Goal: Complete Application Form: Complete application form

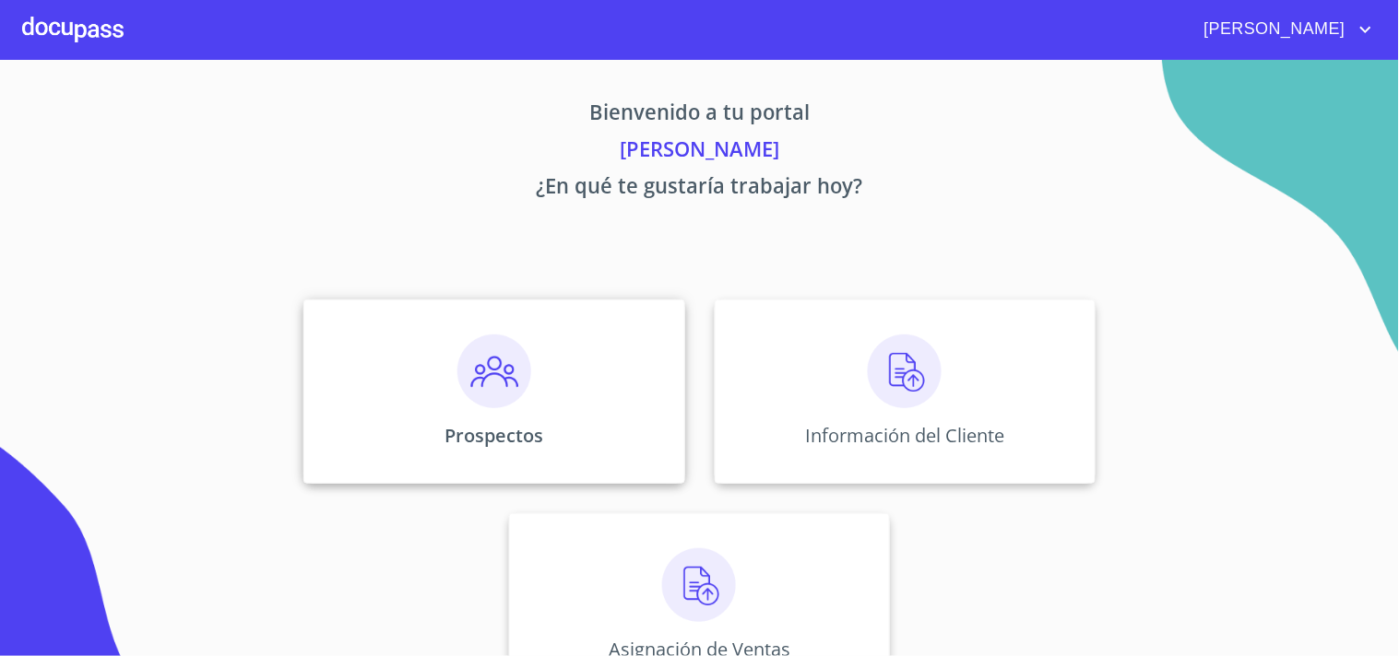
click at [478, 397] on img at bounding box center [494, 372] width 74 height 74
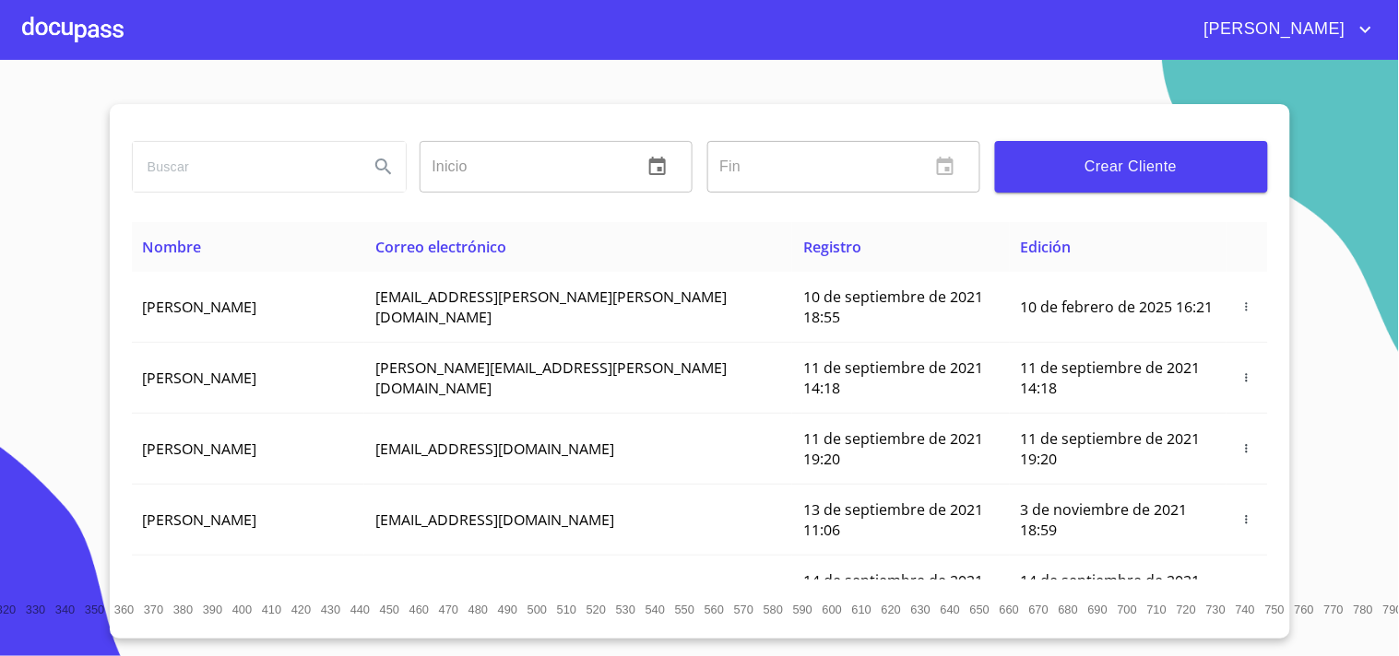
click at [1093, 163] on span "Crear Cliente" at bounding box center [1131, 167] width 243 height 26
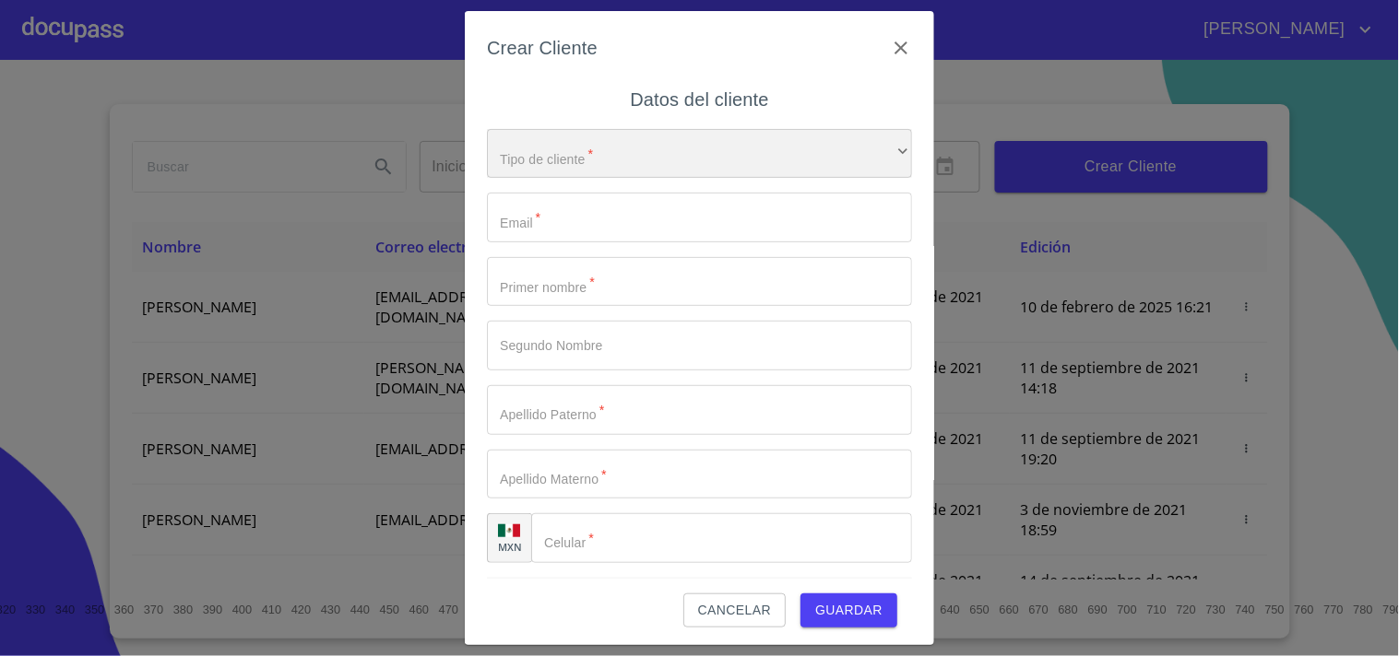
click at [581, 167] on div "​" at bounding box center [699, 154] width 425 height 50
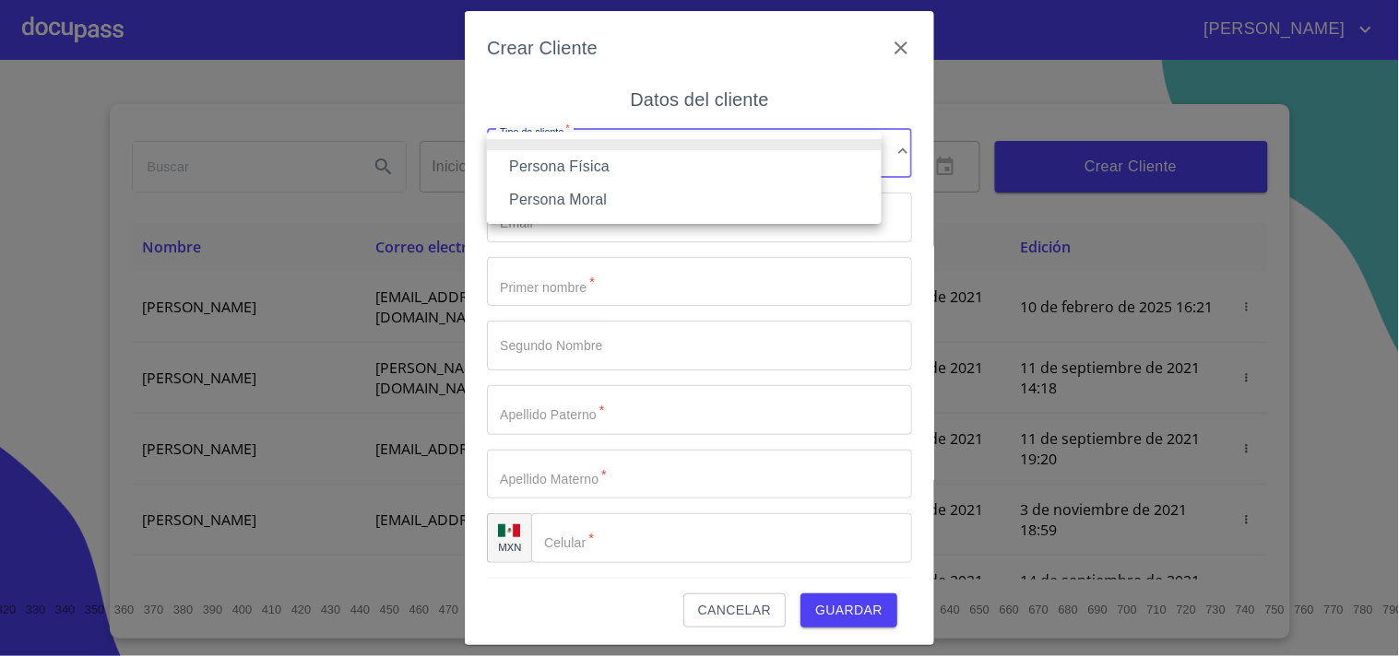
click at [578, 169] on li "Persona Física" at bounding box center [684, 166] width 395 height 33
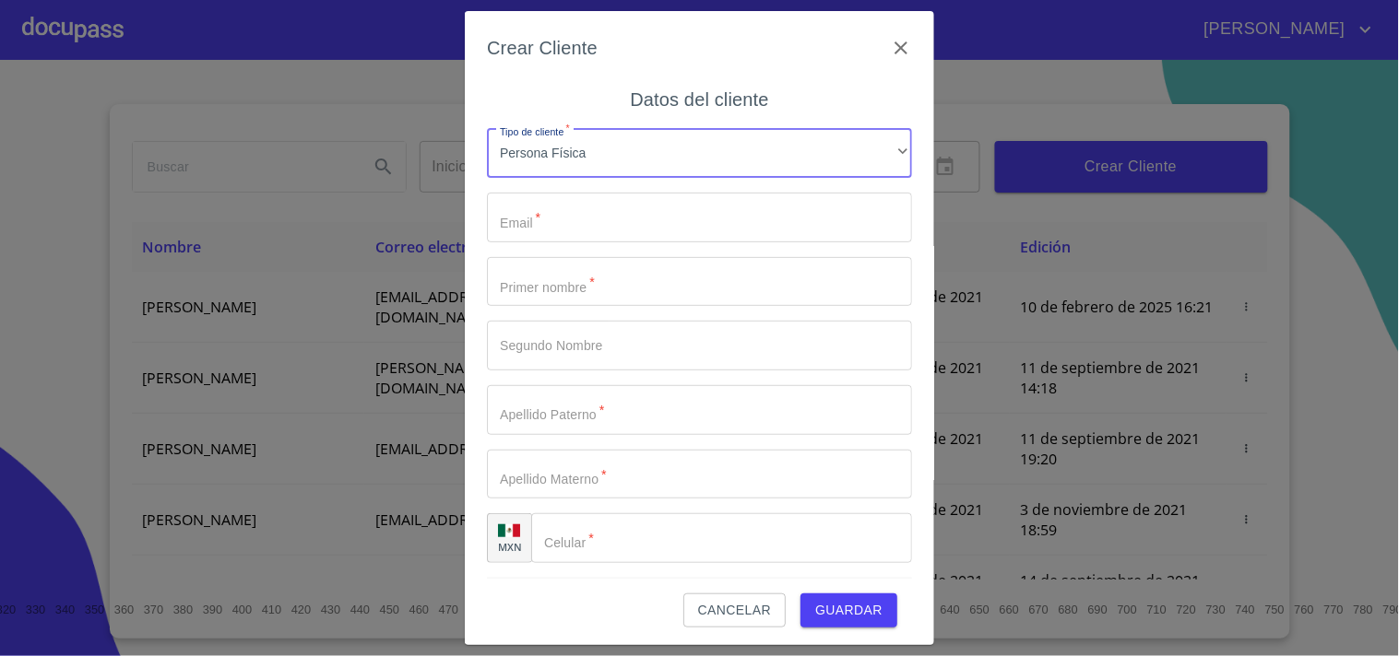
click at [563, 205] on input "Tipo de cliente   *" at bounding box center [699, 218] width 425 height 50
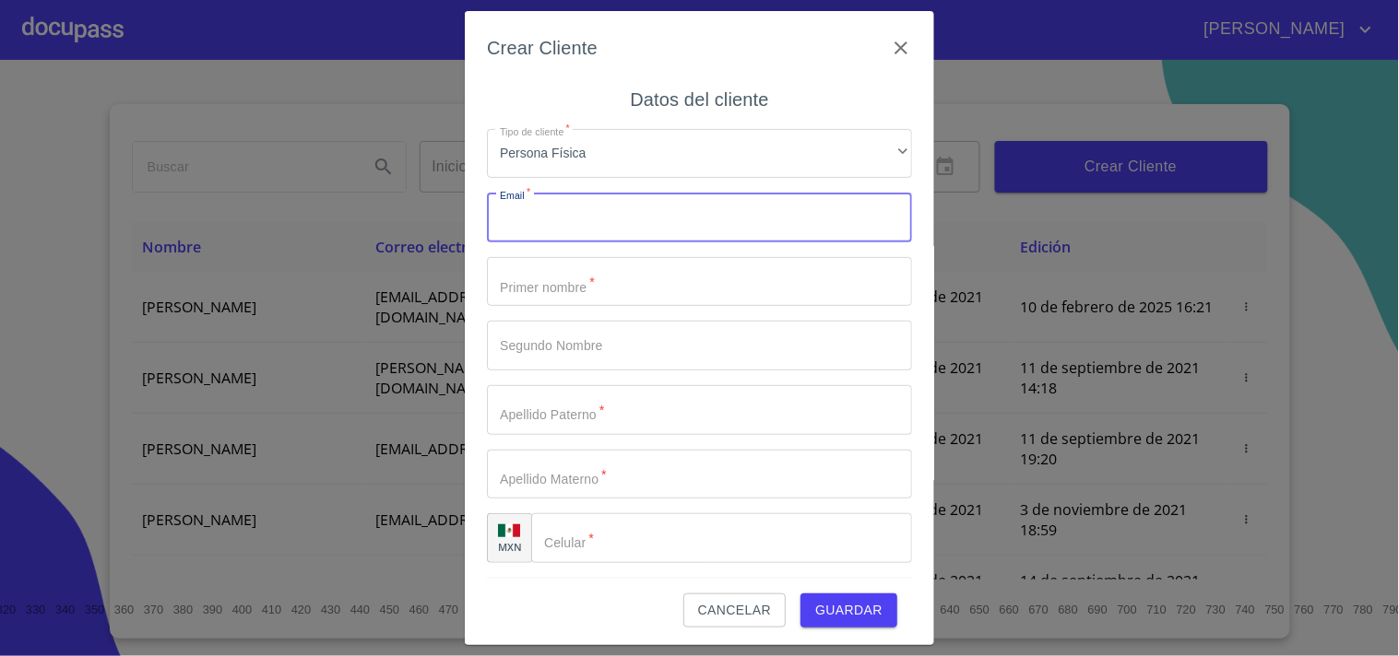
paste input "[PERSON_NAME][EMAIL_ADDRESS][PERSON_NAME][DOMAIN_NAME]"
type input "[PERSON_NAME][EMAIL_ADDRESS][PERSON_NAME][DOMAIN_NAME]"
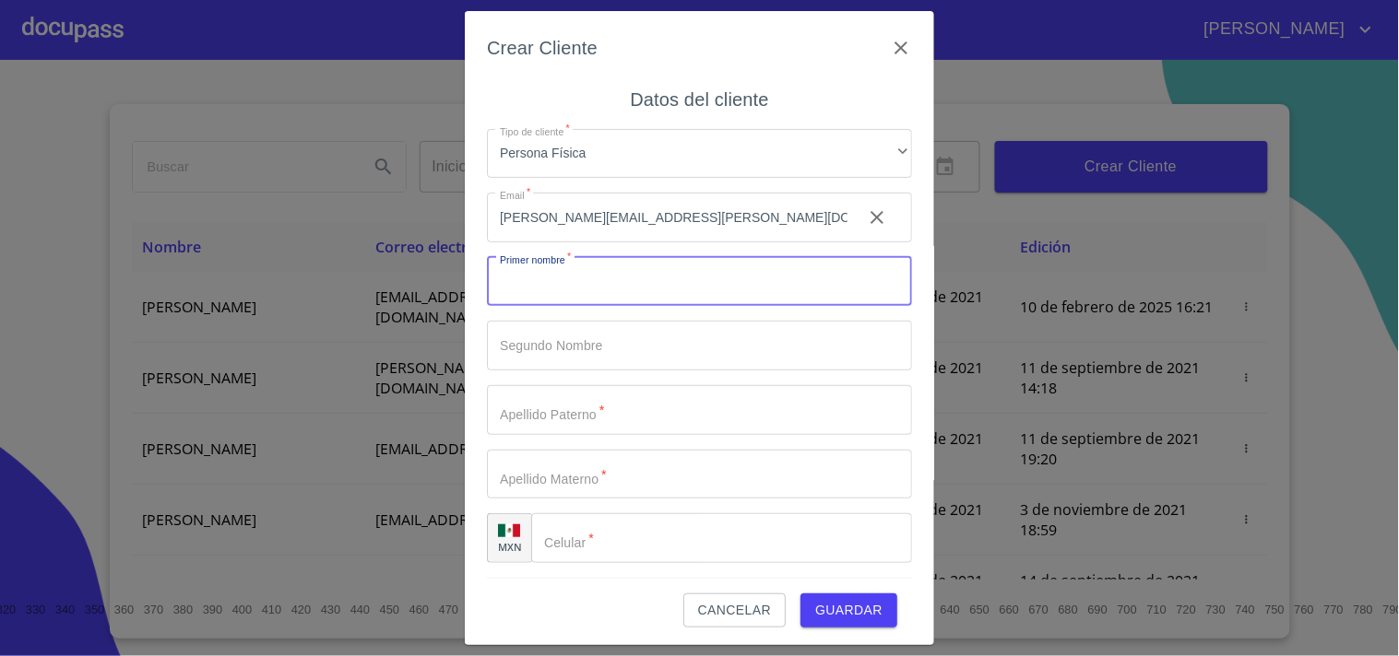
click at [570, 279] on input "Tipo de cliente   *" at bounding box center [699, 282] width 425 height 50
type input "[PERSON_NAME]"
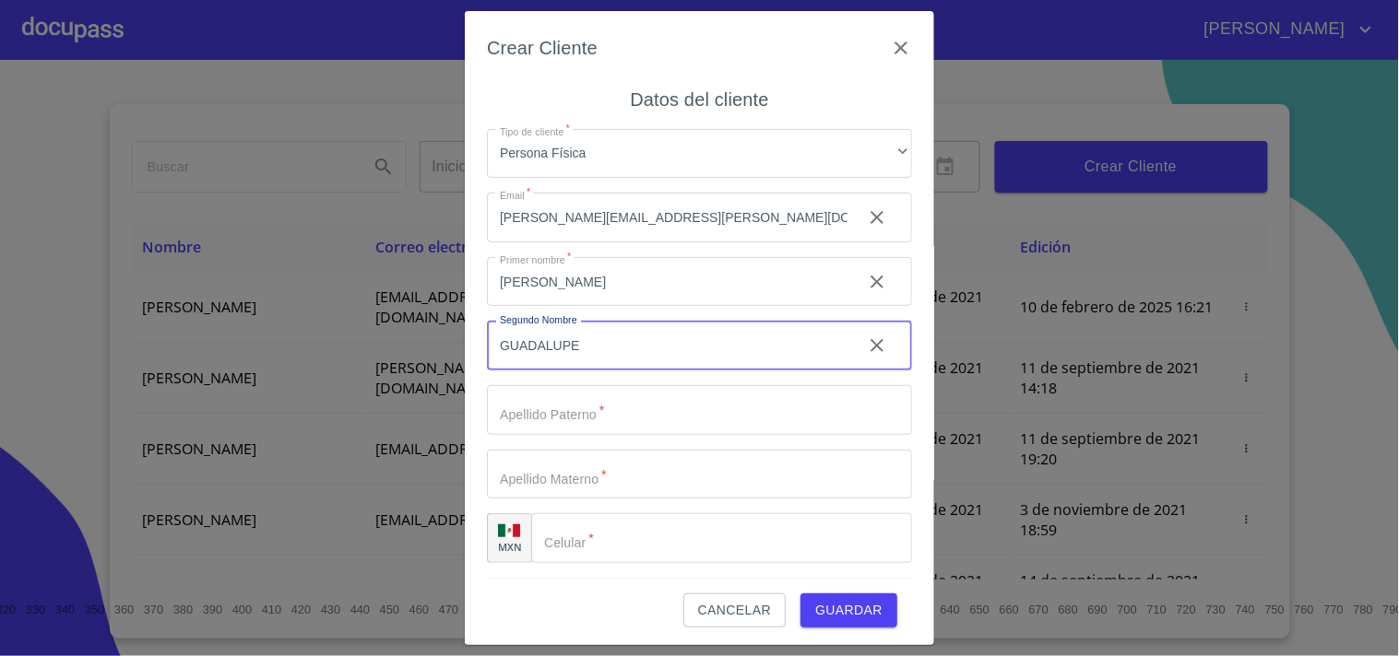
type input "GUADALUPE"
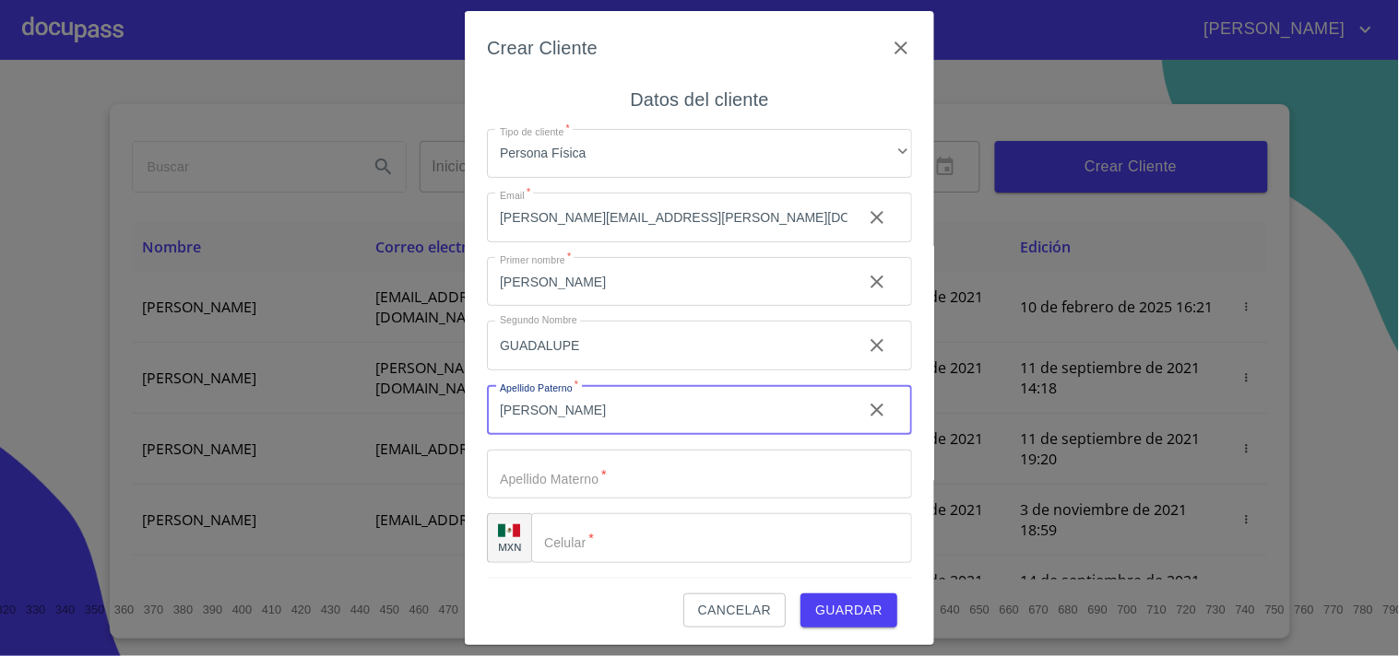
type input "[PERSON_NAME]"
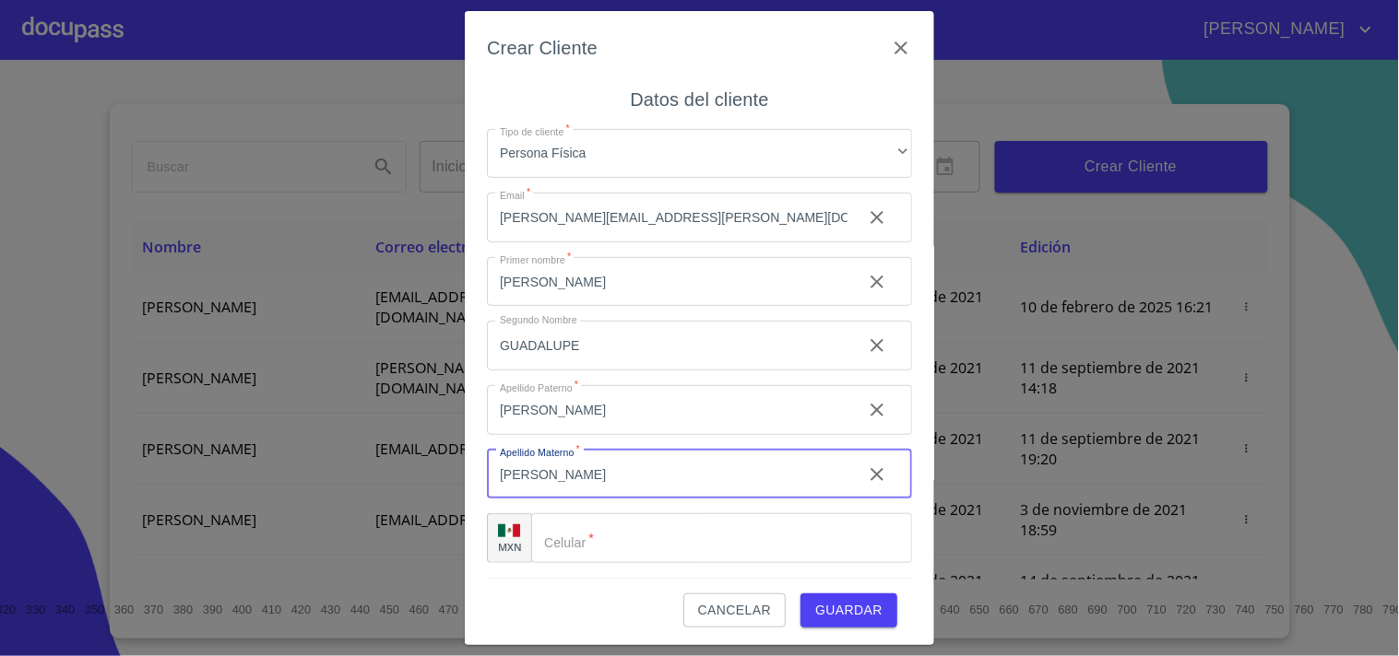
type input "[PERSON_NAME]"
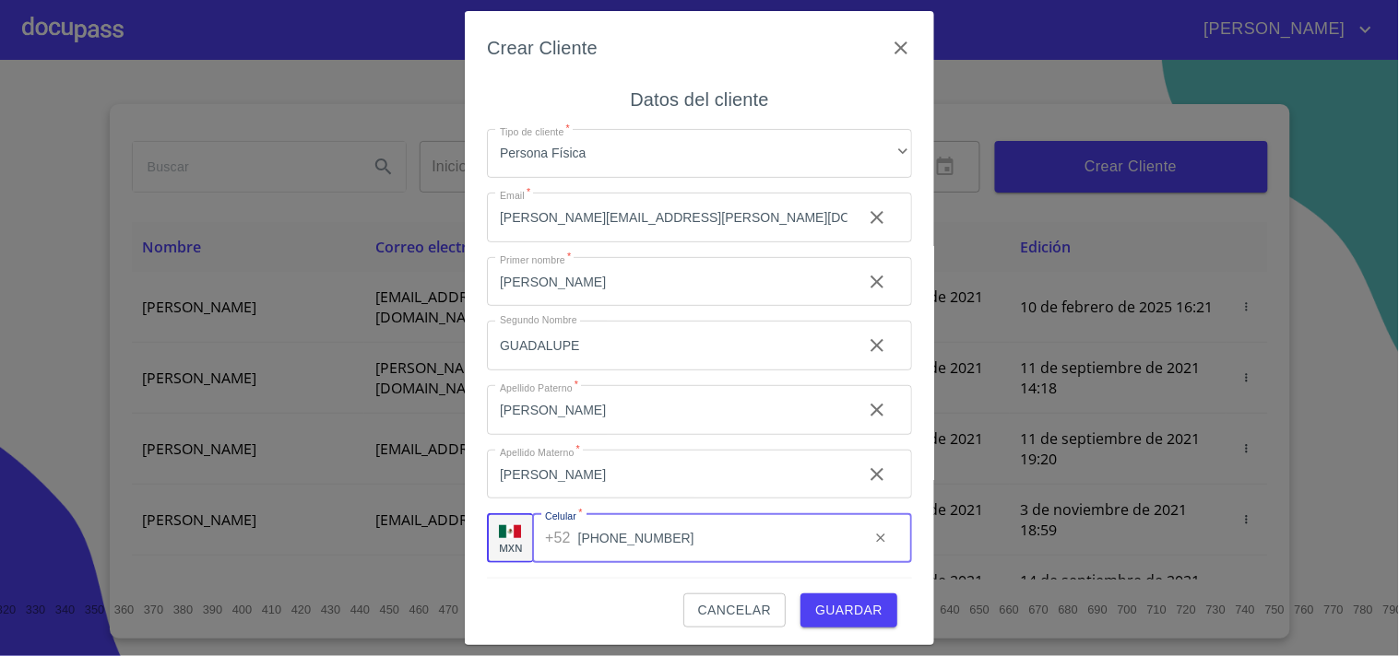
type input "[PHONE_NUMBER]"
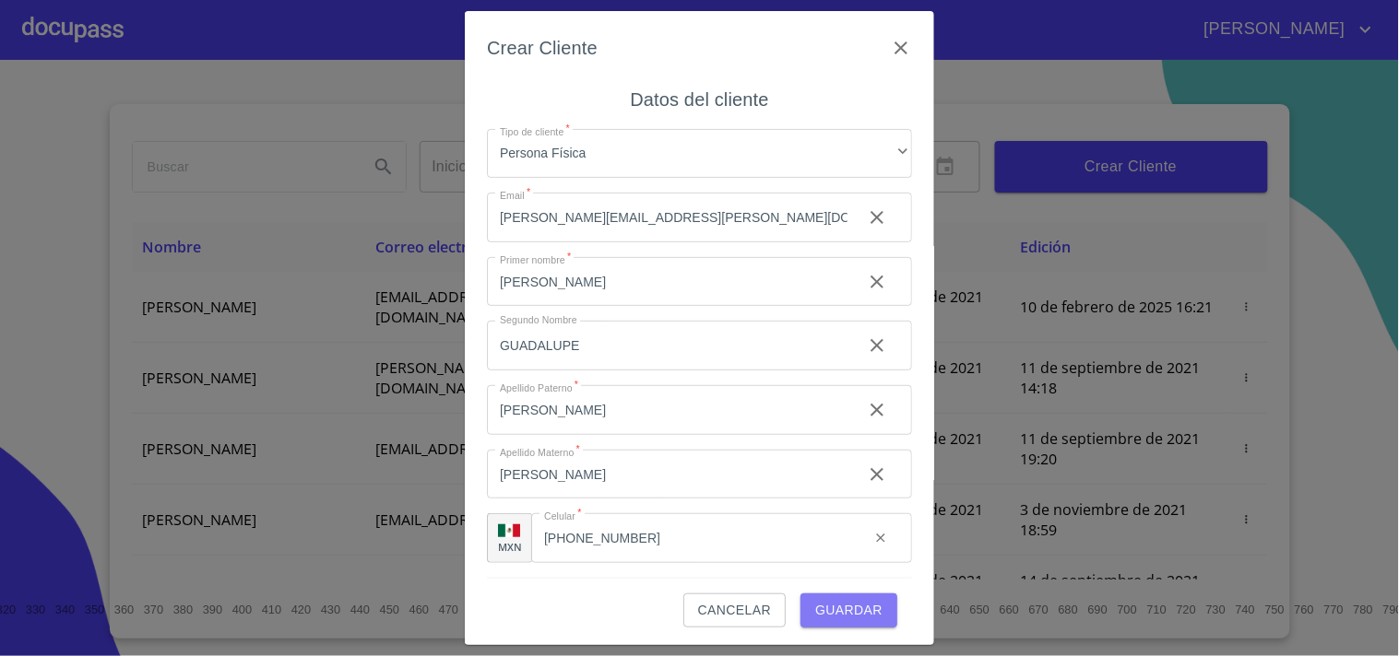
click at [861, 615] on span "Guardar" at bounding box center [848, 610] width 67 height 23
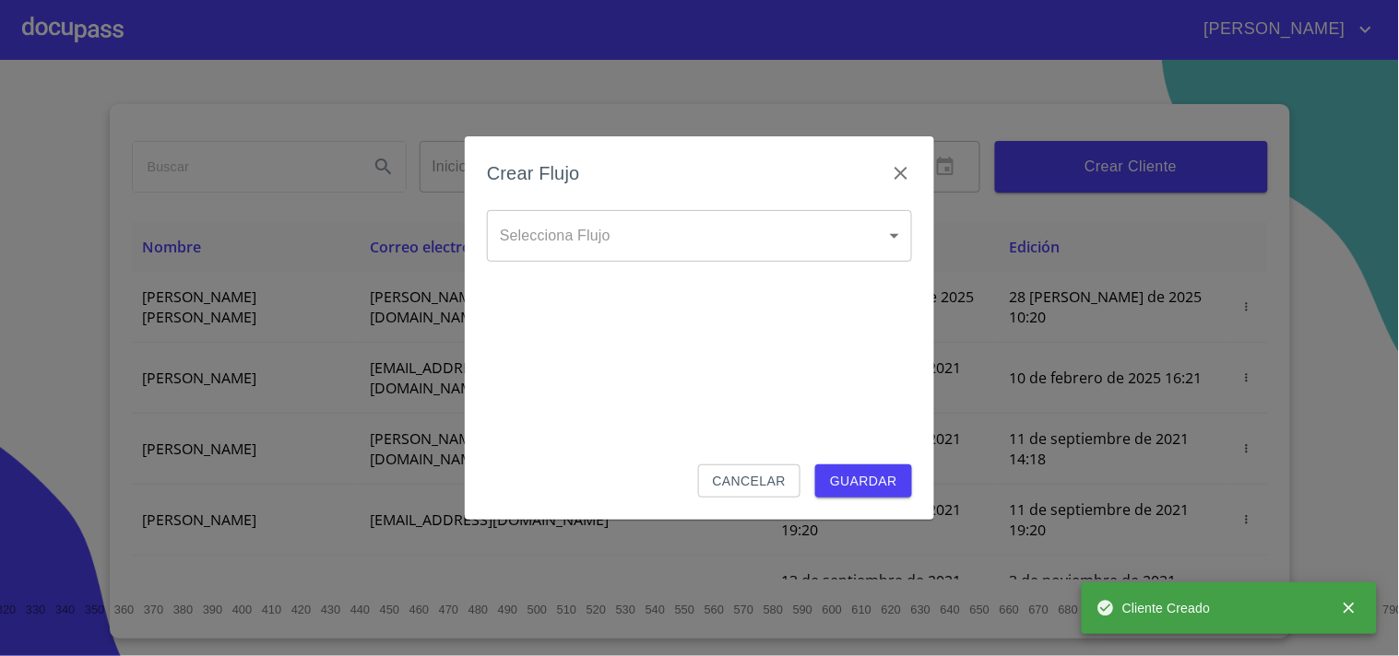
click at [600, 242] on body "[PERSON_NAME] ​ Fin ​ Crear Cliente Nombre Correo electrónico Registro Edición …" at bounding box center [699, 328] width 1399 height 656
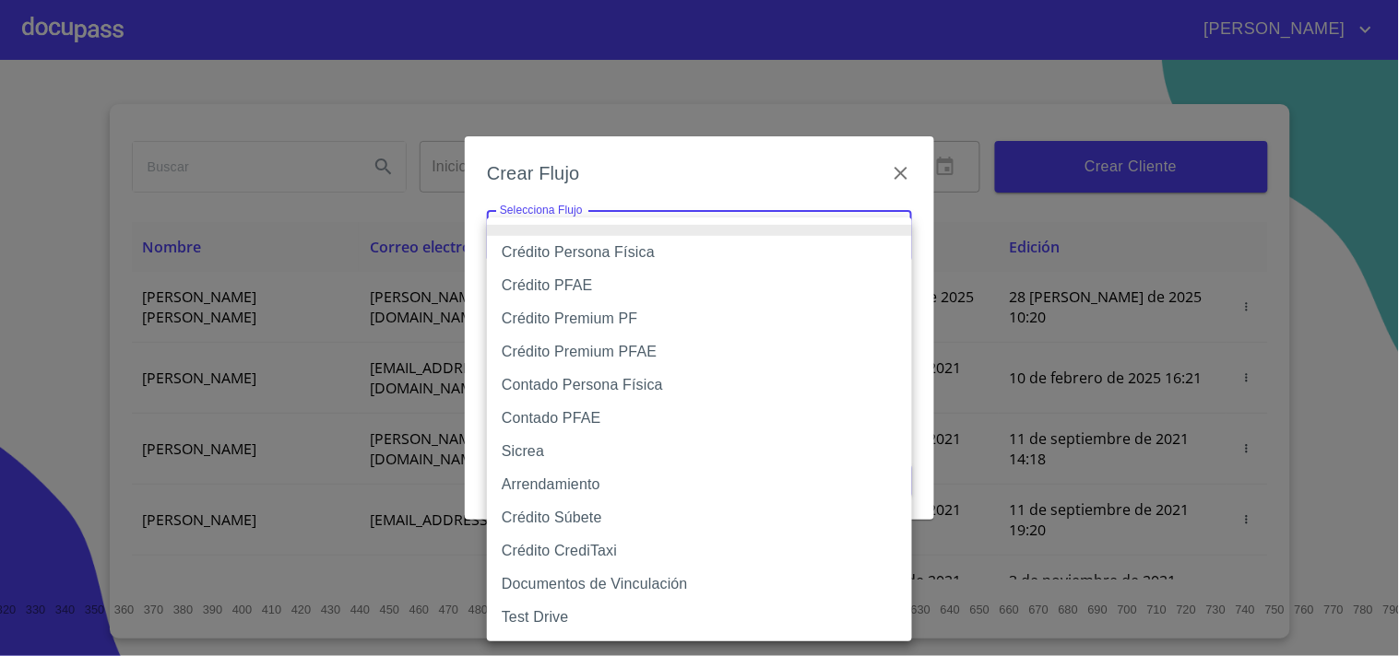
click at [610, 258] on li "Crédito Persona Física" at bounding box center [699, 252] width 425 height 33
type input "6009fb3c7d1714eb8809aa97"
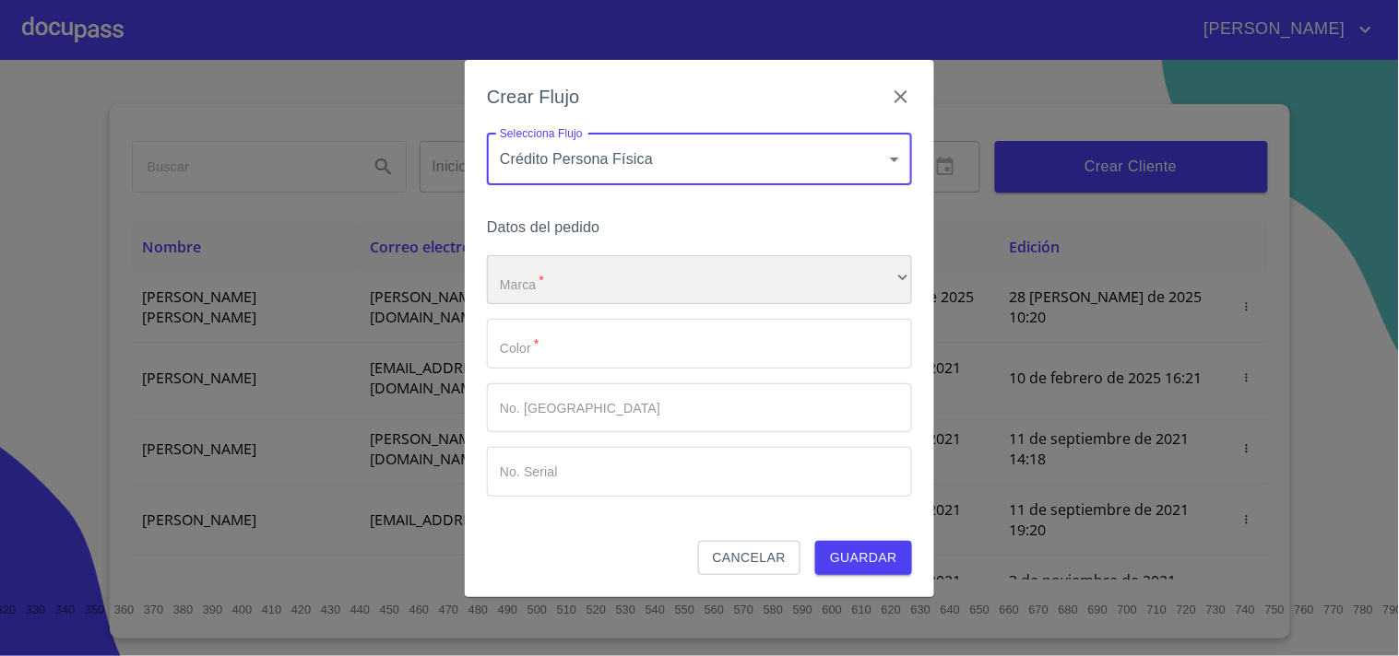
click at [595, 270] on div "​" at bounding box center [699, 280] width 425 height 50
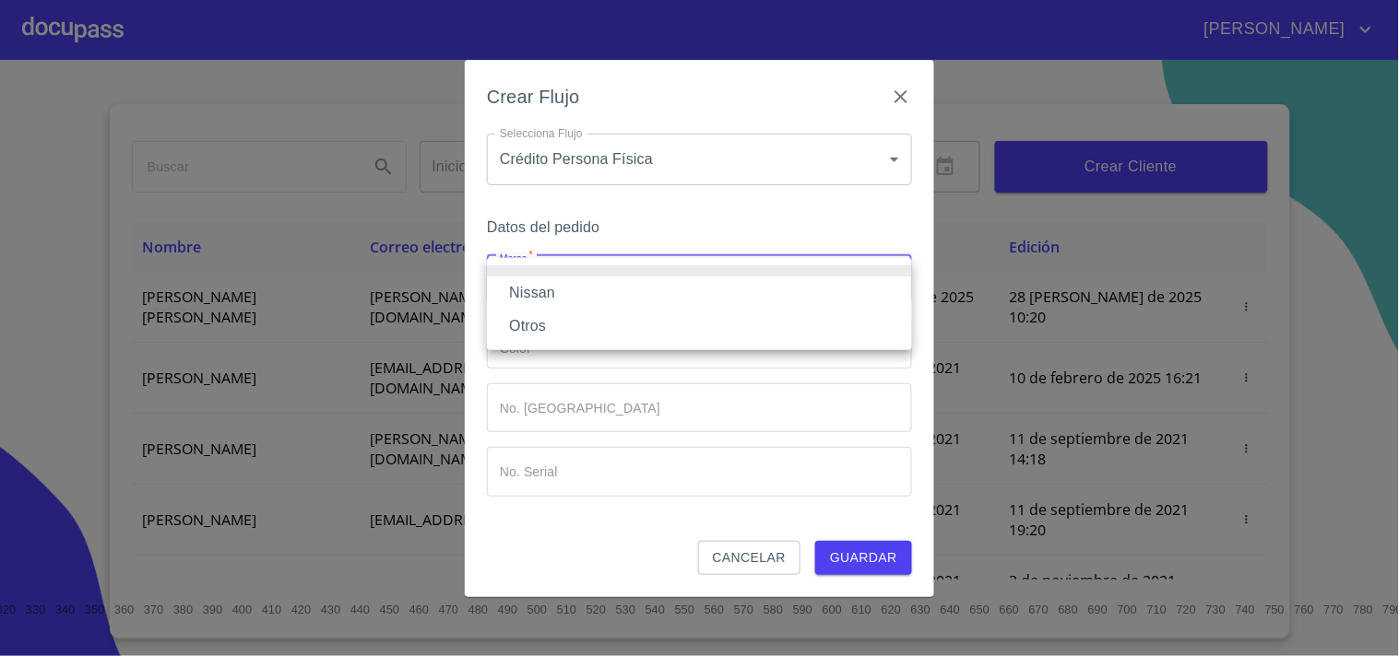
click at [566, 292] on li "Nissan" at bounding box center [699, 293] width 425 height 33
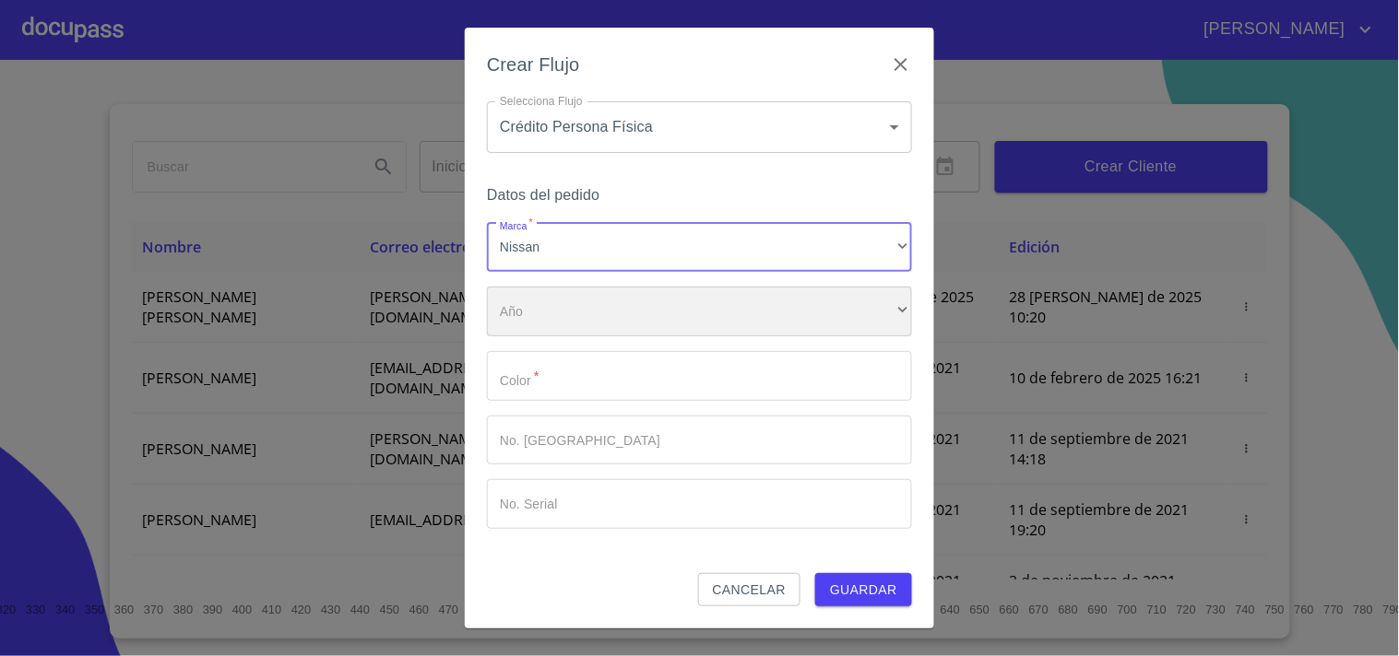
click at [558, 313] on div "​" at bounding box center [699, 312] width 425 height 50
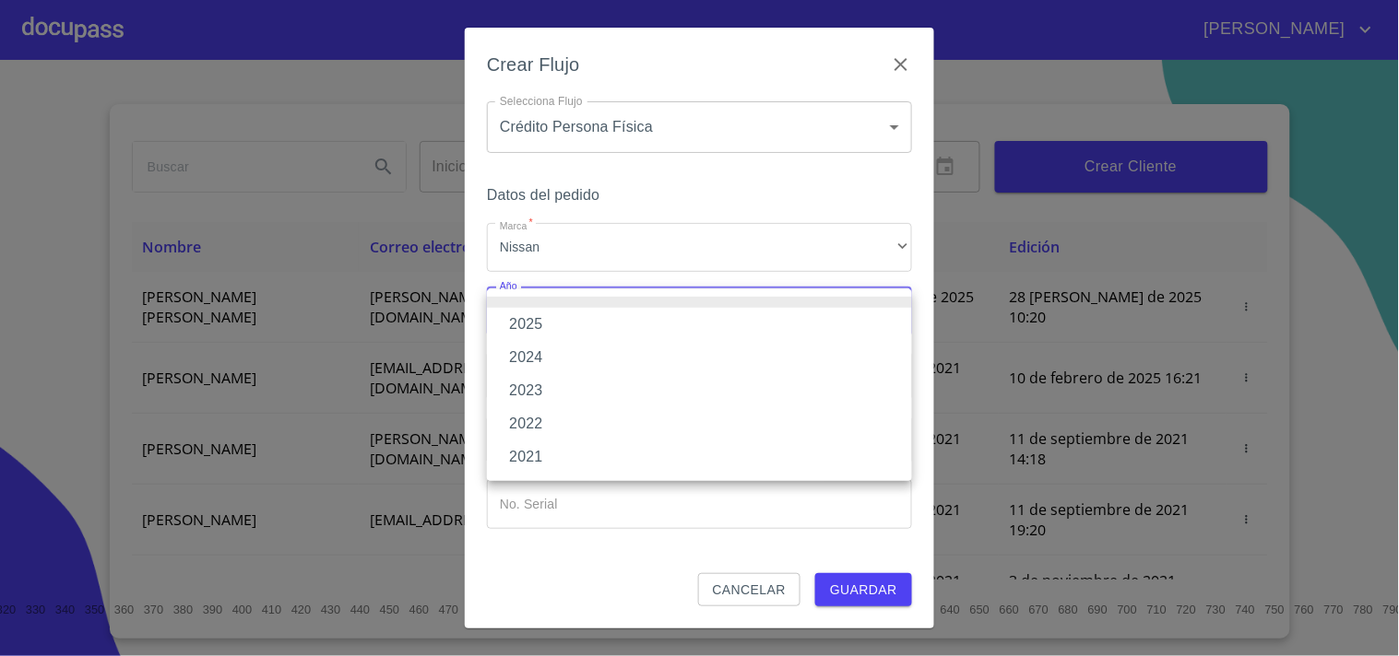
click at [568, 242] on div at bounding box center [699, 328] width 1399 height 656
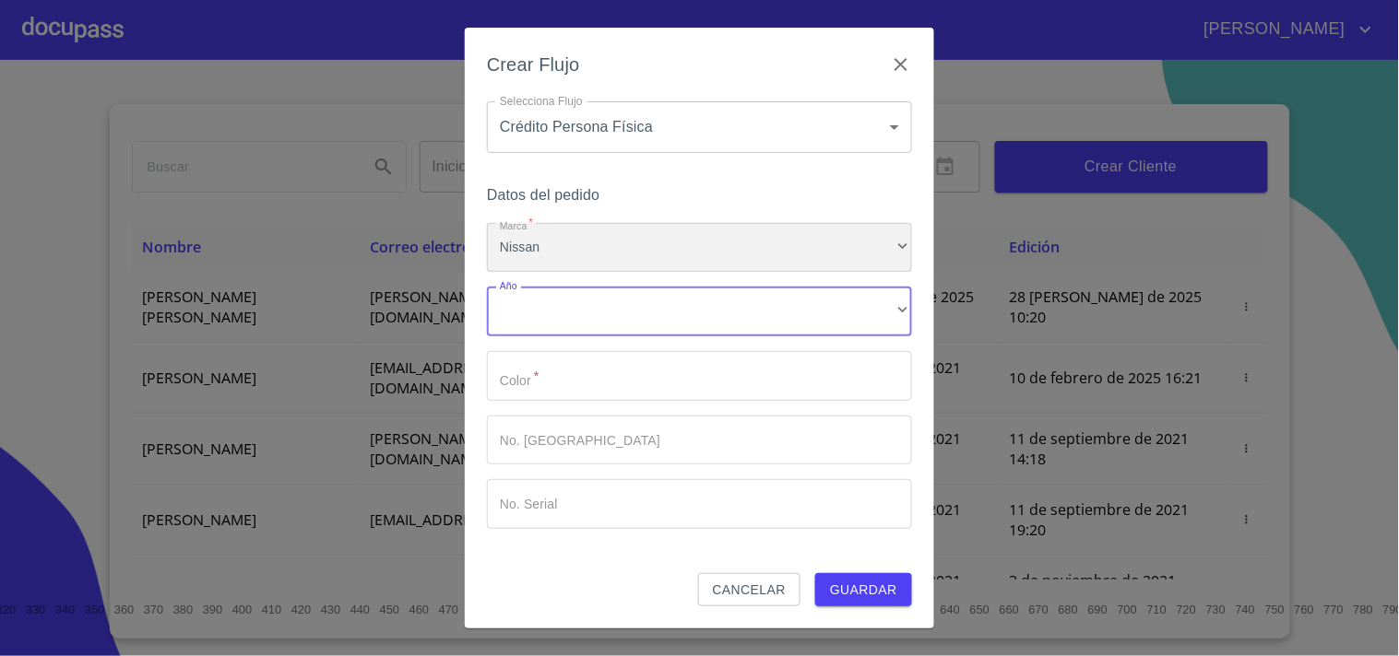
click at [568, 243] on div "Nissan" at bounding box center [699, 248] width 425 height 50
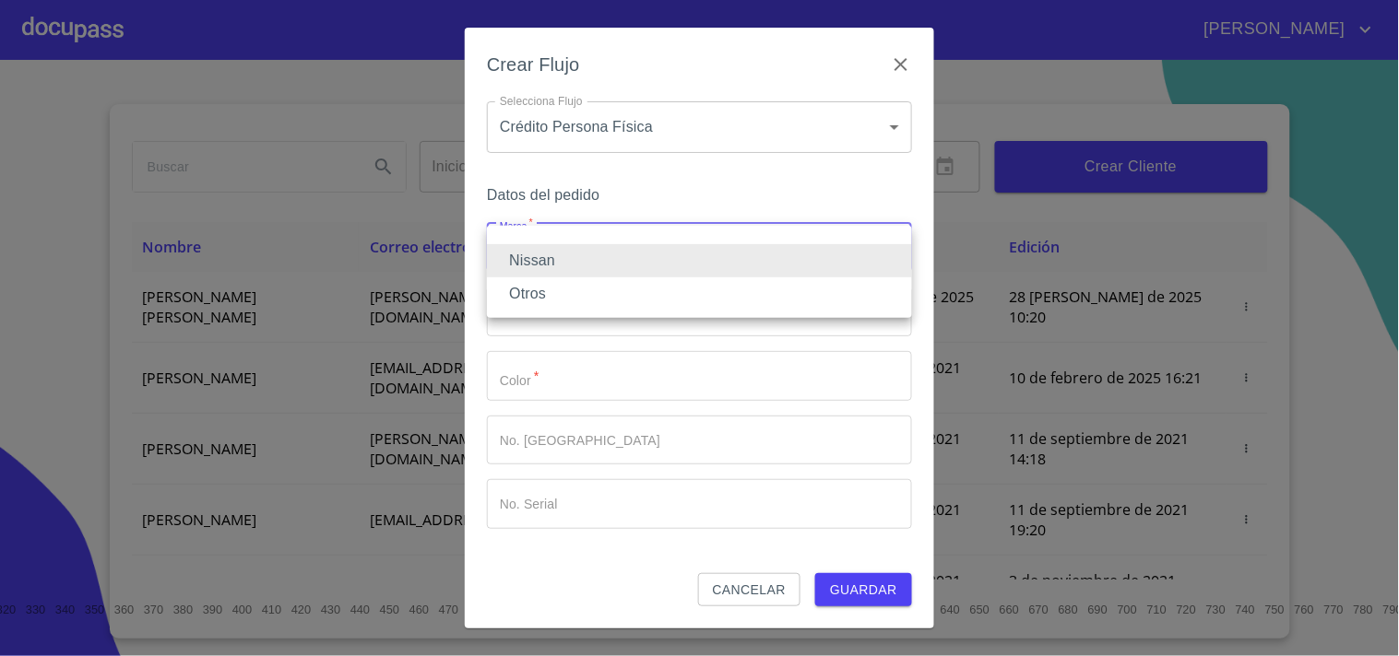
click at [538, 292] on li "Otros" at bounding box center [699, 294] width 425 height 33
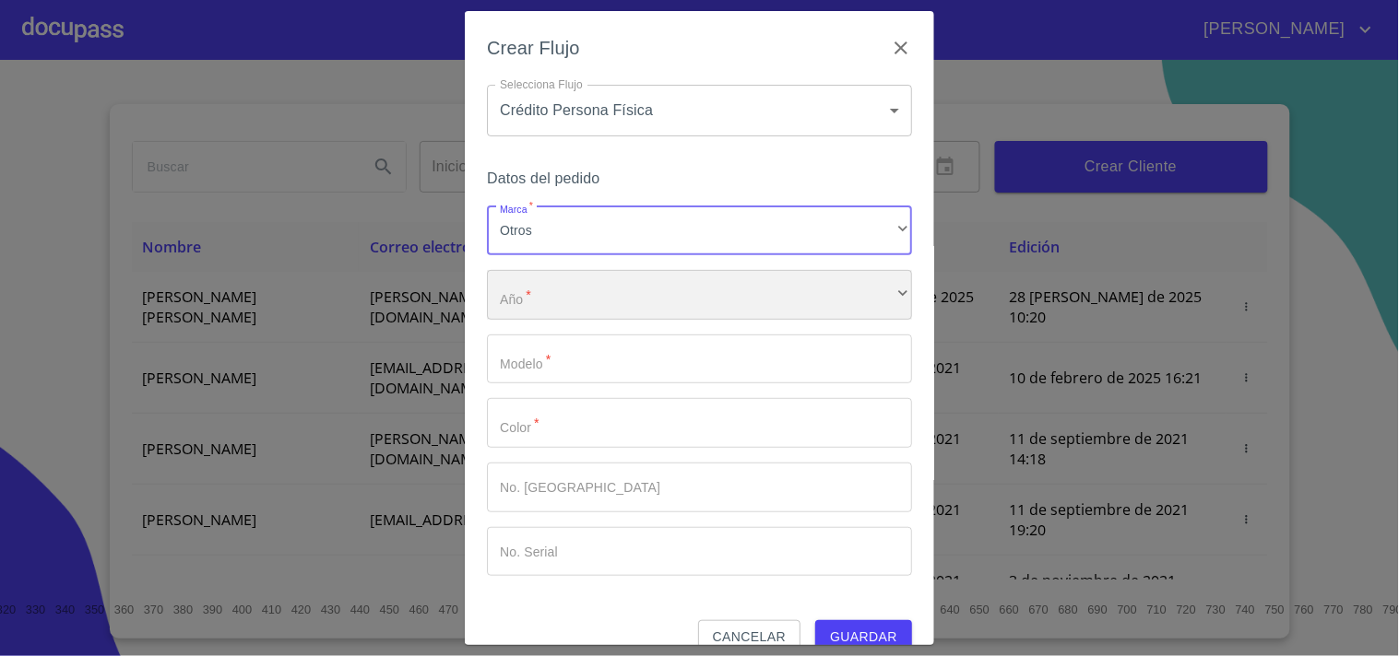
click at [540, 291] on div "​" at bounding box center [699, 295] width 425 height 50
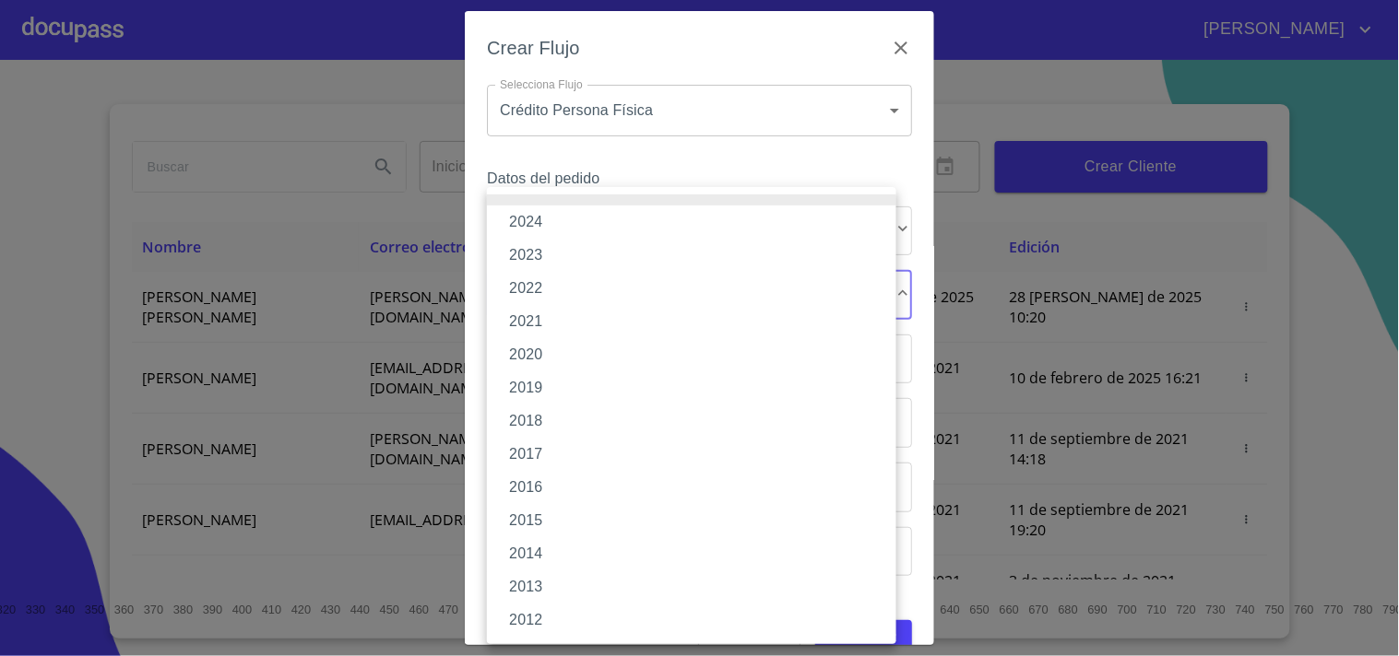
click at [533, 346] on li "2020" at bounding box center [691, 354] width 409 height 33
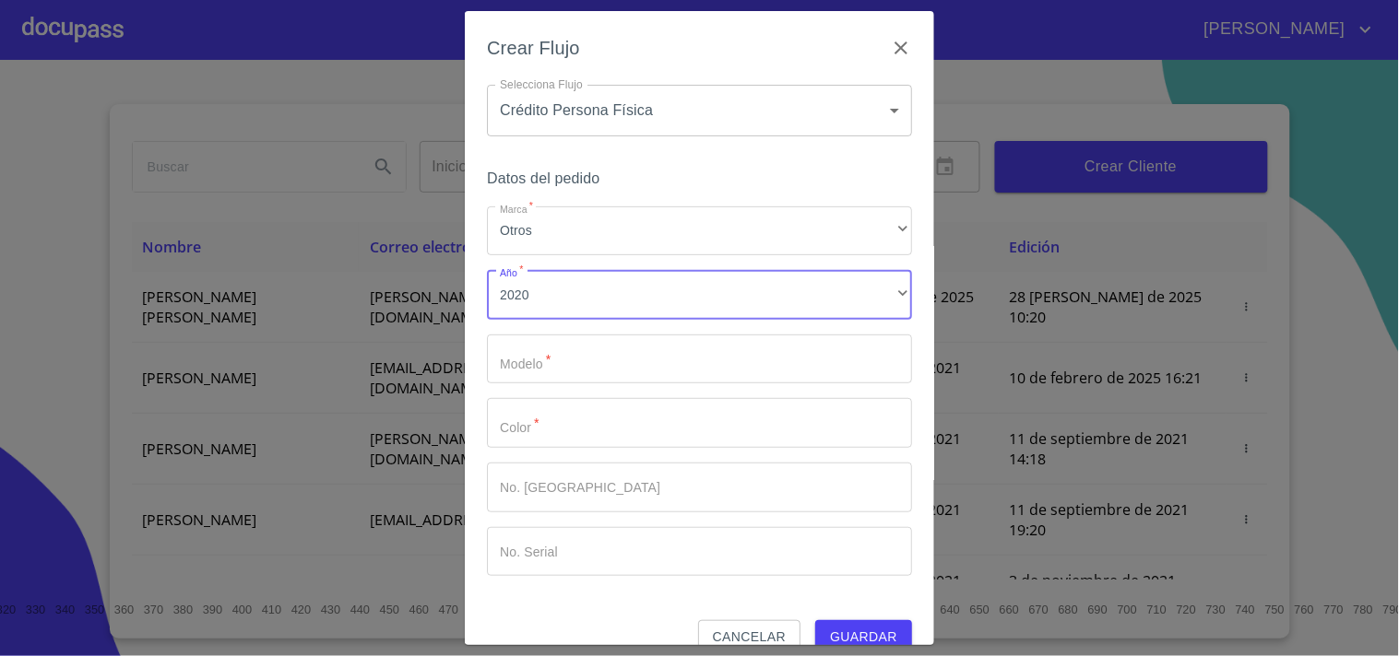
click at [550, 361] on input "Marca   *" at bounding box center [699, 360] width 425 height 50
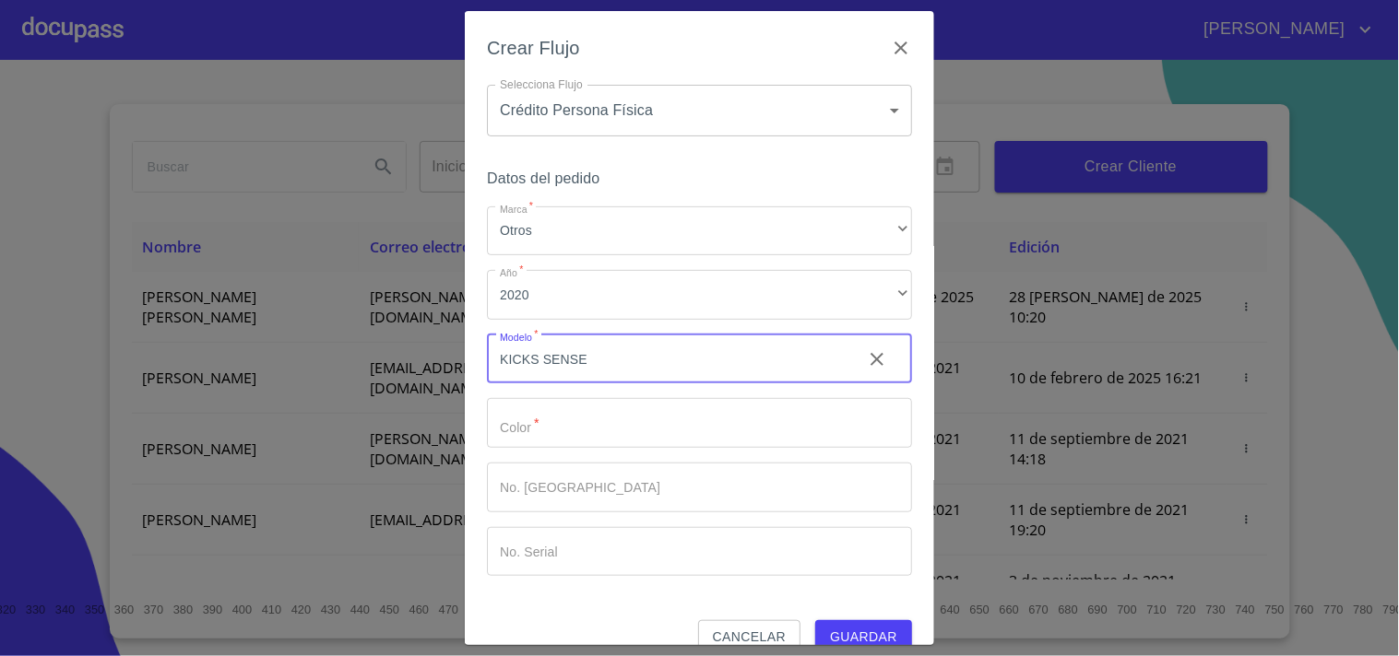
type input "KICKS SENSE"
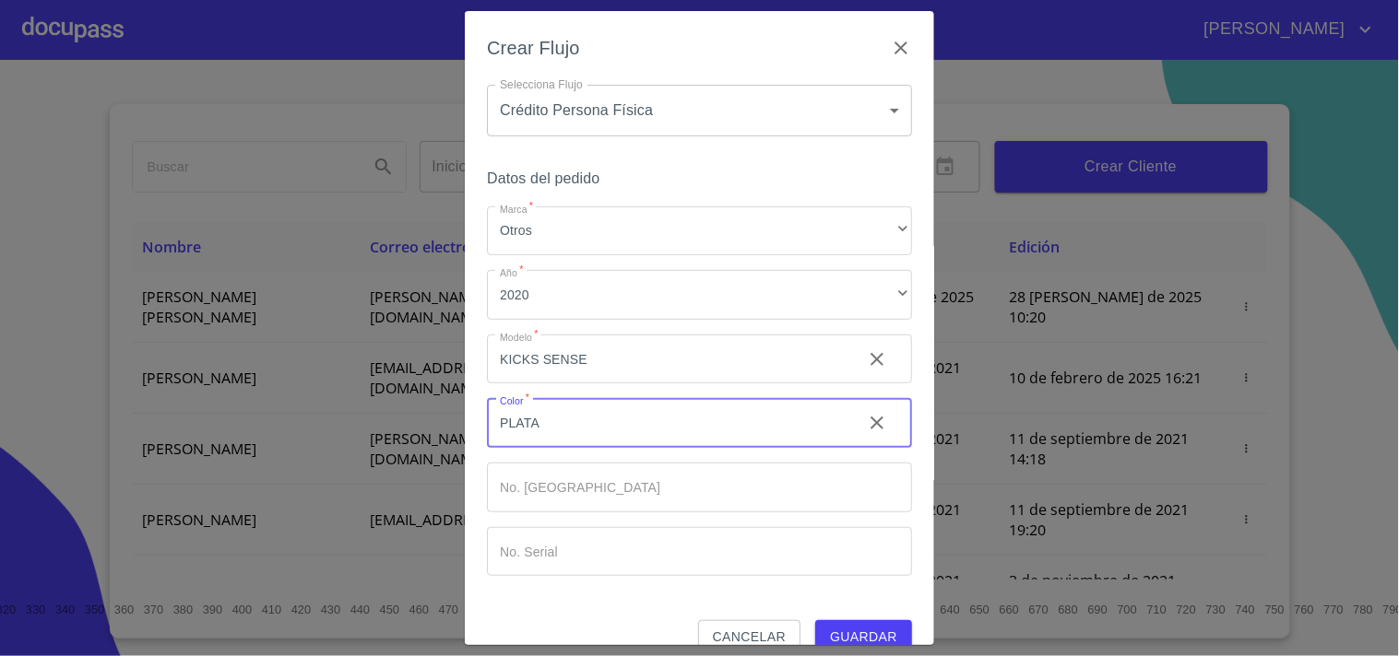
type input "PLATA"
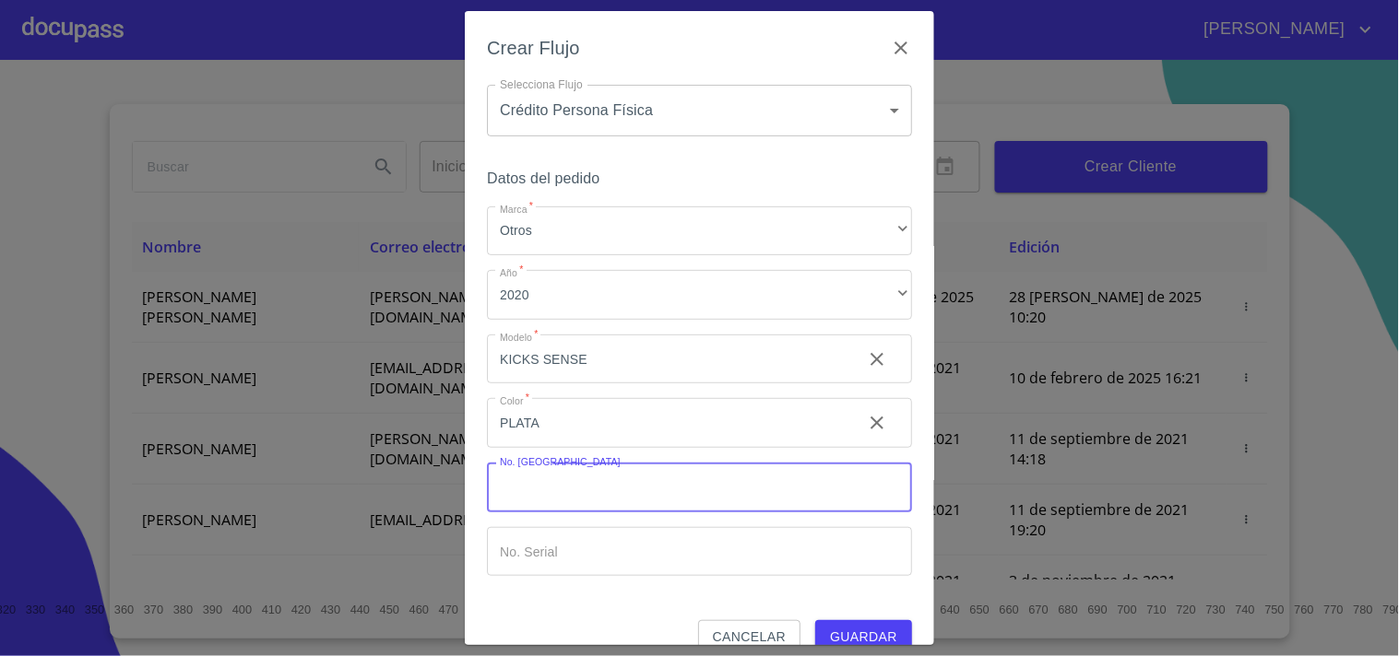
click at [836, 623] on button "Guardar" at bounding box center [863, 637] width 97 height 34
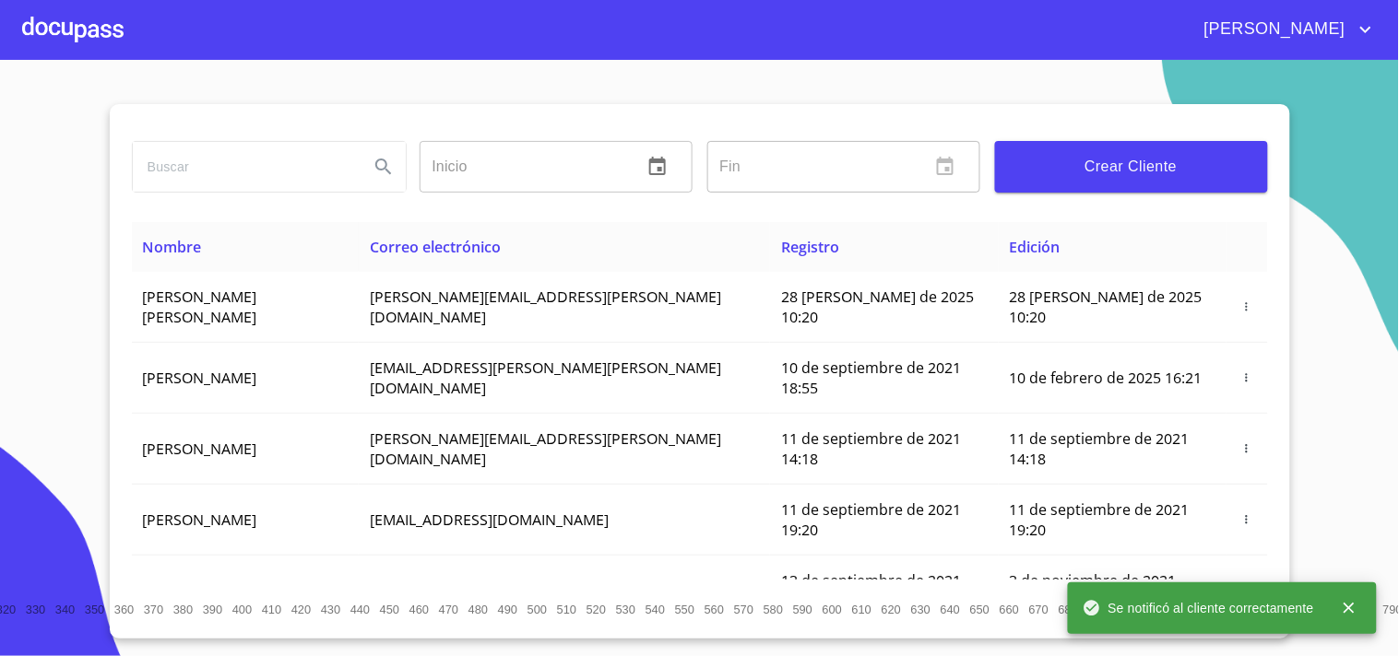
click at [77, 20] on div at bounding box center [72, 29] width 101 height 59
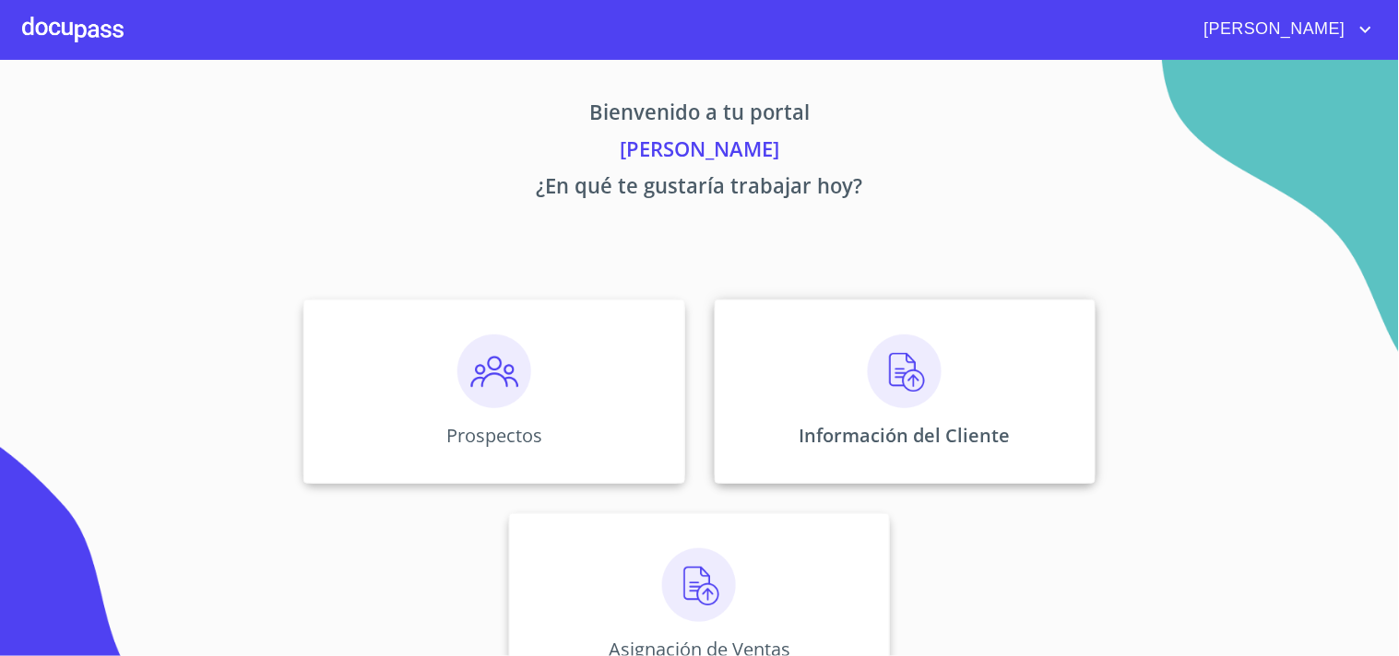
click at [868, 380] on img at bounding box center [905, 372] width 74 height 74
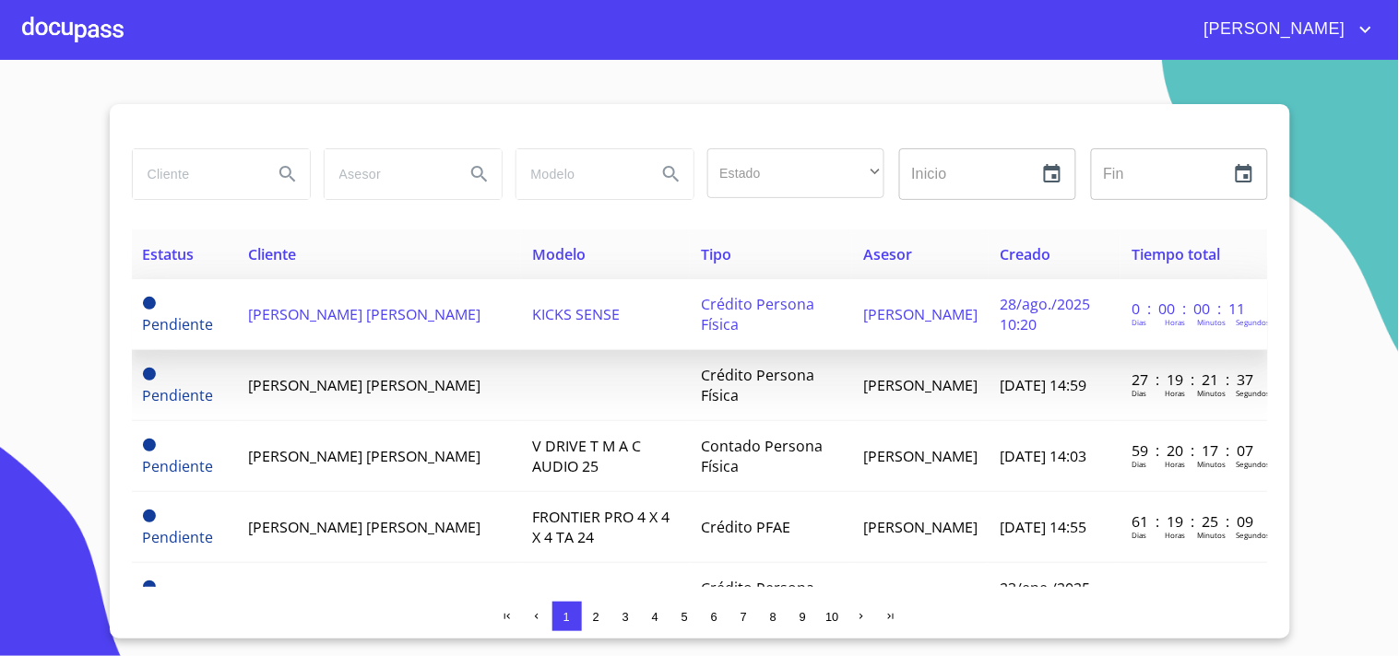
click at [389, 318] on span "[PERSON_NAME] [PERSON_NAME]" at bounding box center [364, 314] width 232 height 20
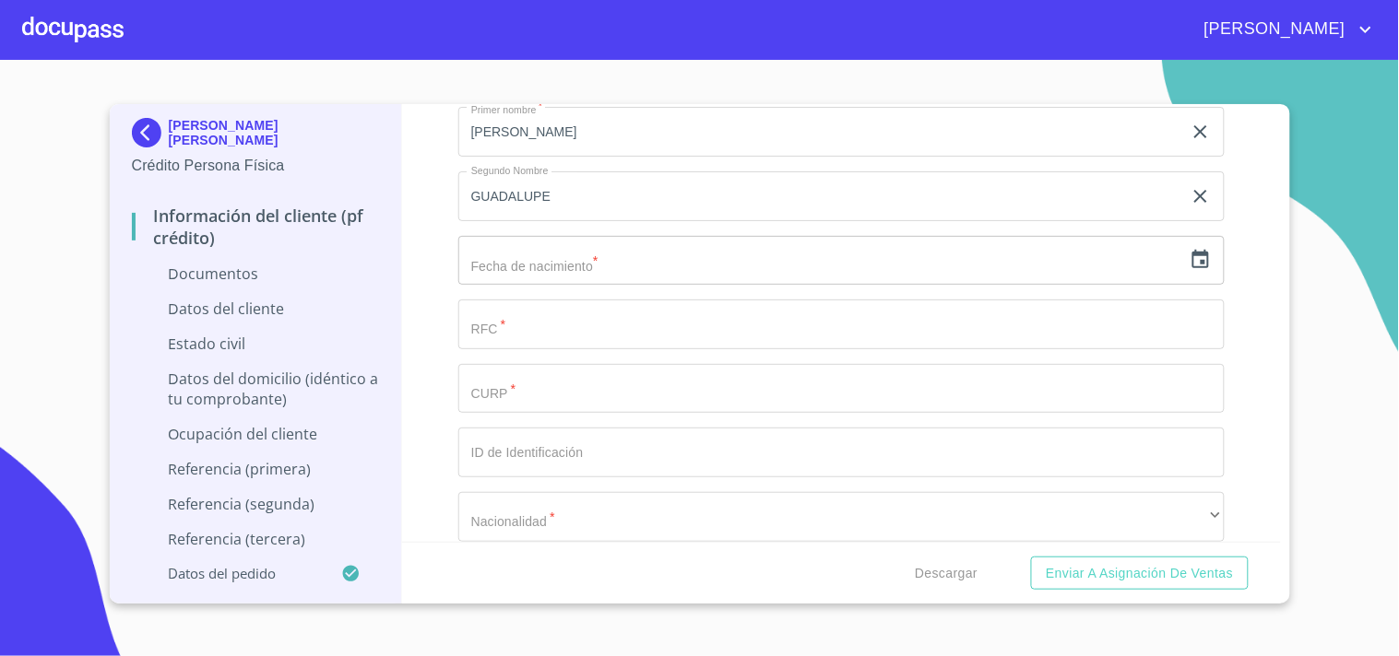
scroll to position [4539, 0]
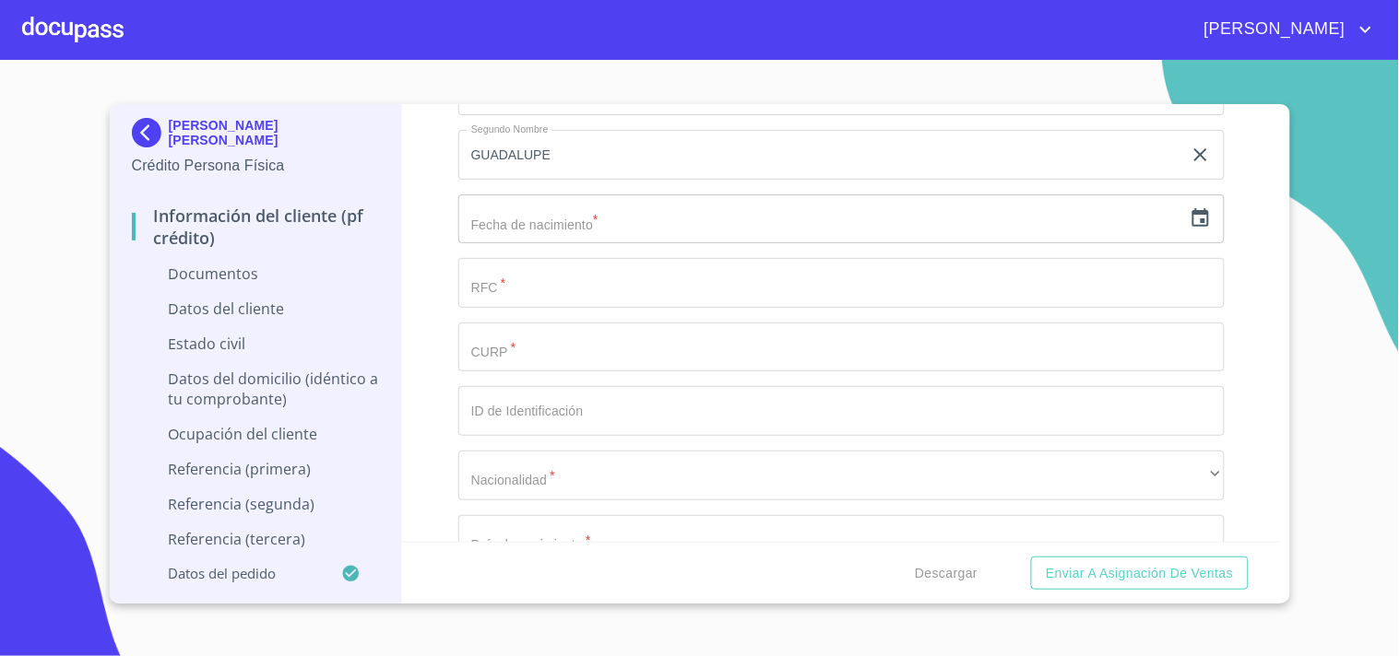
click at [500, 353] on input "Documento de identificación.   *" at bounding box center [841, 348] width 766 height 50
paste input "MOBS990701MJCRCL07"
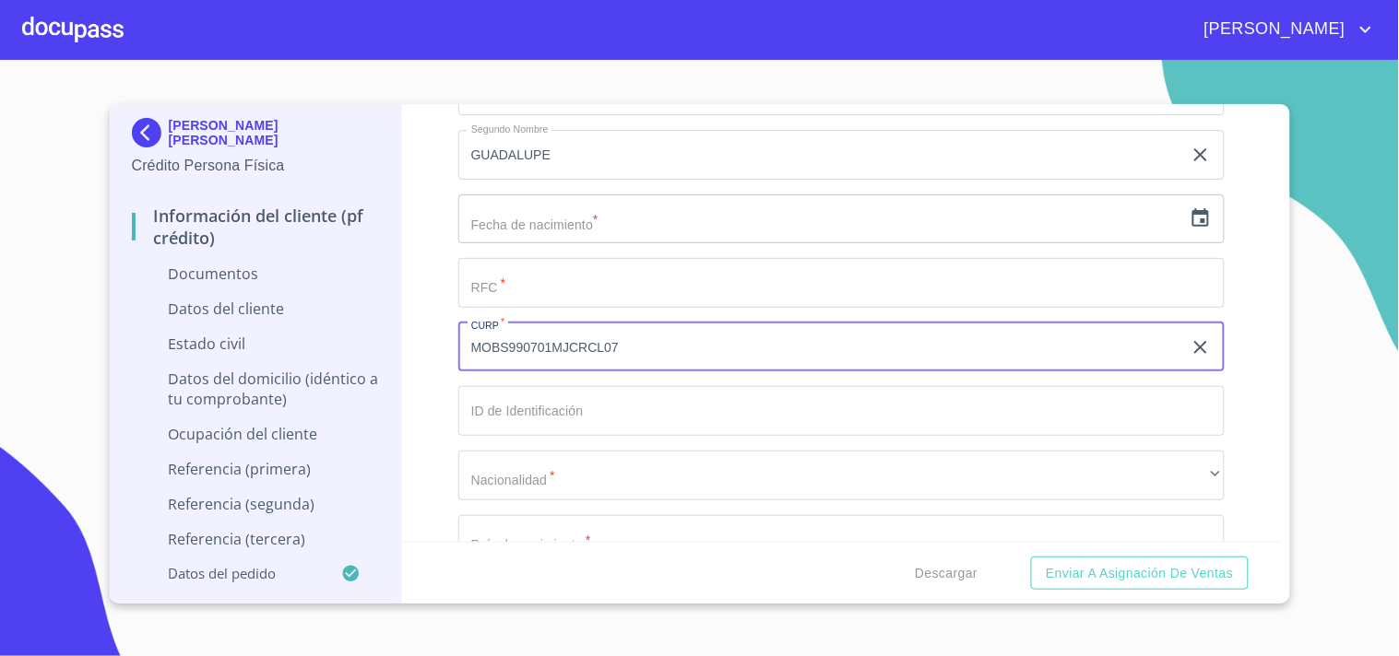
type input "MOBS990701MJCRCL07"
click at [574, 273] on input "Documento de identificación.   *" at bounding box center [841, 283] width 766 height 50
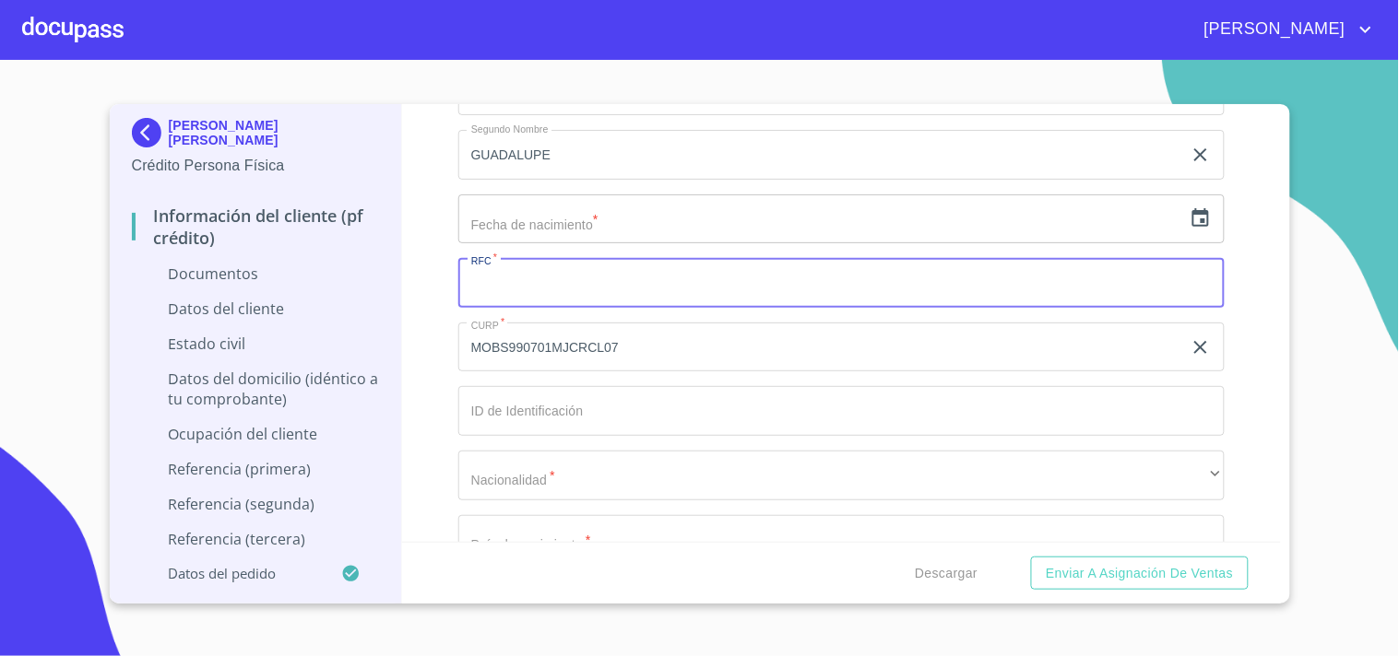
paste input "MOBS990701MJCRCL07"
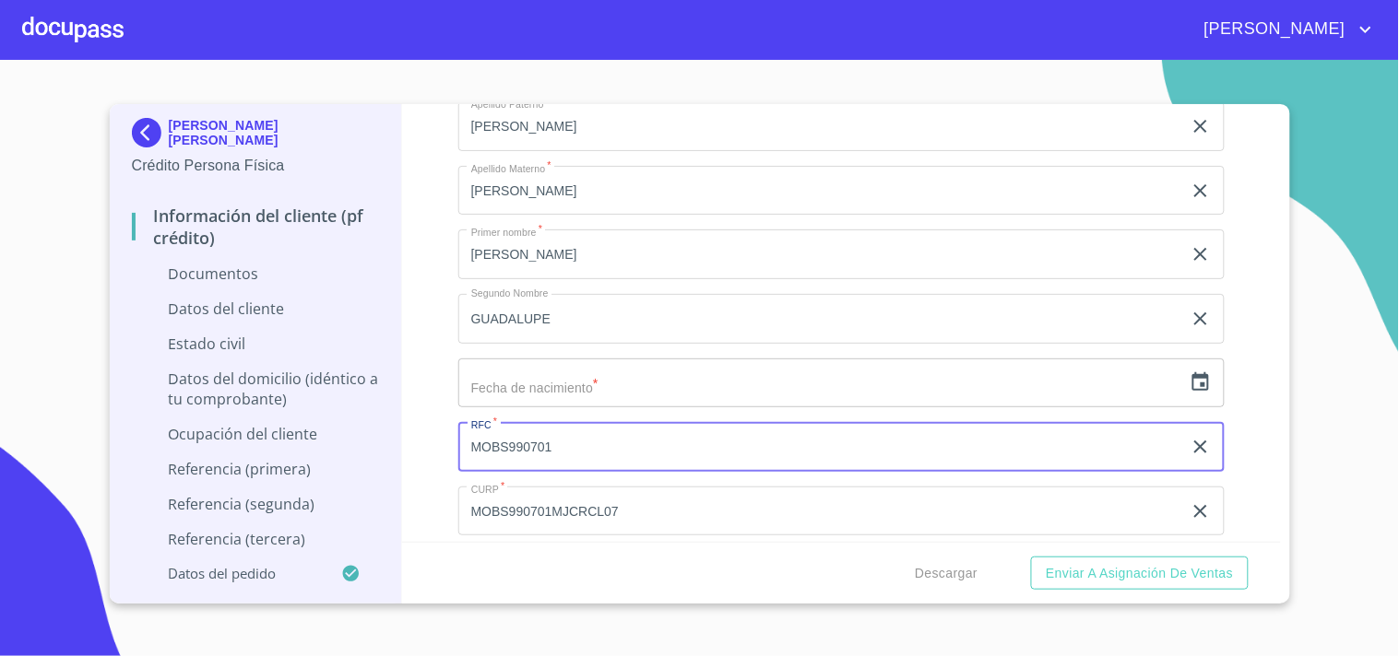
scroll to position [4444, 0]
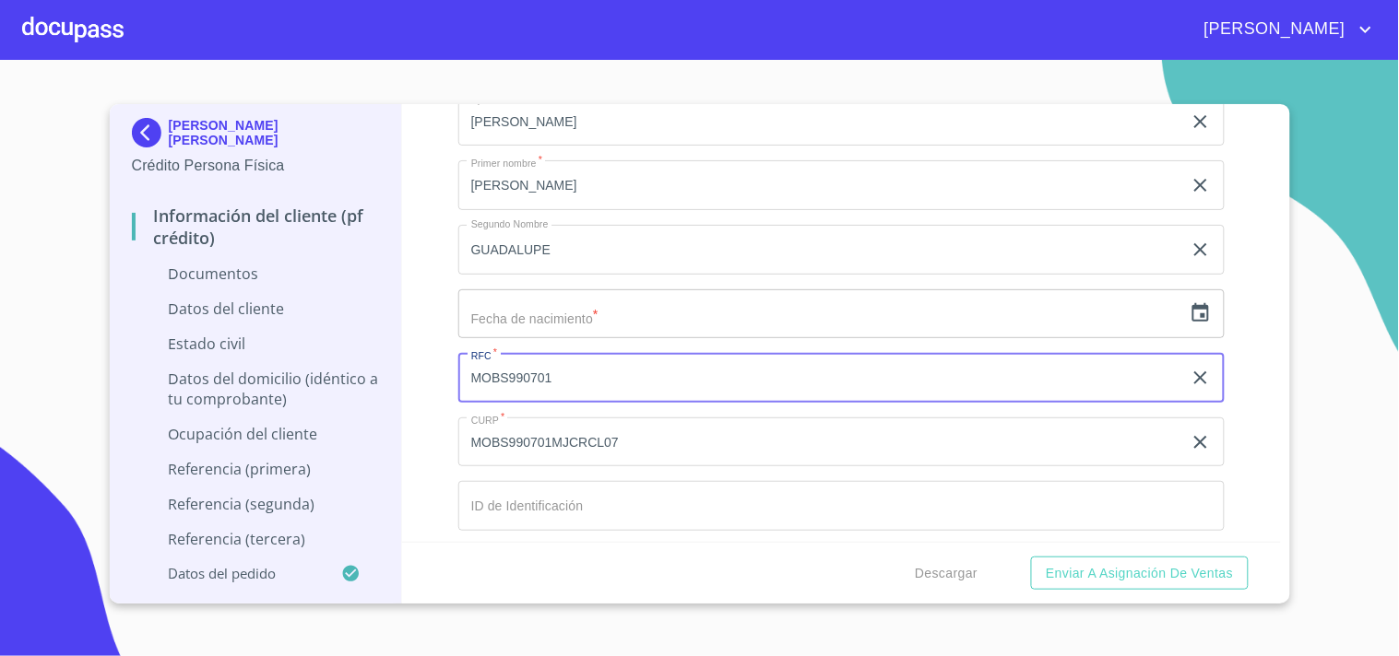
click at [680, 372] on input "MOBS990701" at bounding box center [820, 378] width 724 height 50
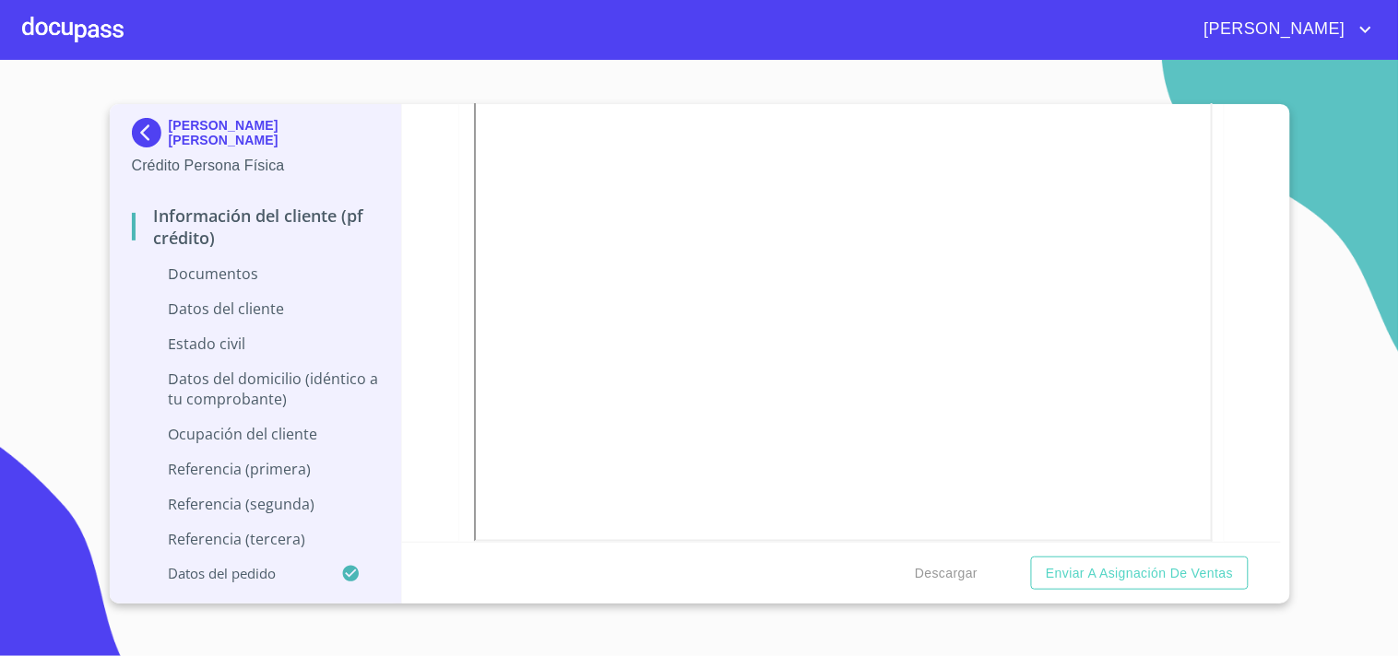
scroll to position [346, 0]
type input "MOBS990701TD8"
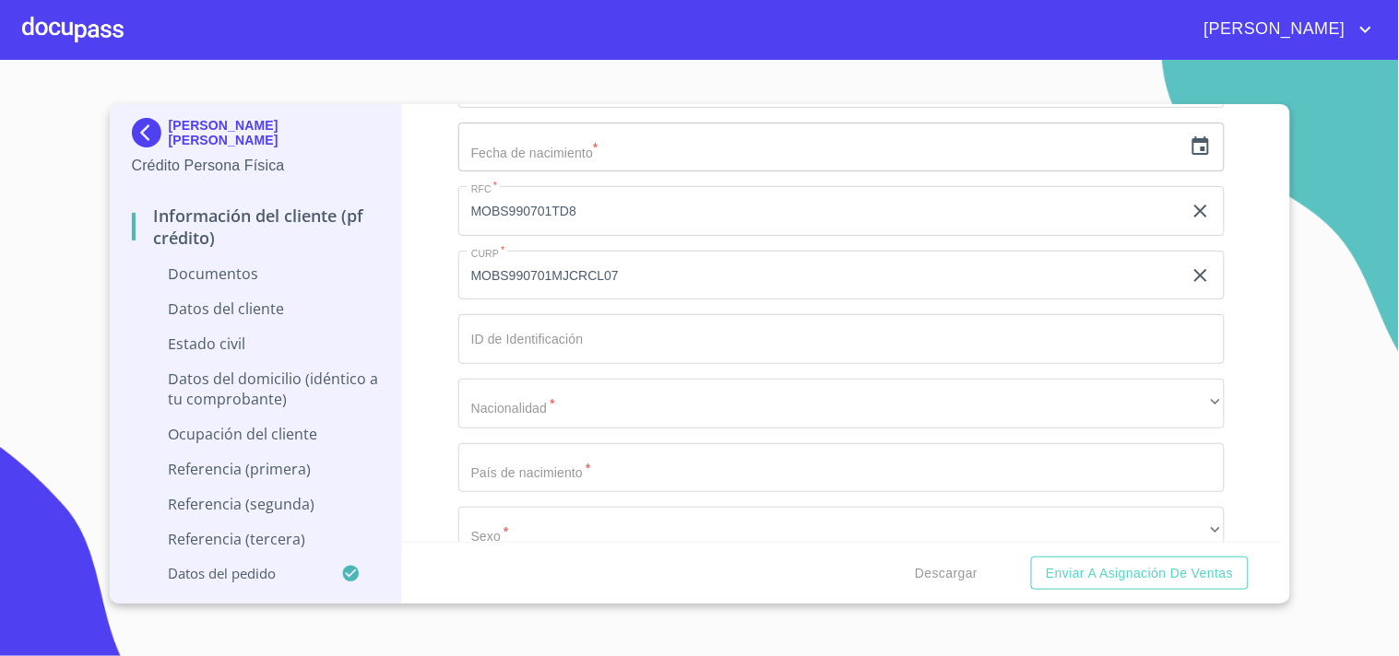
scroll to position [4622, 0]
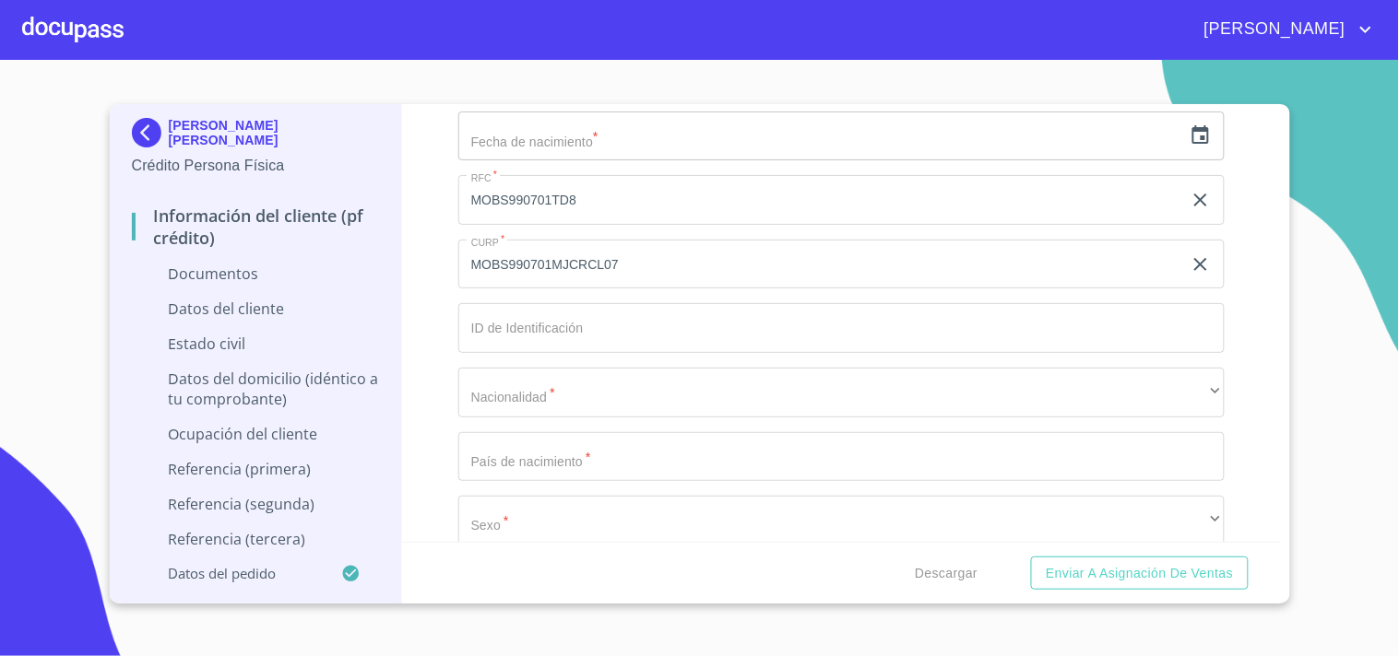
click at [528, 286] on div "Apellido [PERSON_NAME]   * [PERSON_NAME] ​ Apellido Materno   * [PERSON_NAME] ​…" at bounding box center [841, 233] width 766 height 786
click at [528, 311] on input "Documento de identificación.   *" at bounding box center [841, 328] width 766 height 50
paste input "X1632005177"
click at [483, 323] on input "X1632005177" at bounding box center [820, 328] width 724 height 50
type input "1632005177"
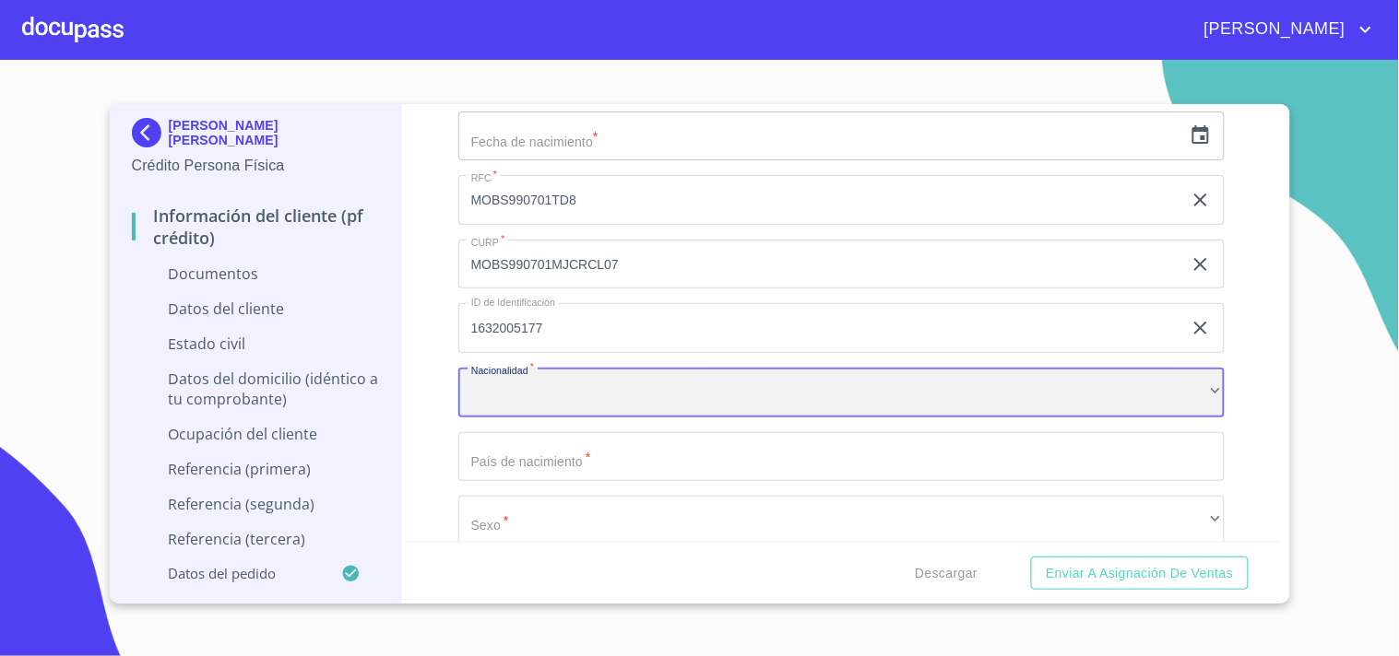
click at [564, 369] on div "​" at bounding box center [841, 393] width 766 height 50
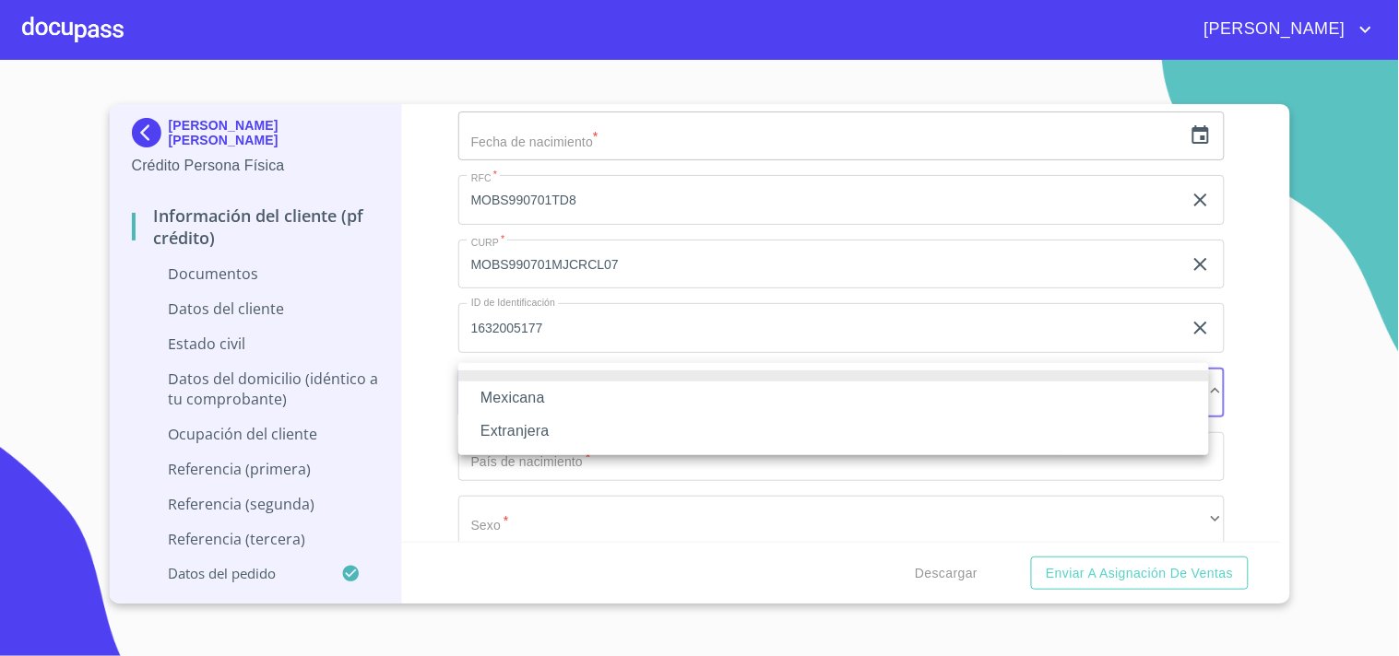
click at [544, 403] on li "Mexicana" at bounding box center [833, 398] width 750 height 33
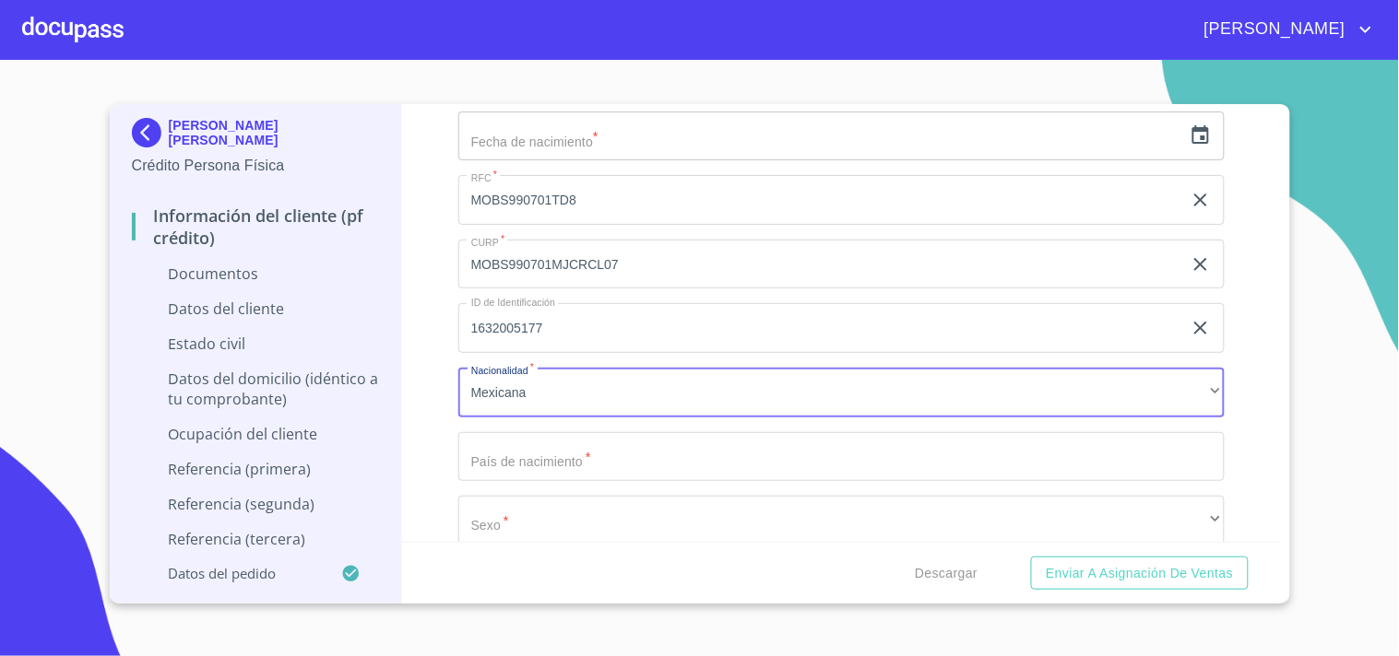
click at [559, 455] on input "Documento de identificación.   *" at bounding box center [841, 457] width 766 height 50
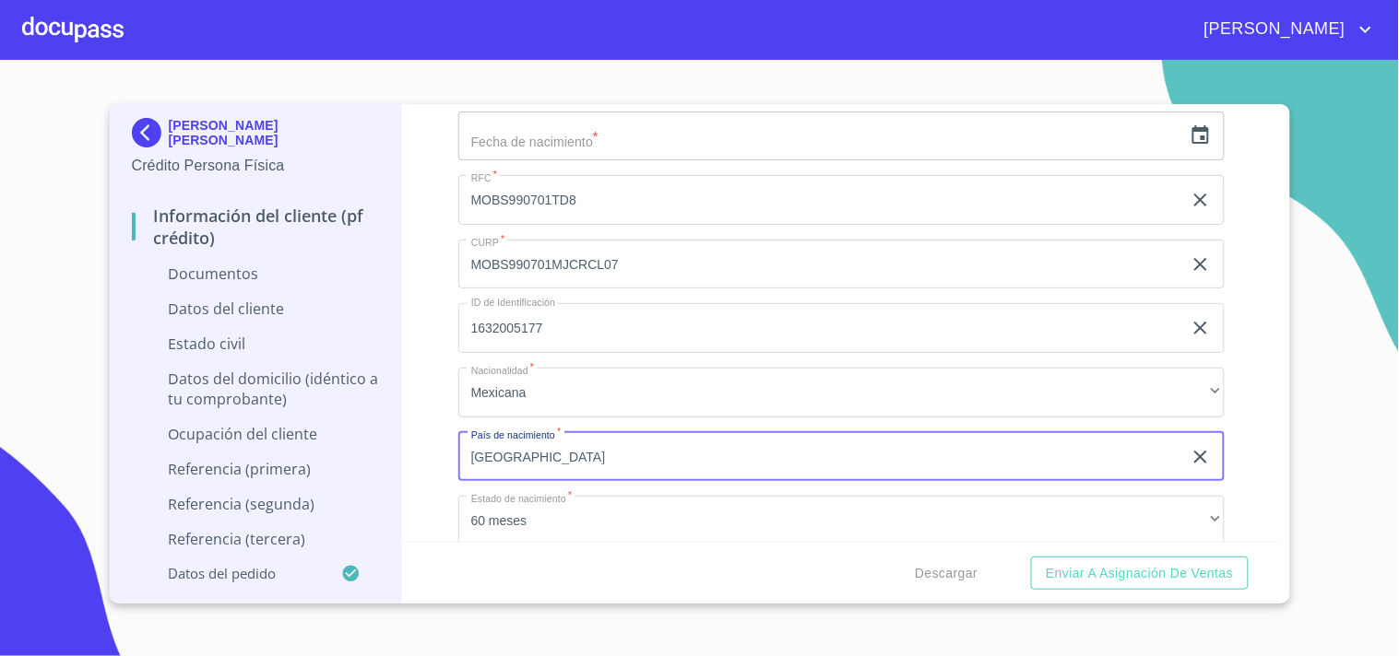
type input "[GEOGRAPHIC_DATA]"
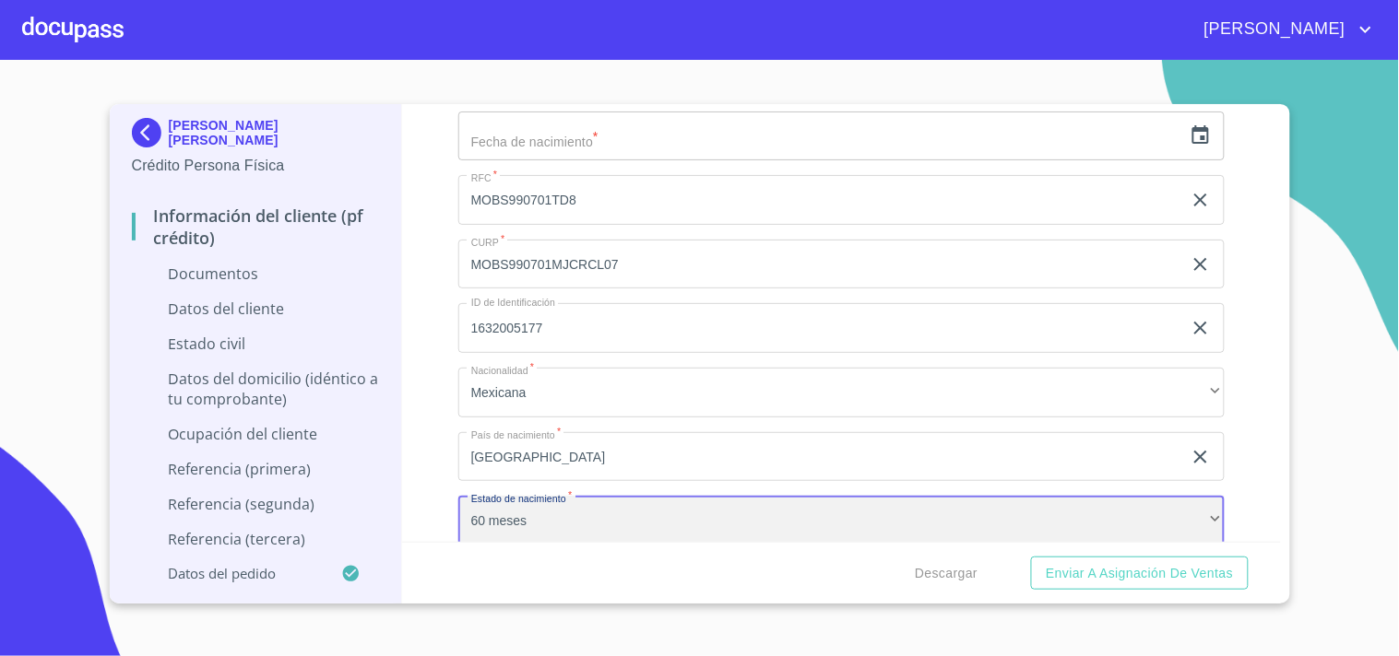
click at [541, 511] on div "60 meses" at bounding box center [841, 521] width 766 height 50
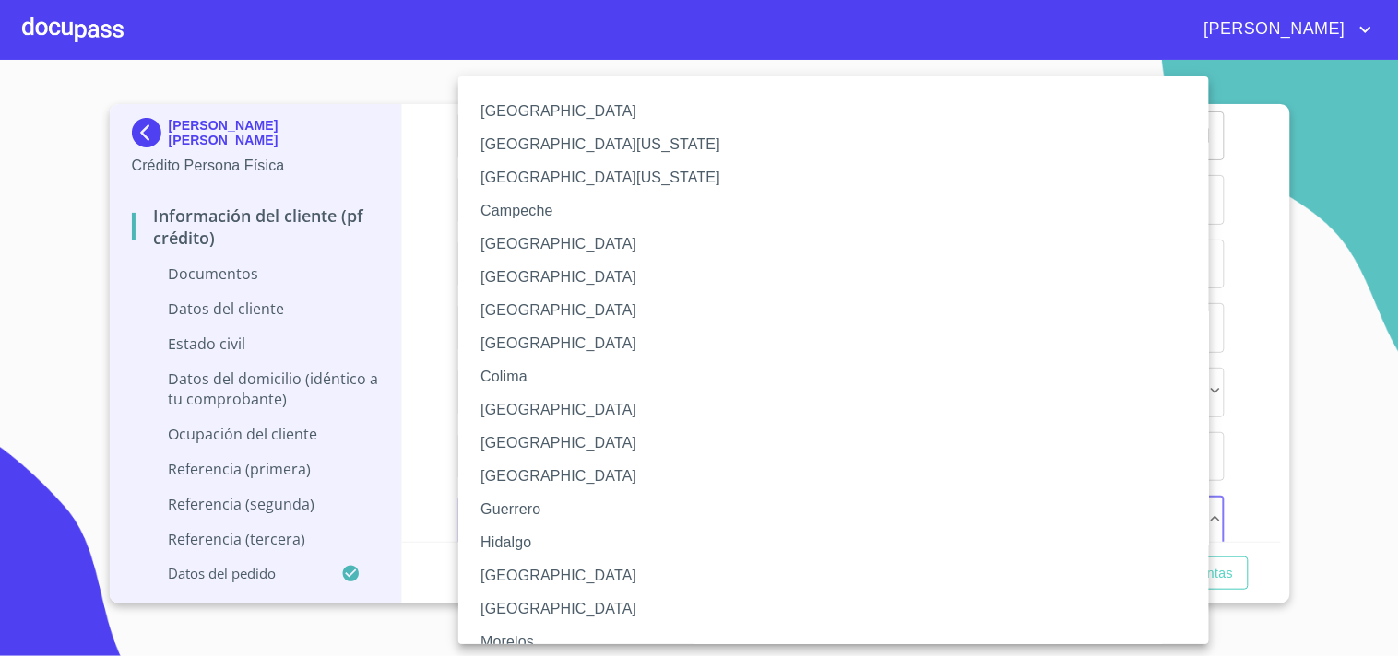
click at [512, 572] on li "[GEOGRAPHIC_DATA]" at bounding box center [841, 576] width 766 height 33
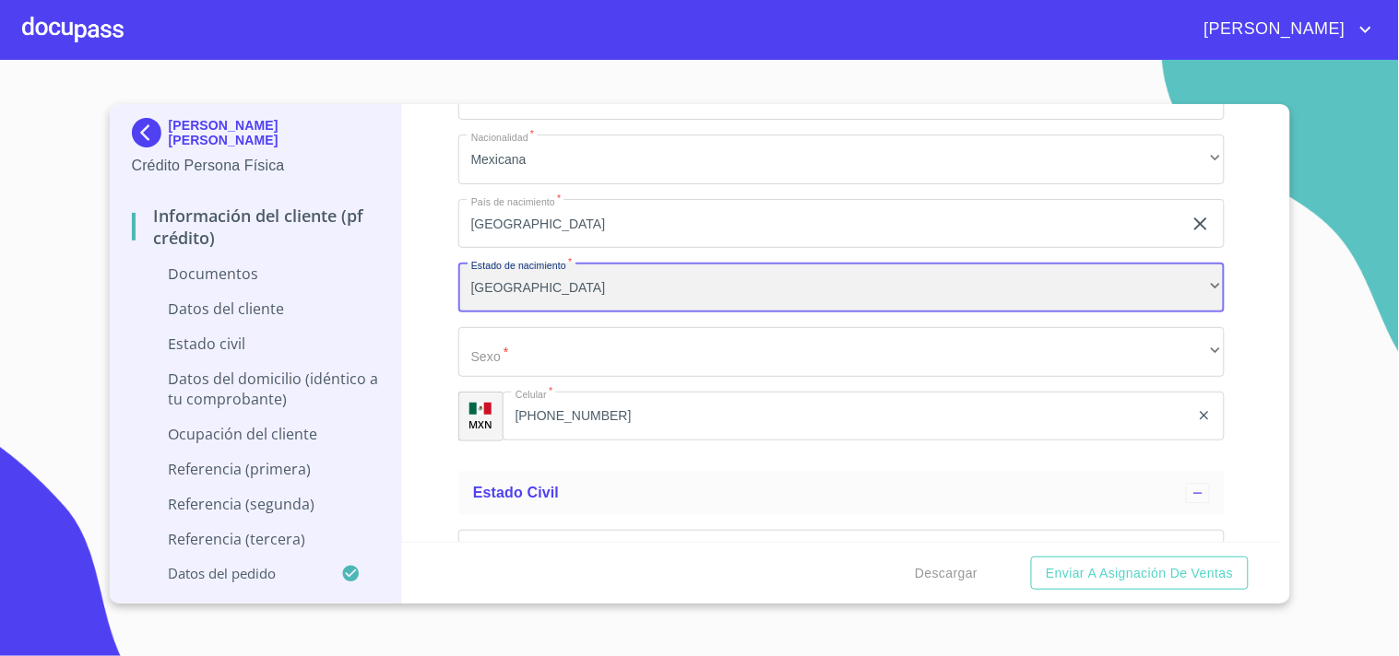
scroll to position [4964, 0]
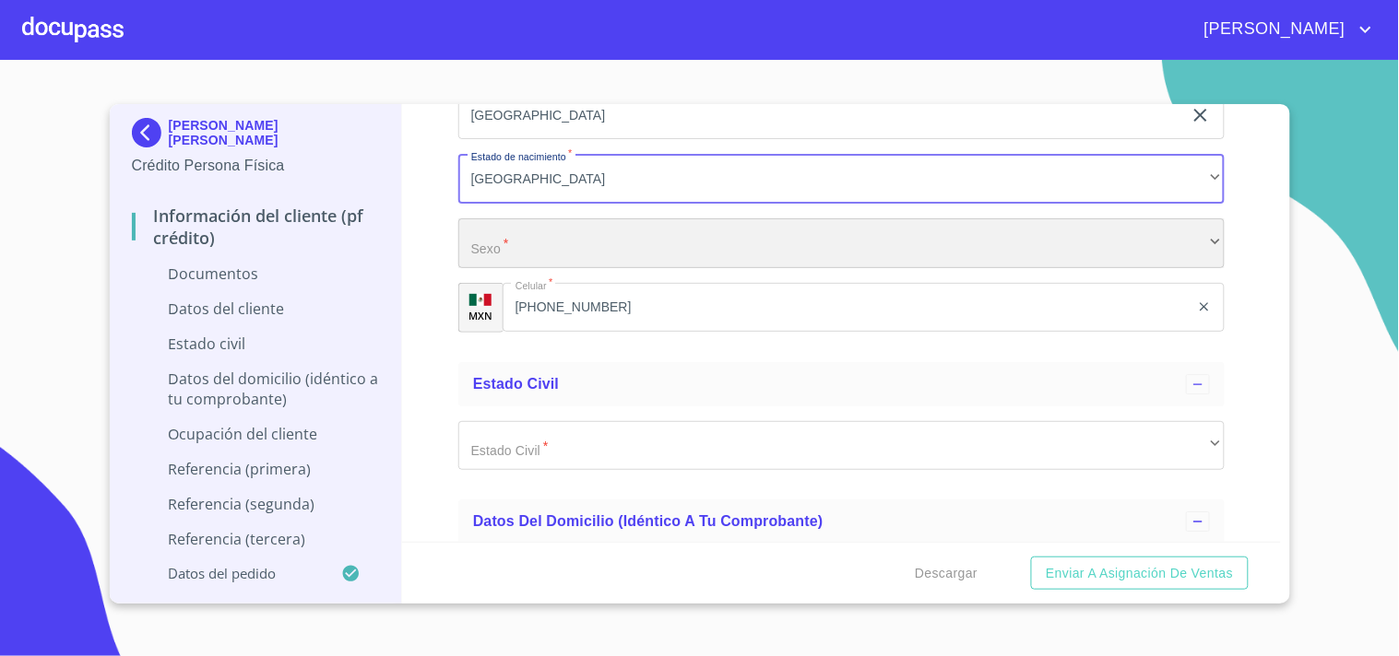
click at [576, 227] on div "​" at bounding box center [841, 244] width 766 height 50
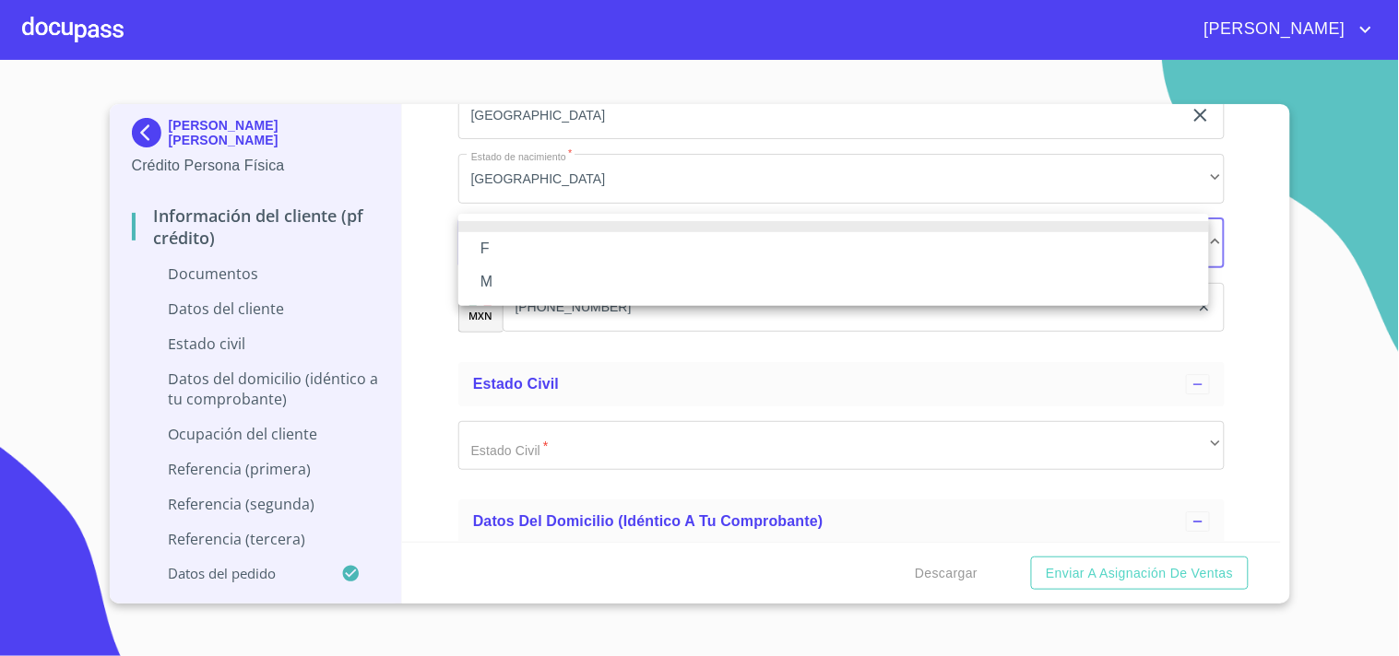
click at [492, 254] on li "F" at bounding box center [833, 248] width 750 height 33
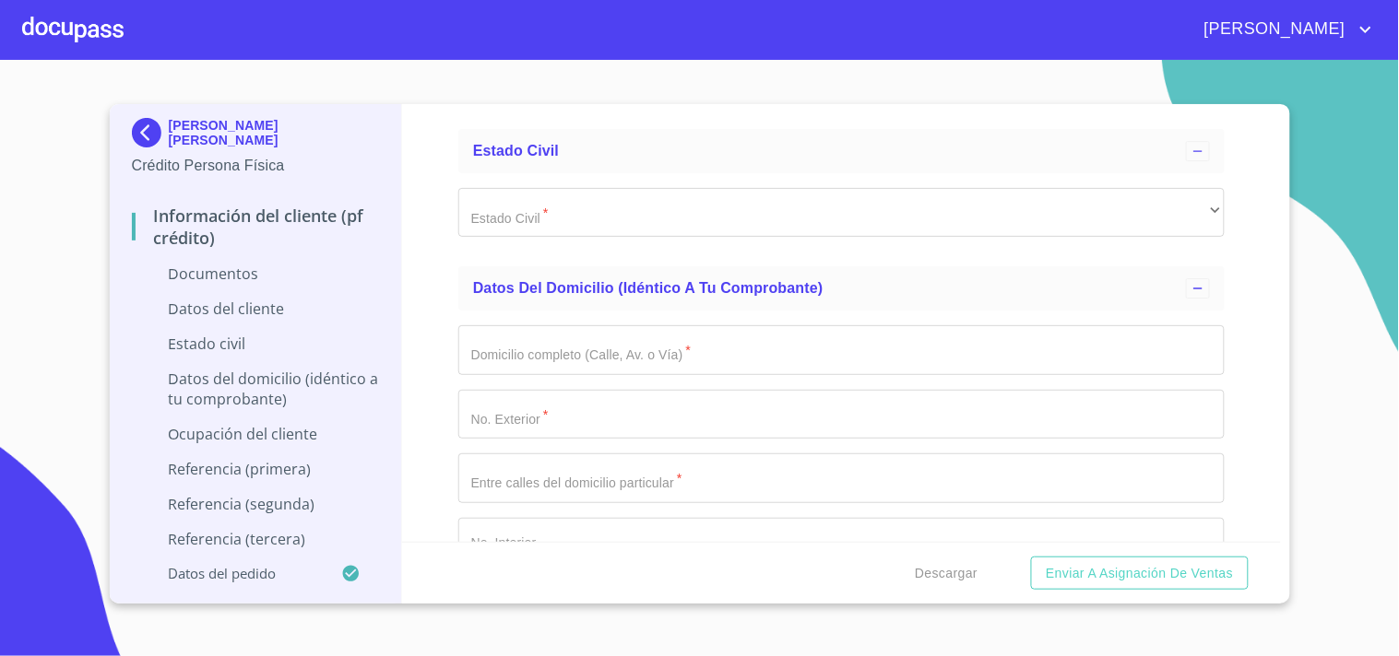
scroll to position [5307, 0]
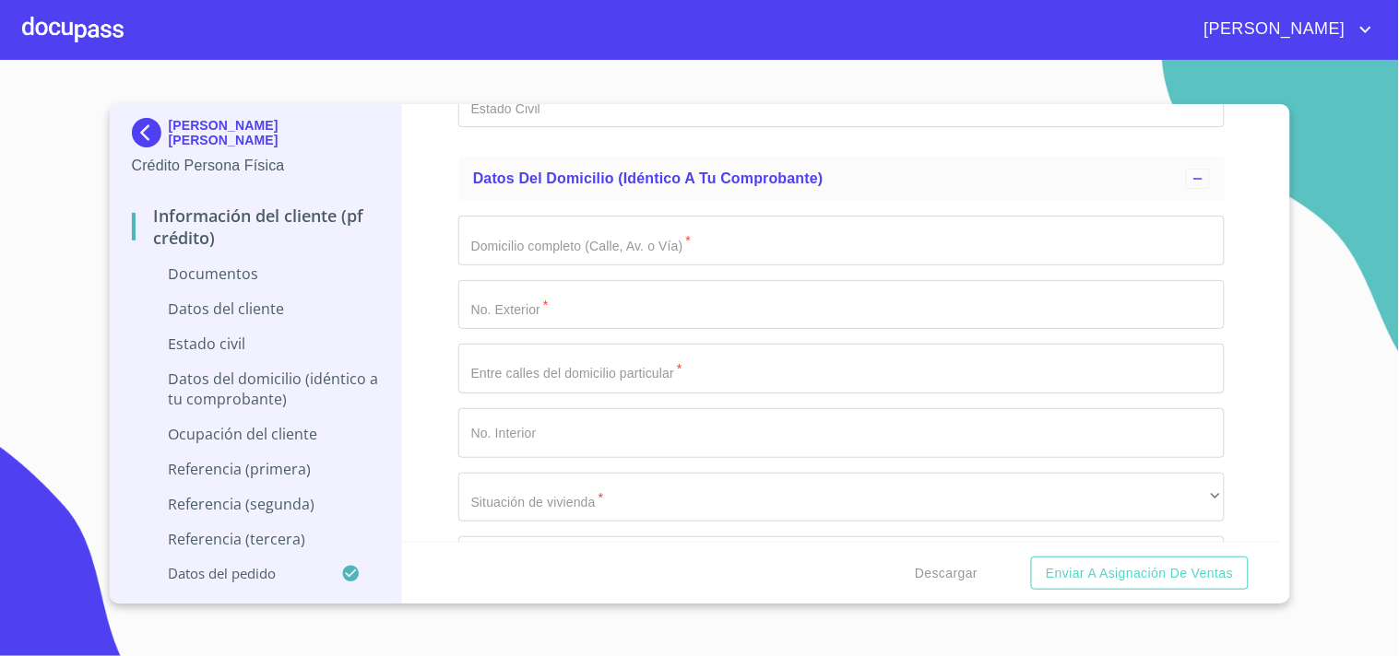
click at [586, 231] on input "Documento de identificación.   *" at bounding box center [841, 241] width 766 height 50
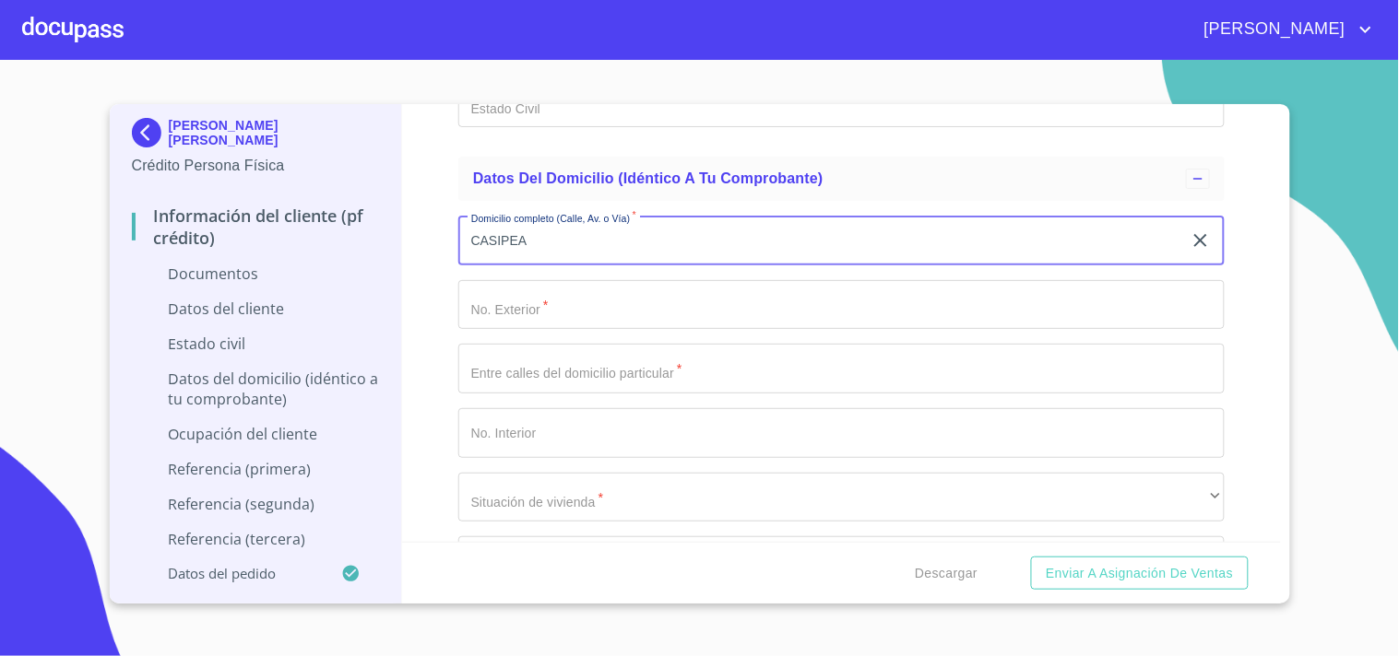
type input "CASIPEA"
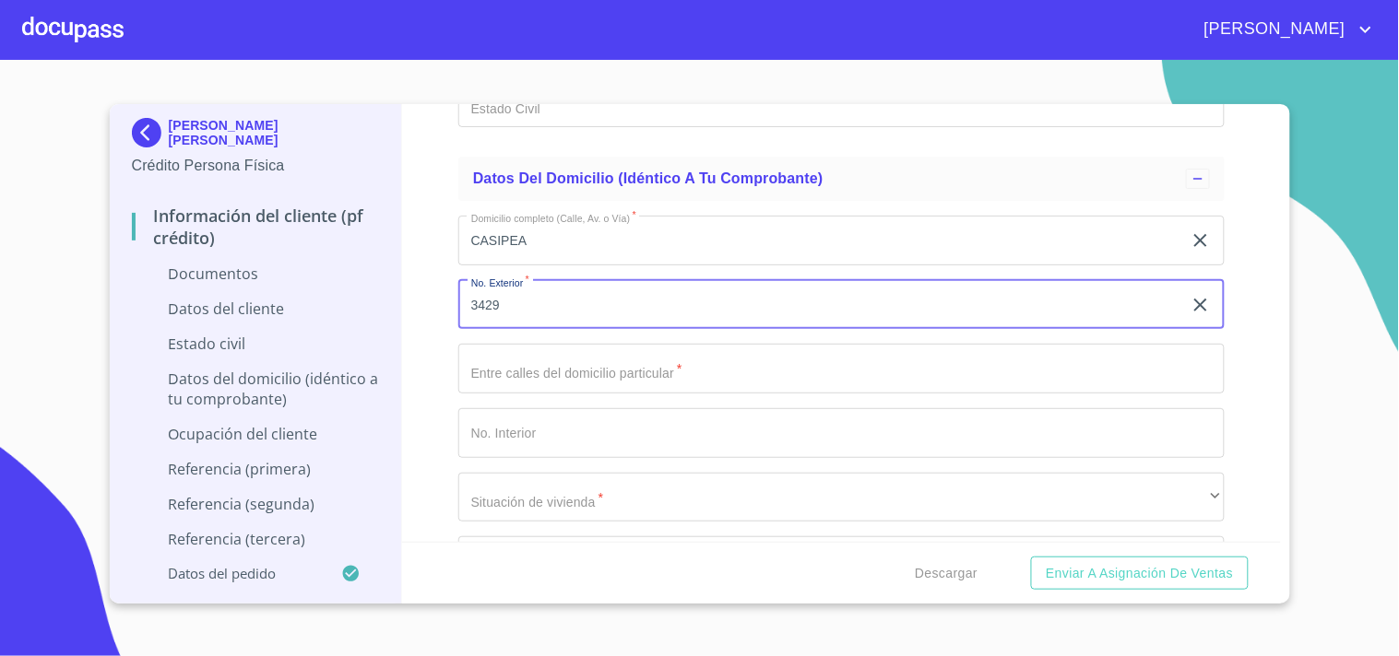
type input "3429"
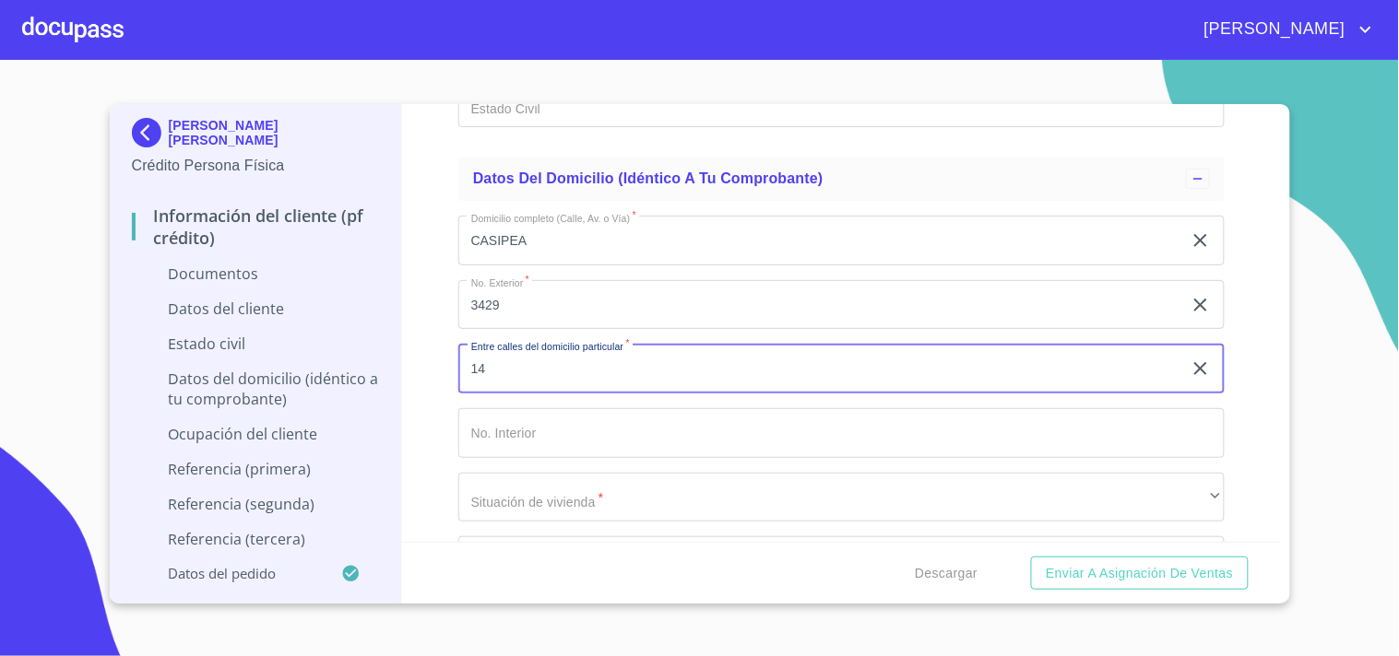
type input "1"
type input "PEGASO [PERSON_NAME] POLAR"
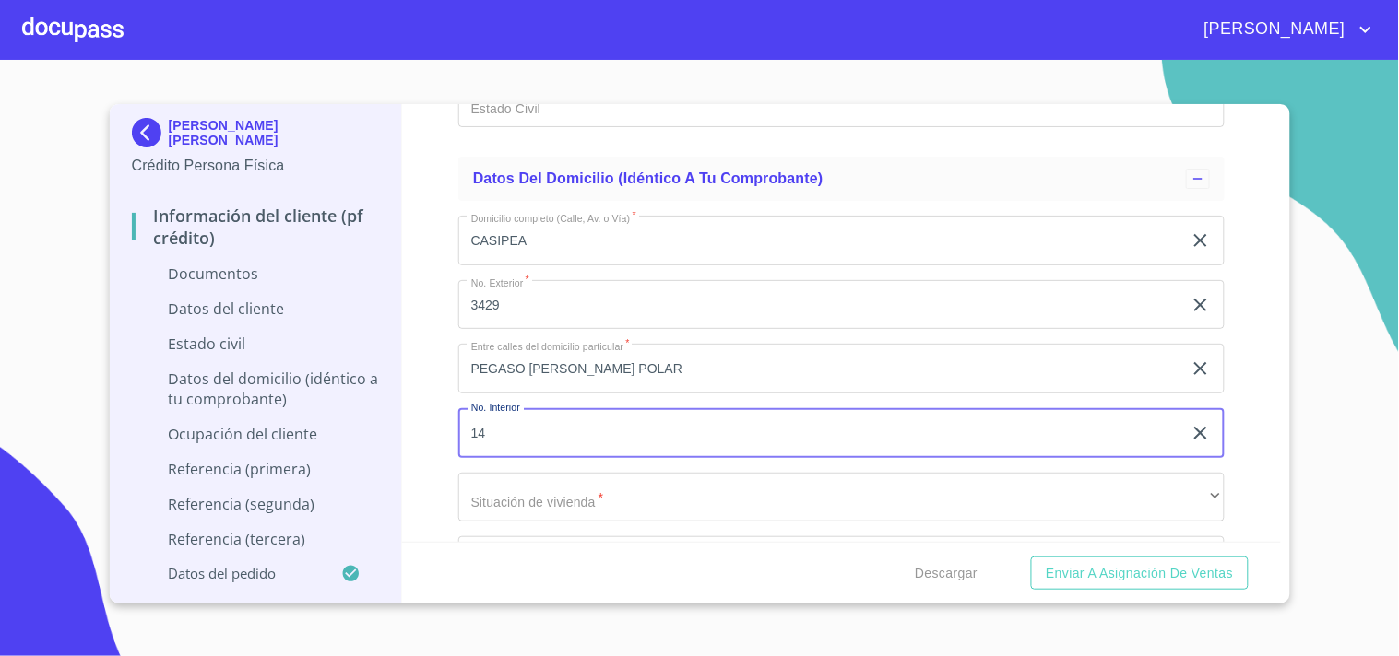
type input "14"
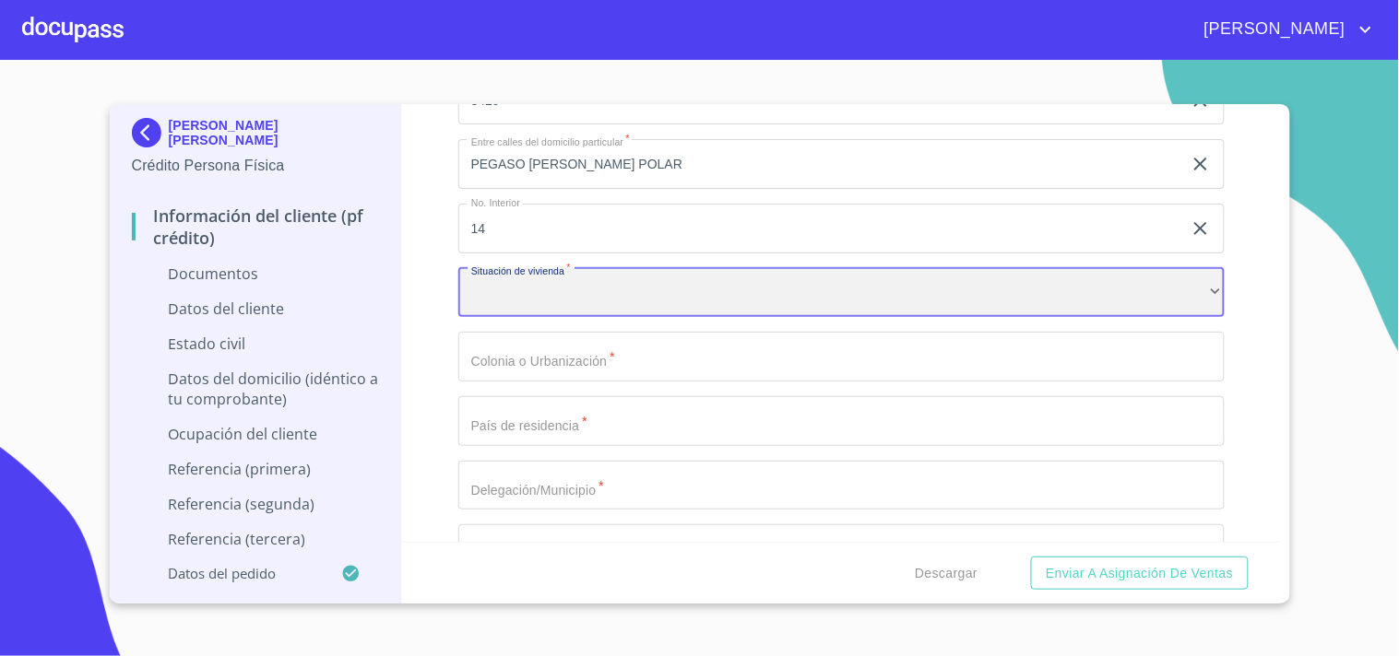
scroll to position [5636, 0]
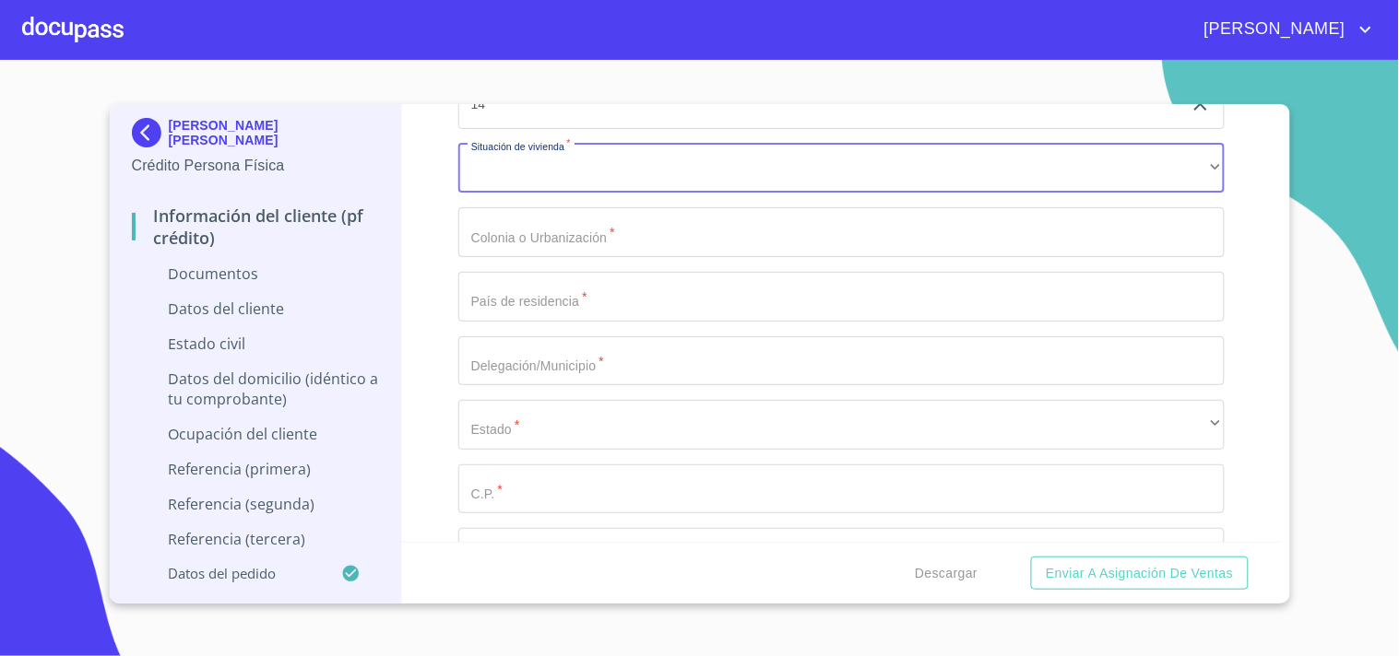
click at [577, 242] on input "Documento de identificación.   *" at bounding box center [841, 232] width 766 height 50
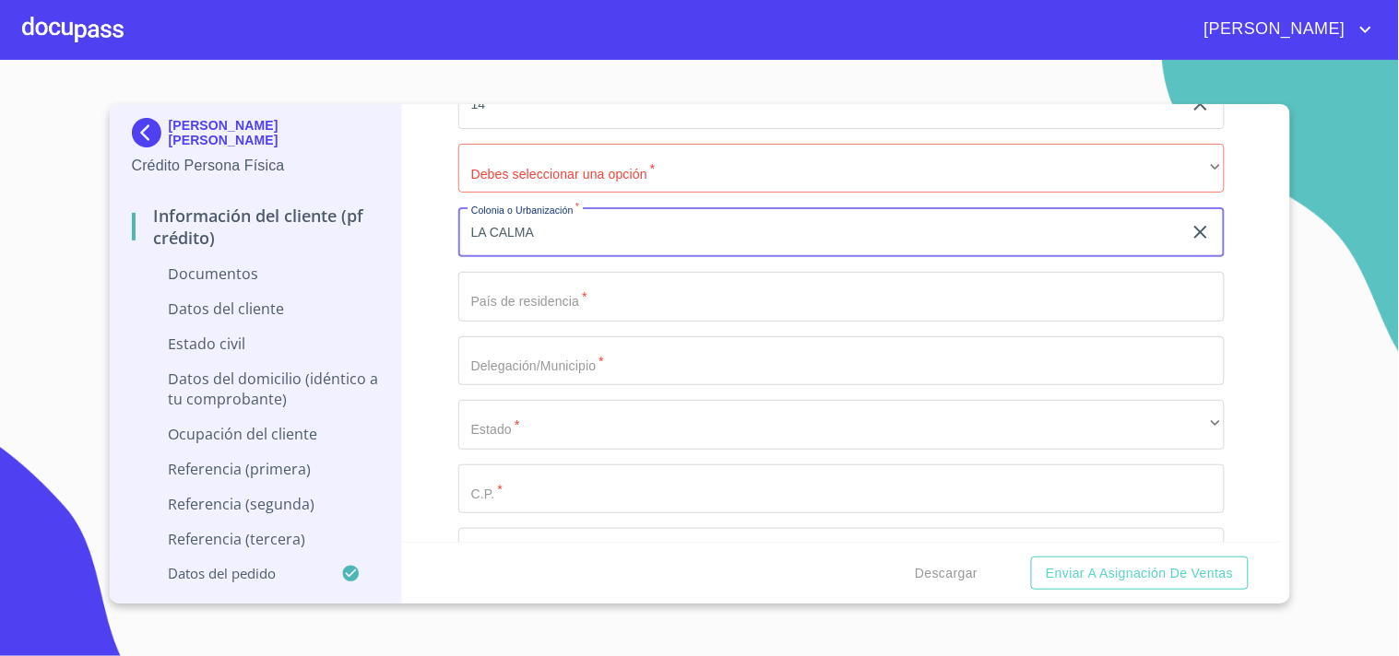
type input "LA CALMA"
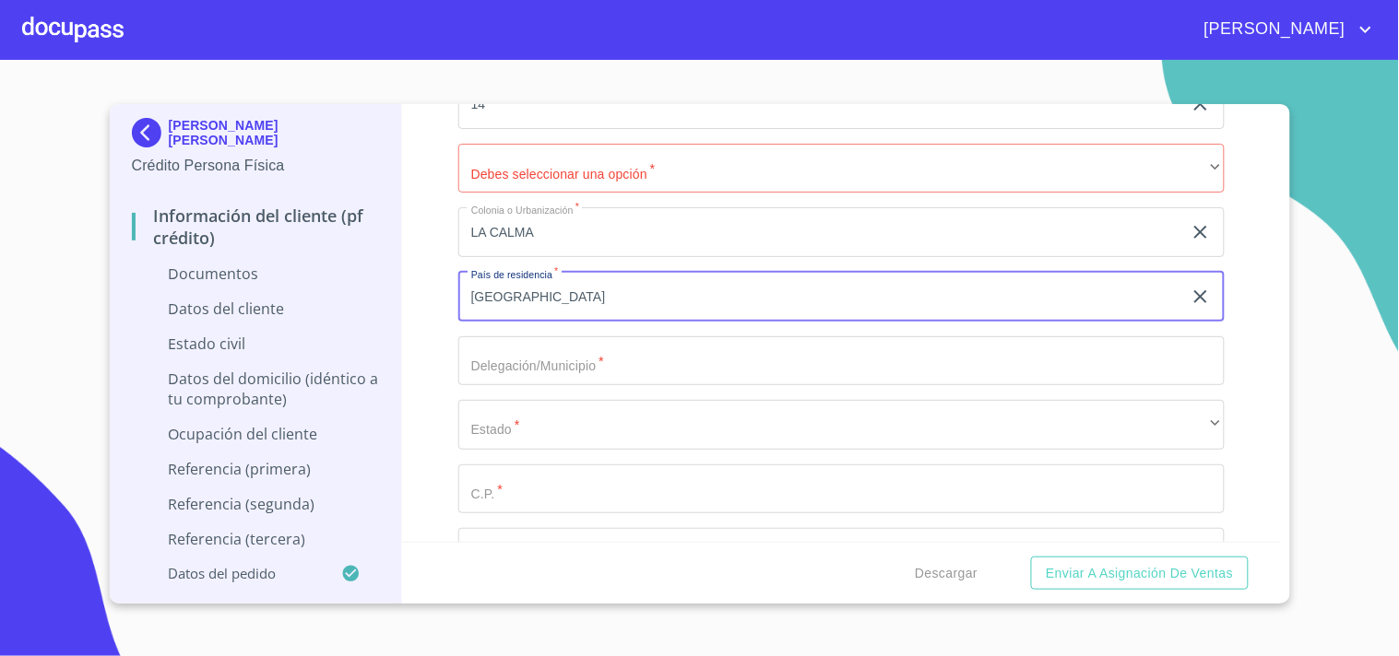
type input "[GEOGRAPHIC_DATA]"
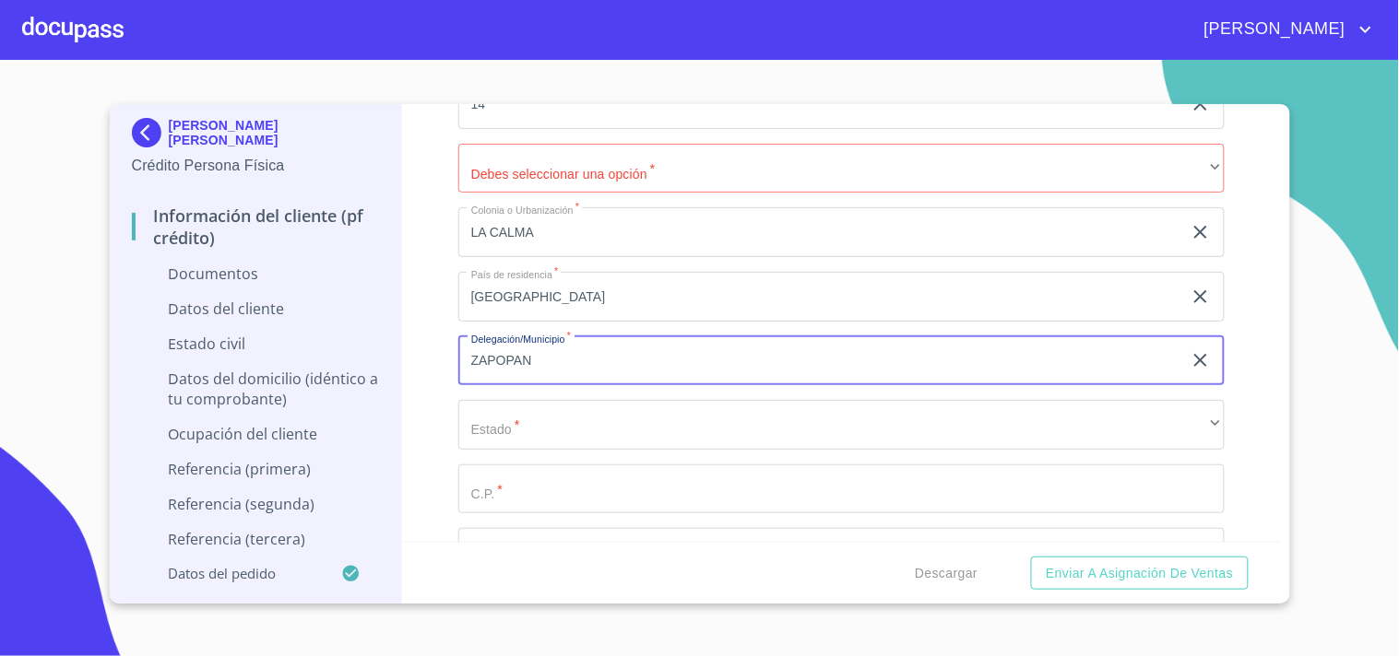
type input "ZAPOPAN"
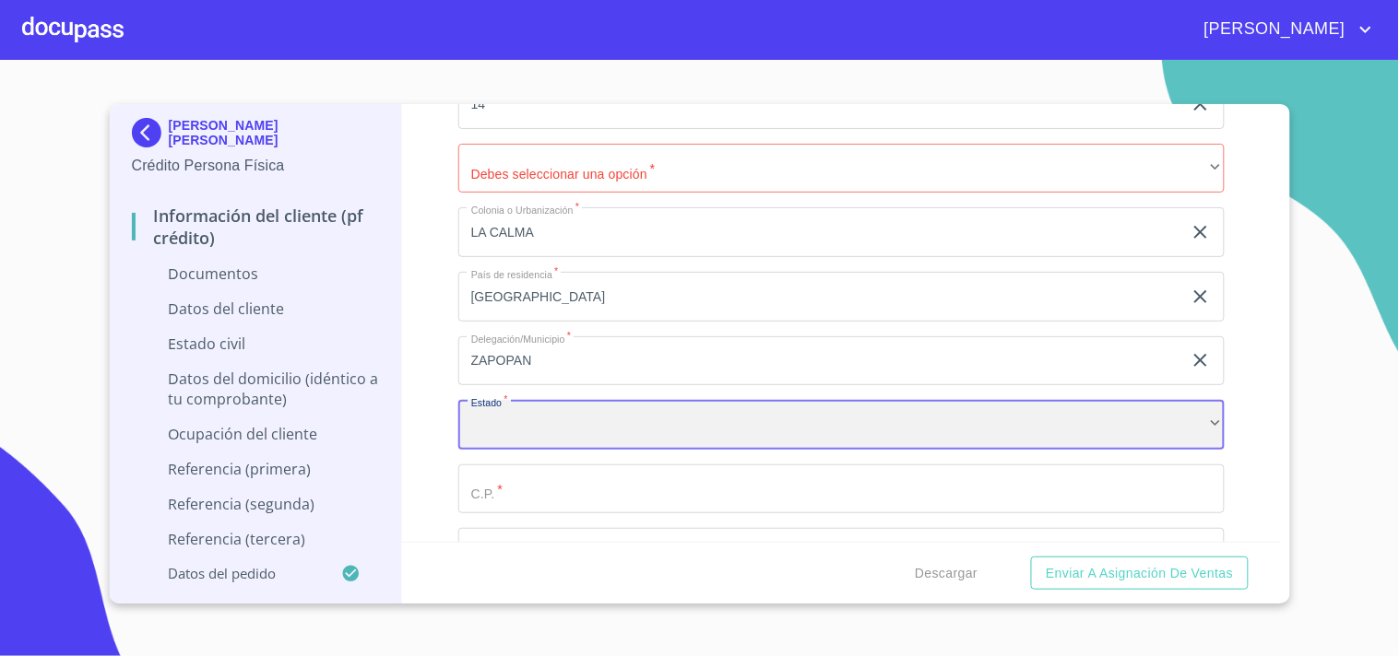
click at [528, 419] on div "​" at bounding box center [841, 425] width 766 height 50
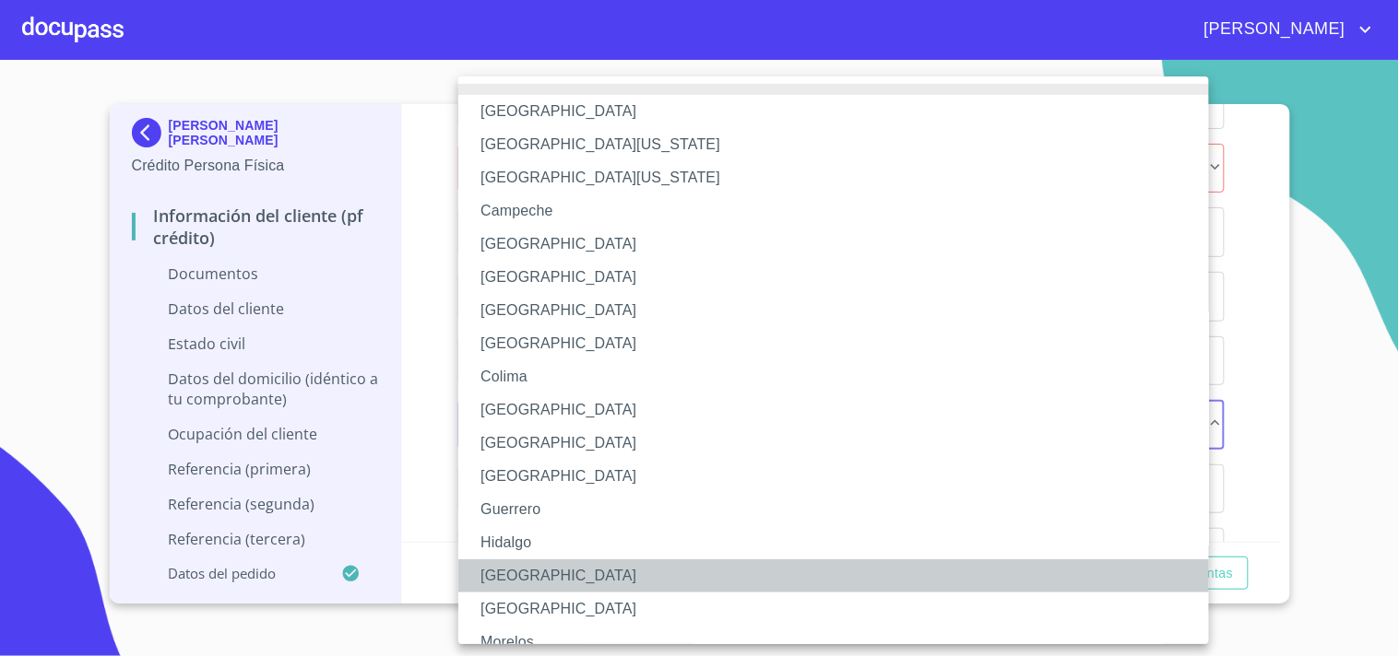
click at [520, 576] on li "[GEOGRAPHIC_DATA]" at bounding box center [841, 576] width 766 height 33
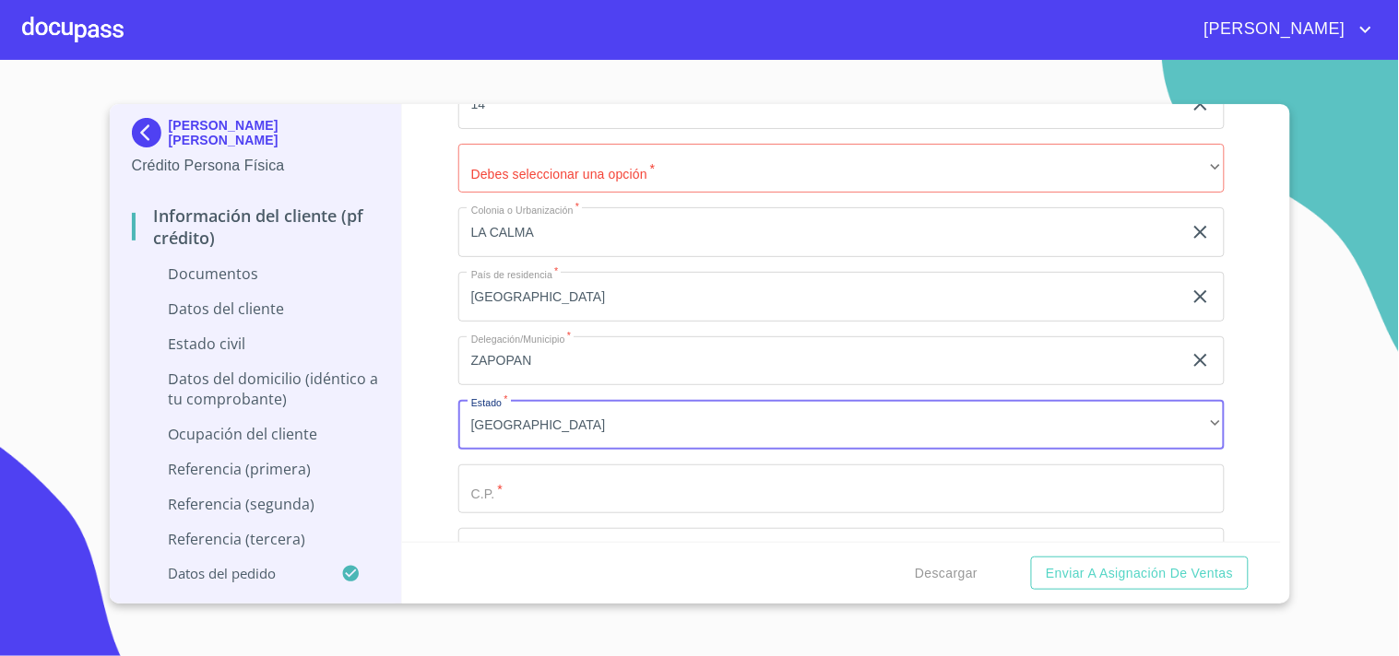
click at [871, 480] on input "Documento de identificación.   *" at bounding box center [841, 490] width 766 height 50
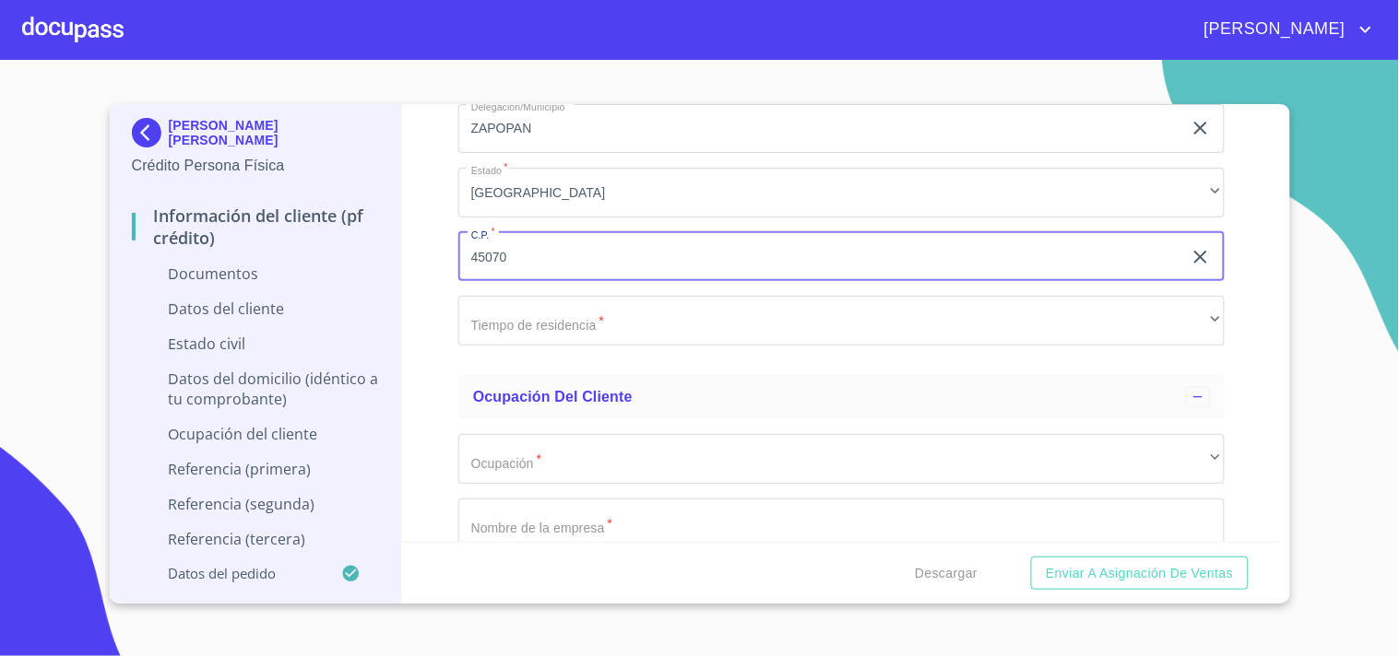
scroll to position [6006, 0]
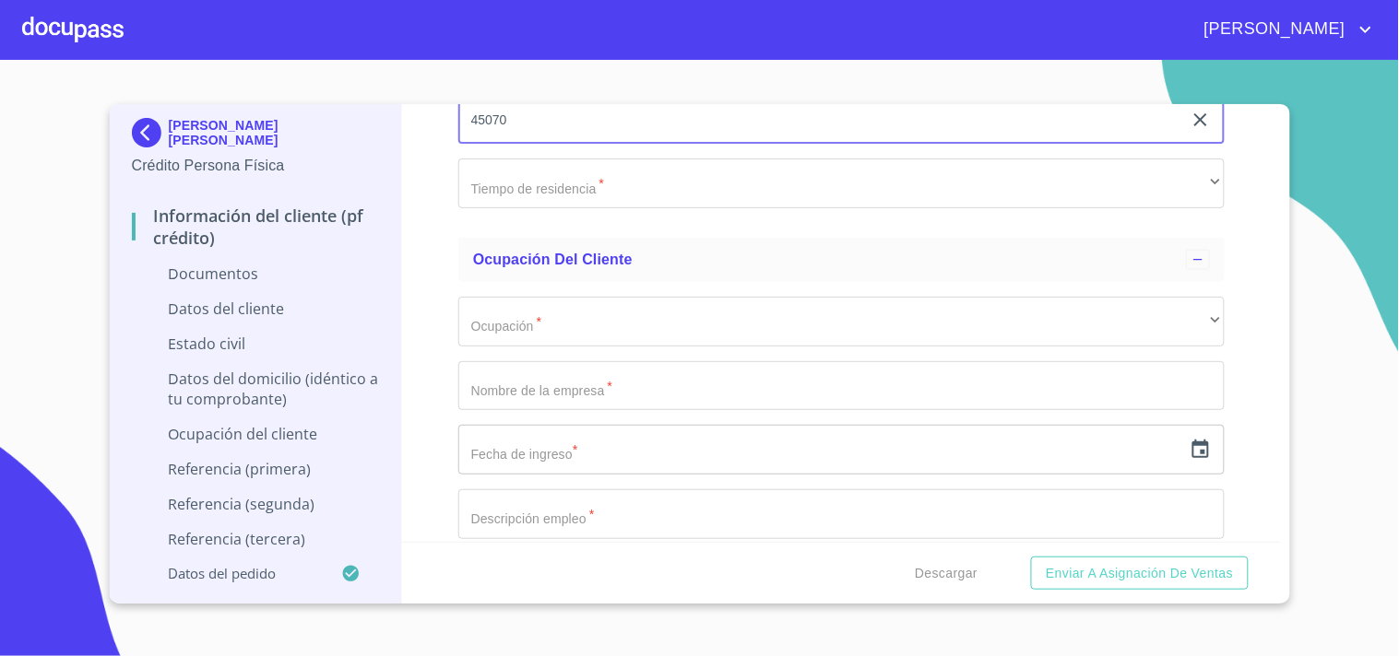
type input "45070"
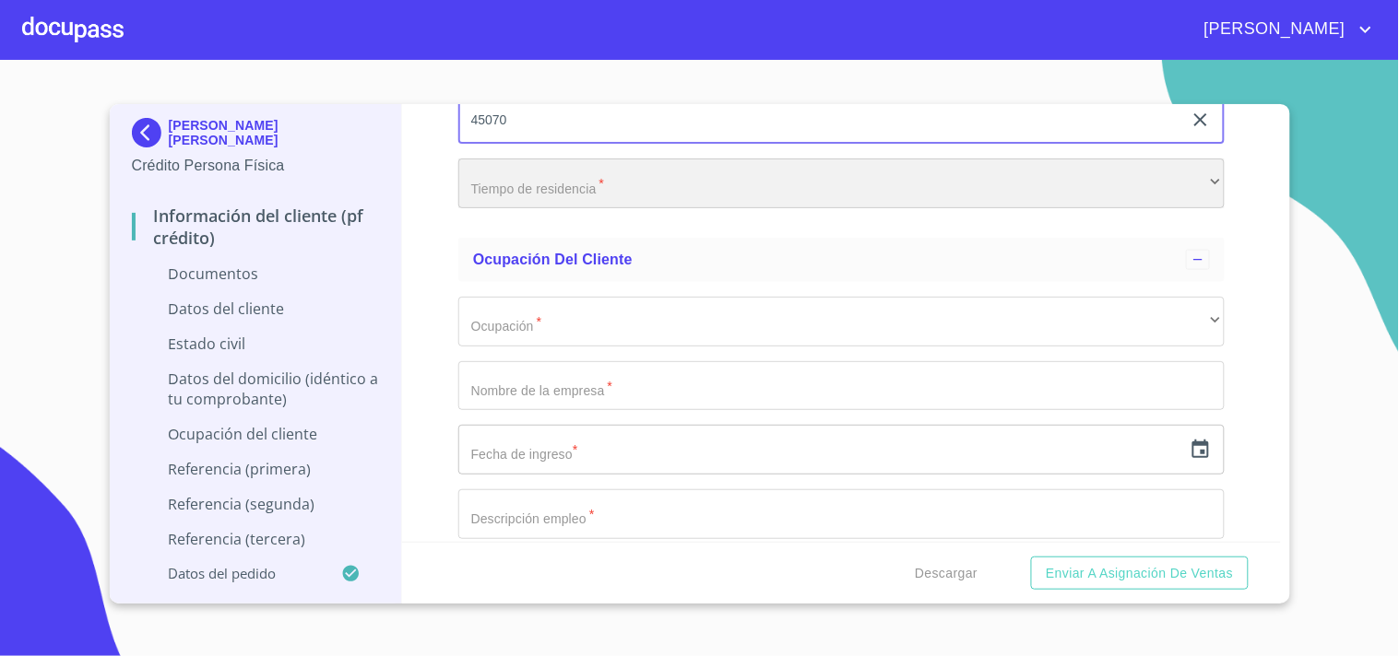
click at [597, 181] on div "​" at bounding box center [841, 184] width 766 height 50
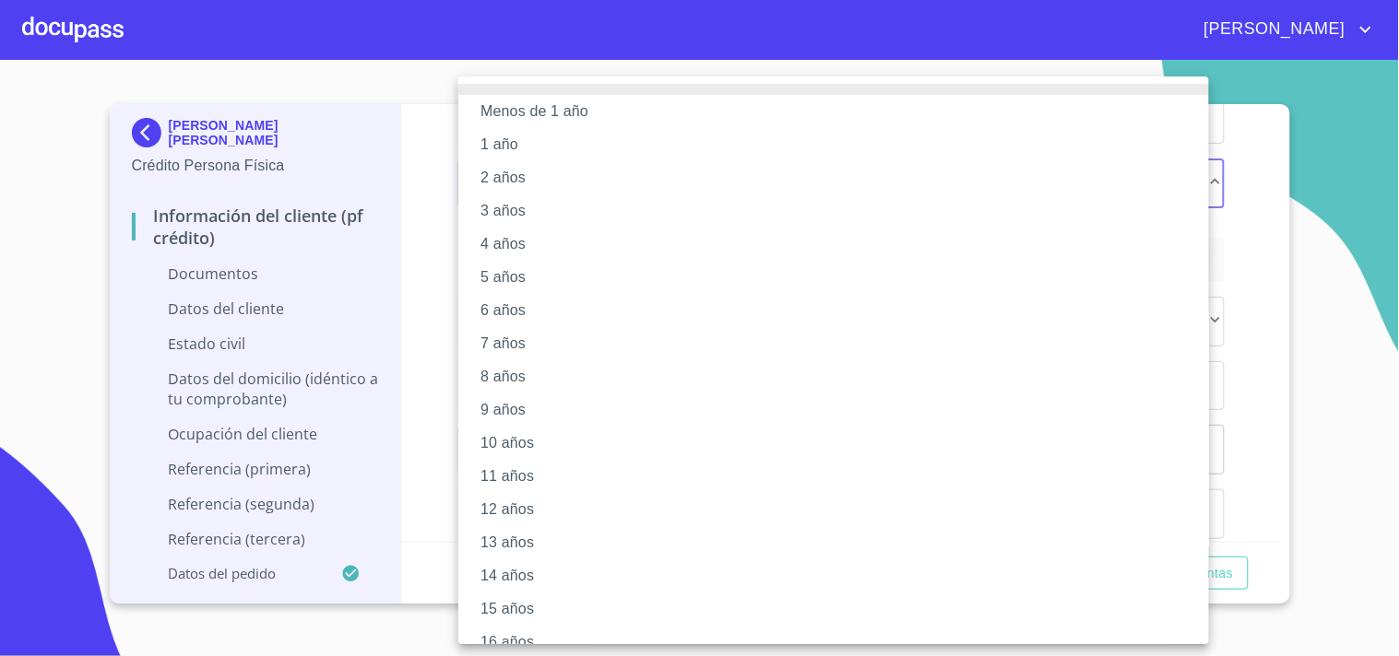
click at [1228, 268] on div at bounding box center [699, 328] width 1399 height 656
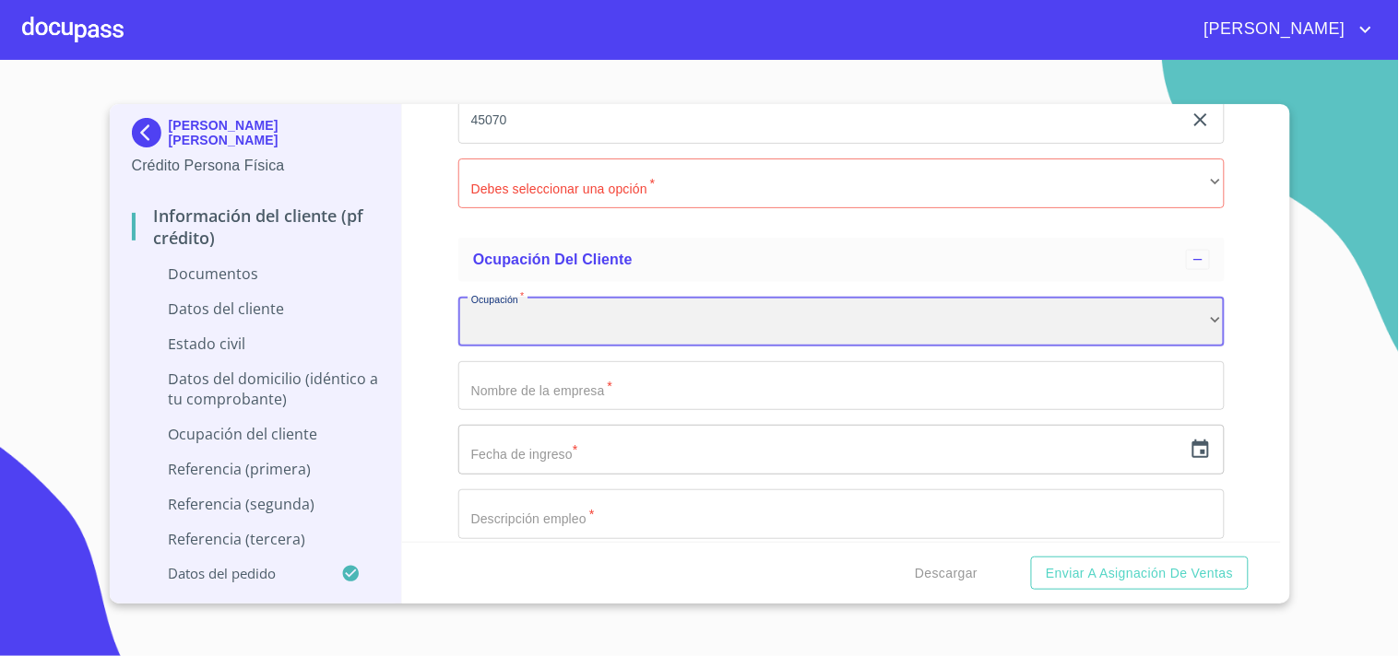
click at [565, 301] on div "​" at bounding box center [841, 322] width 766 height 50
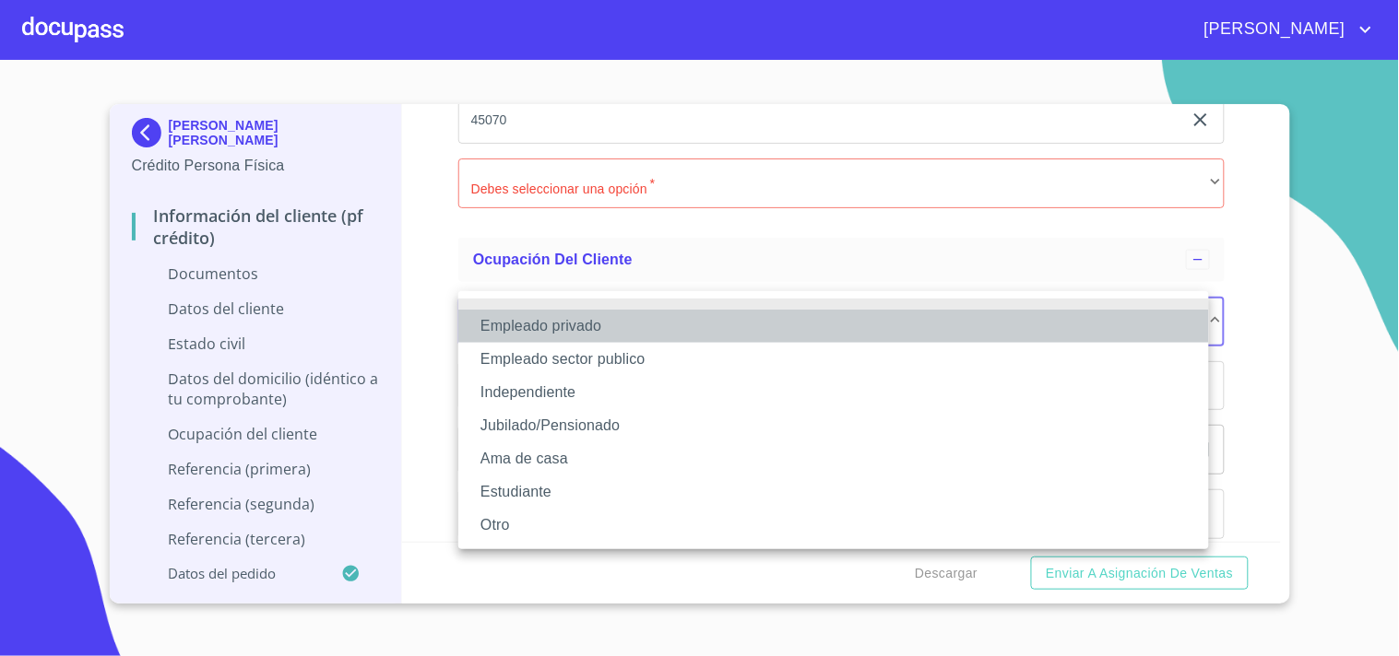
click at [546, 317] on li "Empleado privado" at bounding box center [833, 326] width 750 height 33
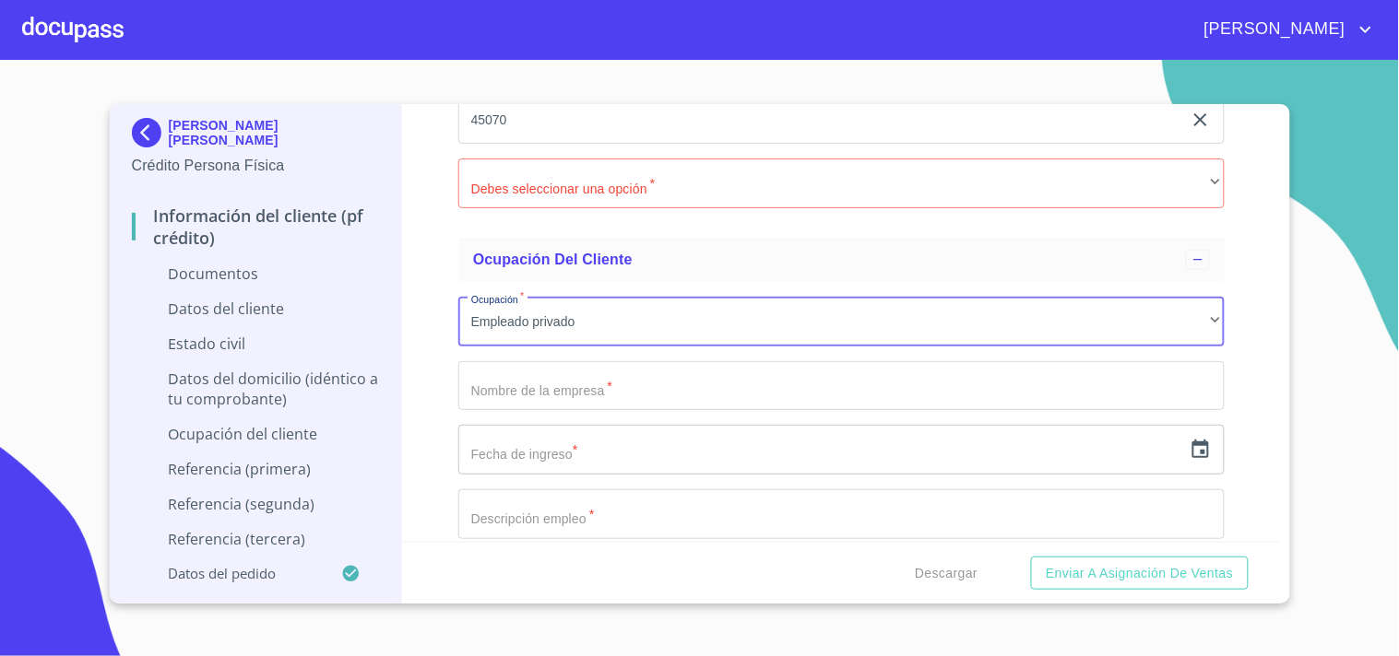
click at [576, 390] on input "Documento de identificación.   *" at bounding box center [841, 386] width 766 height 50
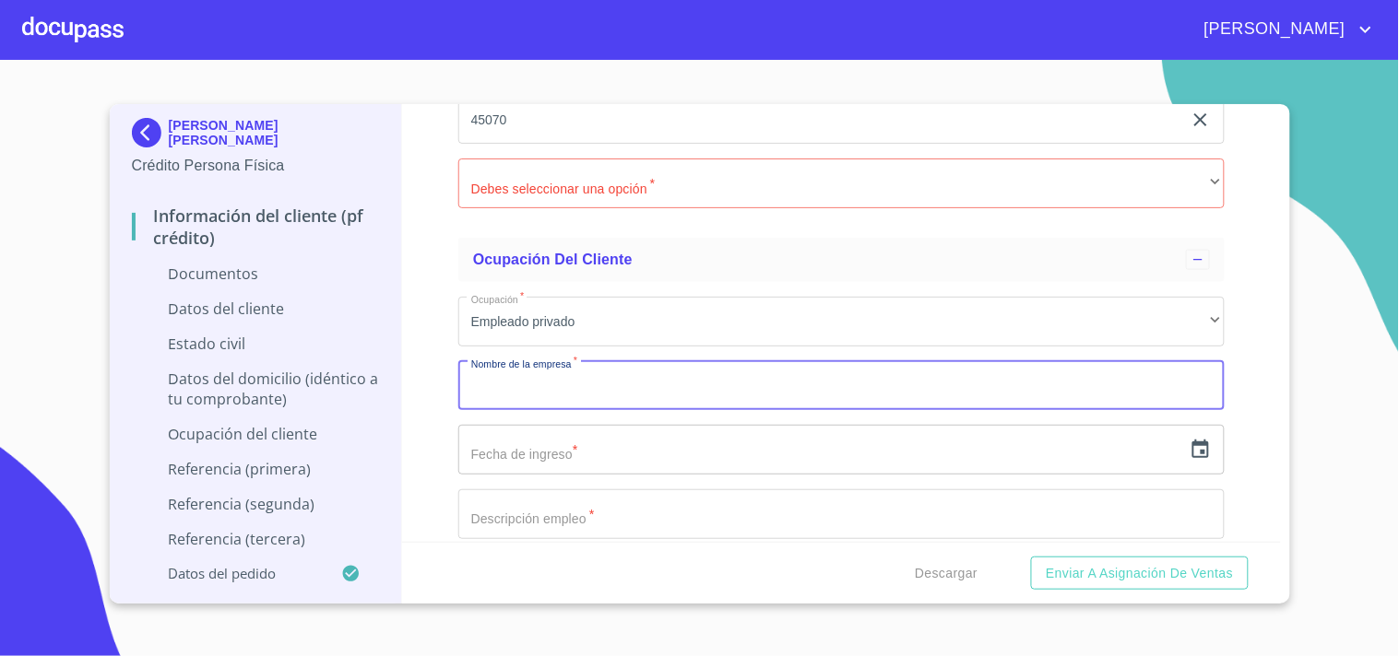
paste input "OCULUS TECHNOLOGIES OF [GEOGRAPHIC_DATA]"
type input "OCULUS TECHNOLOGIES OF [GEOGRAPHIC_DATA]"
click at [619, 514] on input "Documento de identificación.   *" at bounding box center [841, 515] width 766 height 50
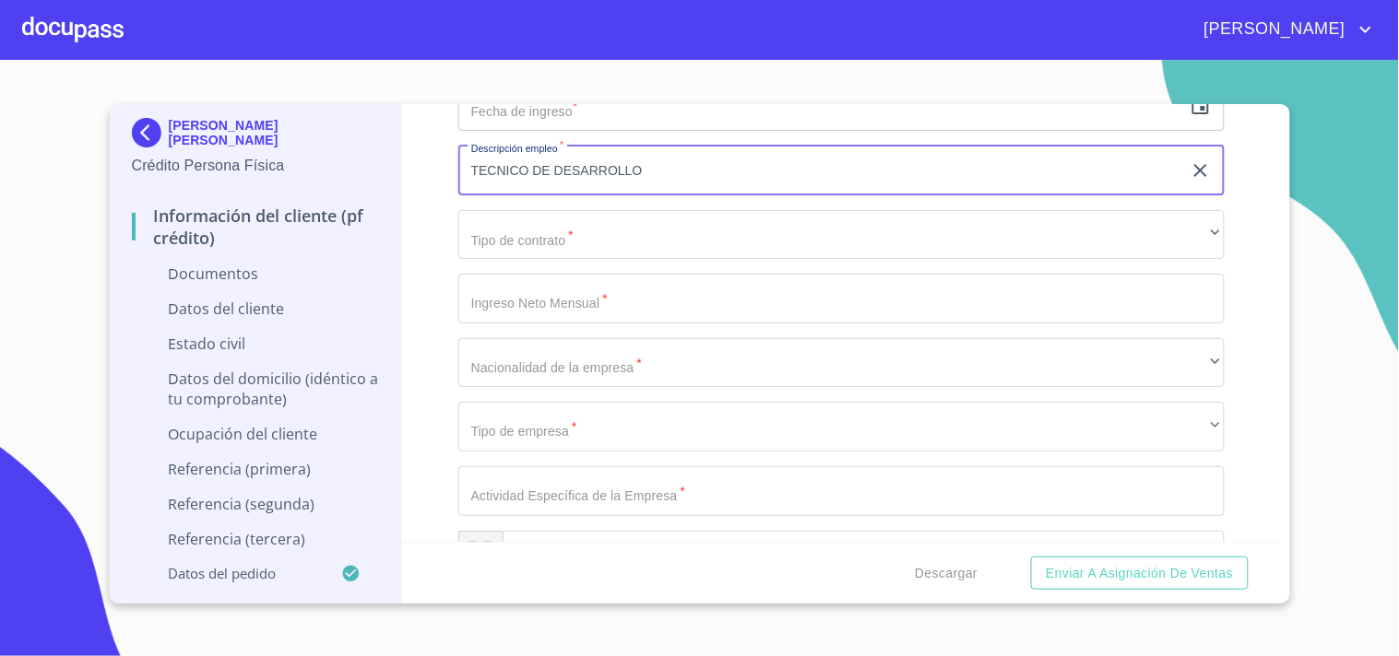
scroll to position [6361, 0]
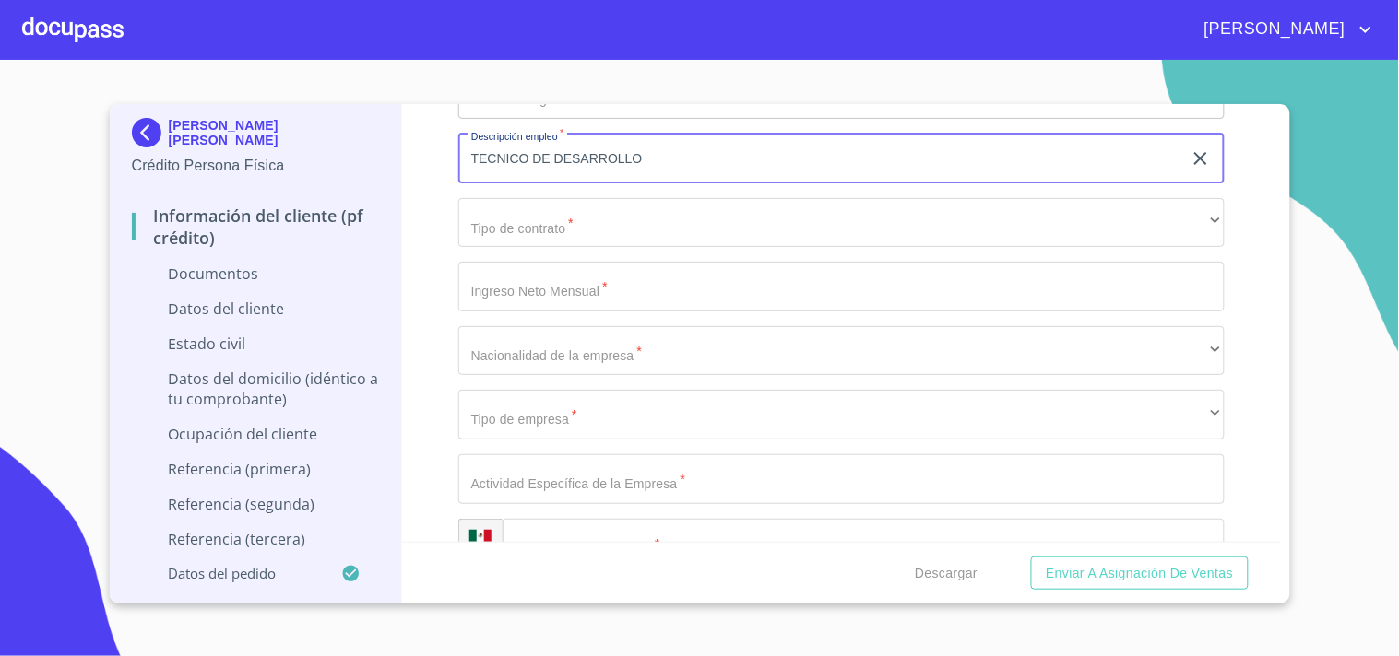
type input "TECNICO DE DESARROLLO"
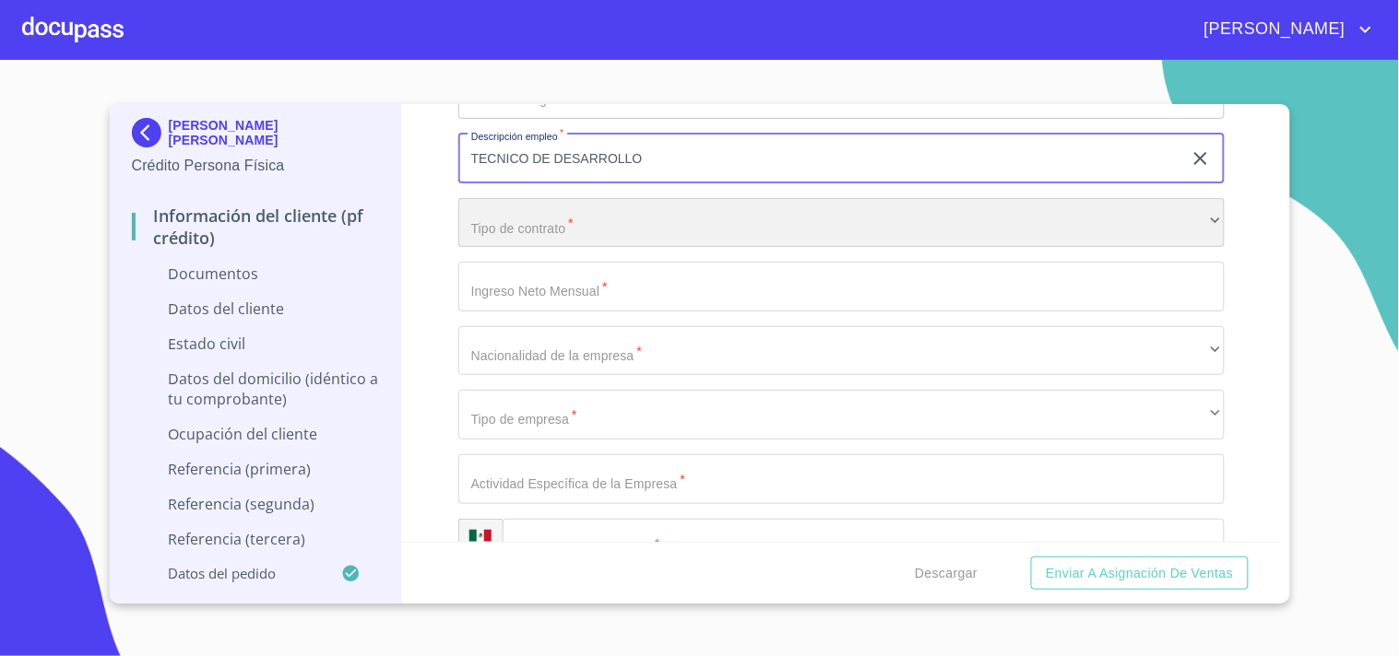
click at [546, 203] on div "​" at bounding box center [841, 223] width 766 height 50
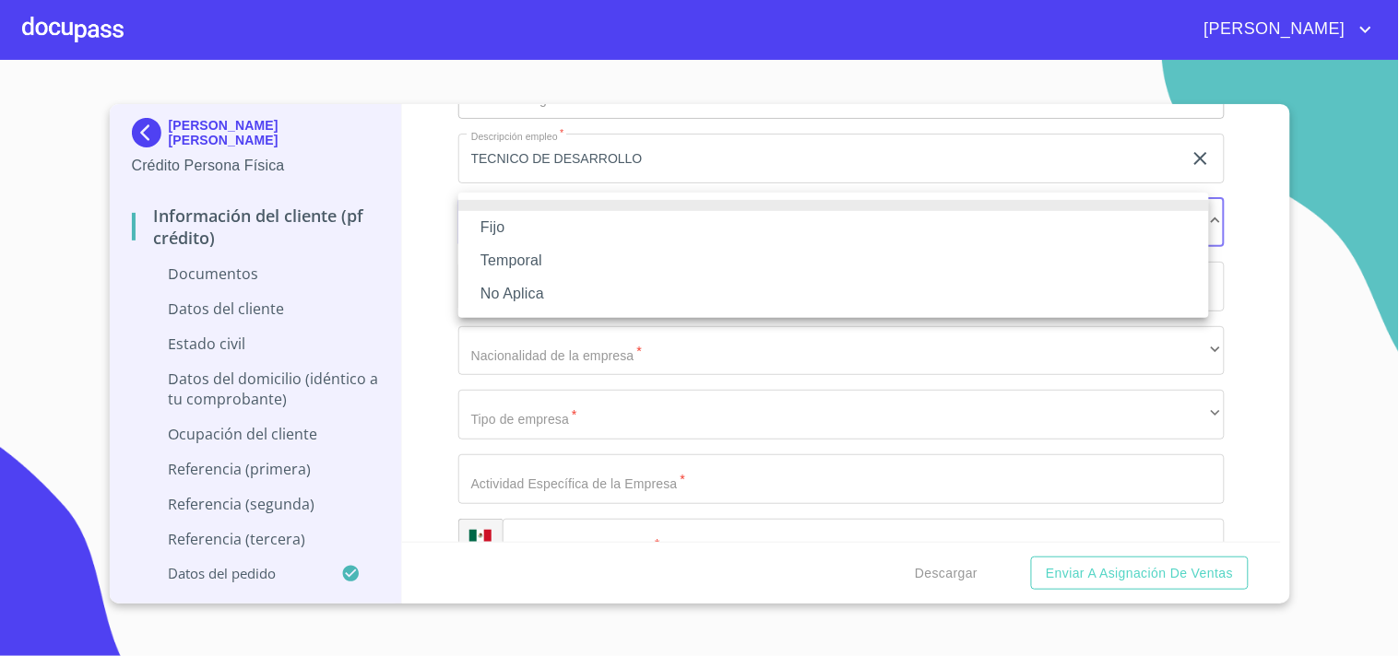
click at [538, 223] on li "Fijo" at bounding box center [833, 227] width 750 height 33
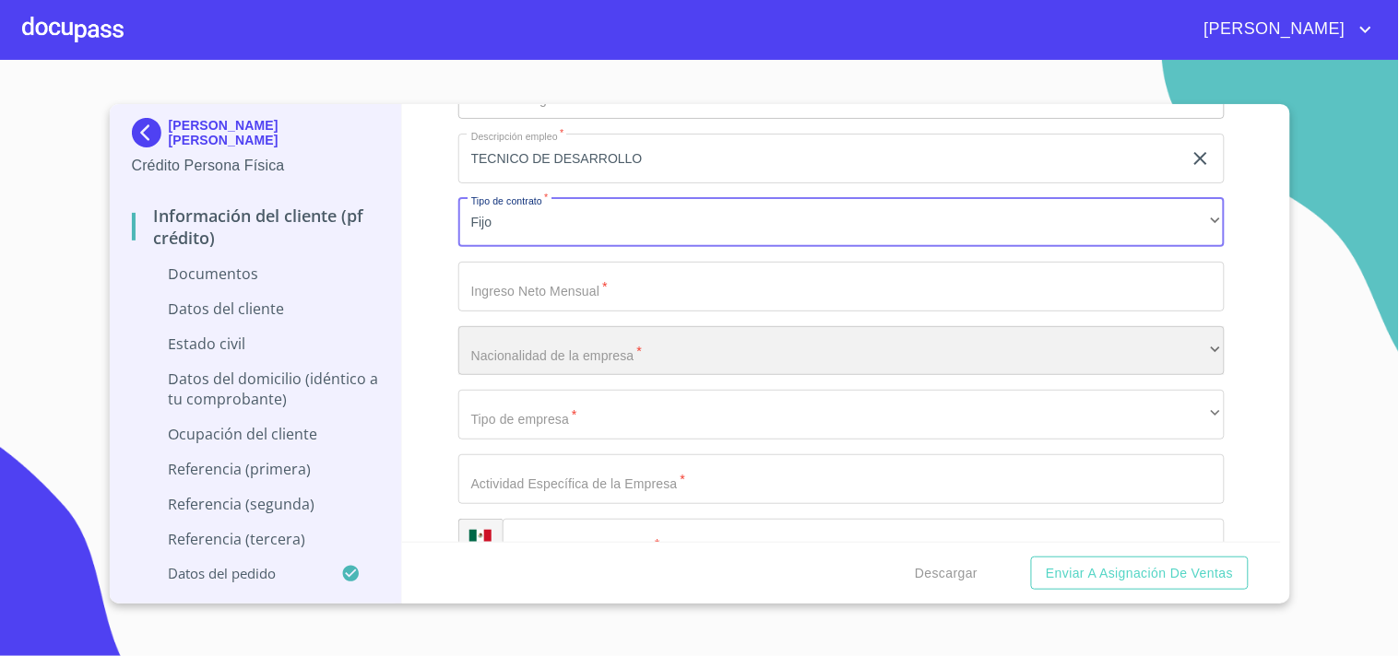
click at [586, 342] on div "​" at bounding box center [841, 351] width 766 height 50
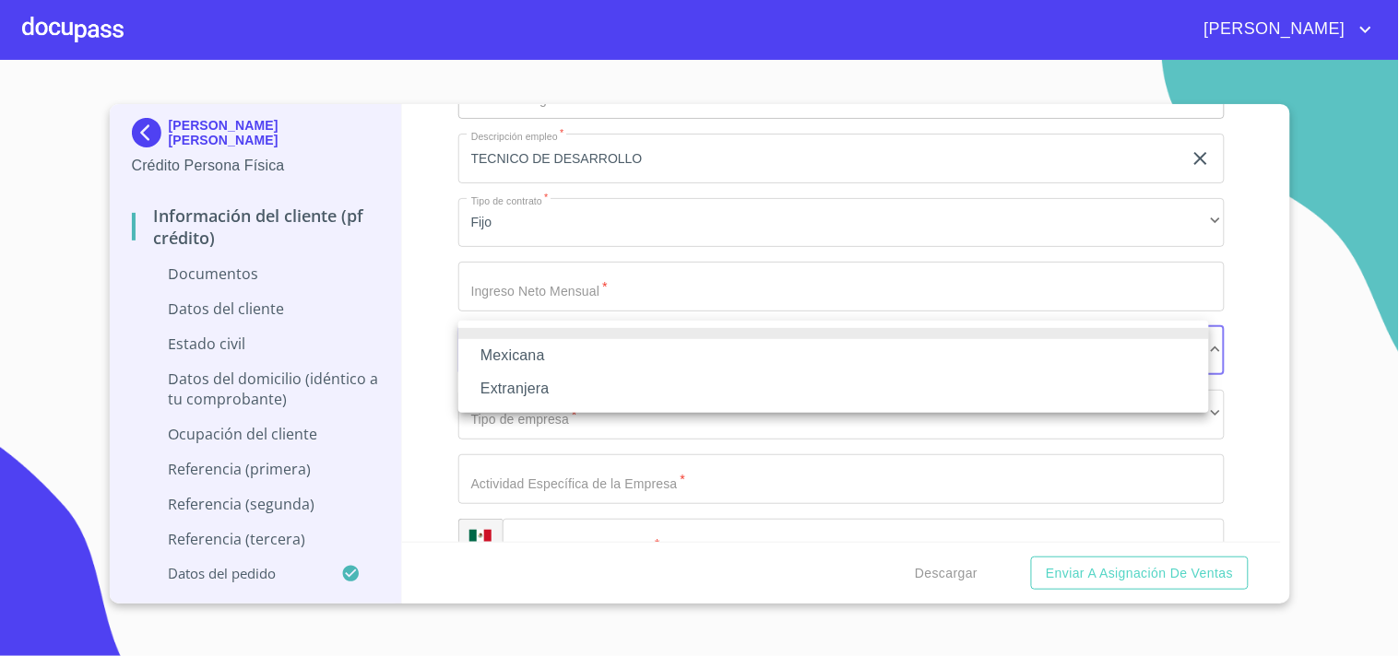
click at [435, 321] on div at bounding box center [699, 328] width 1399 height 656
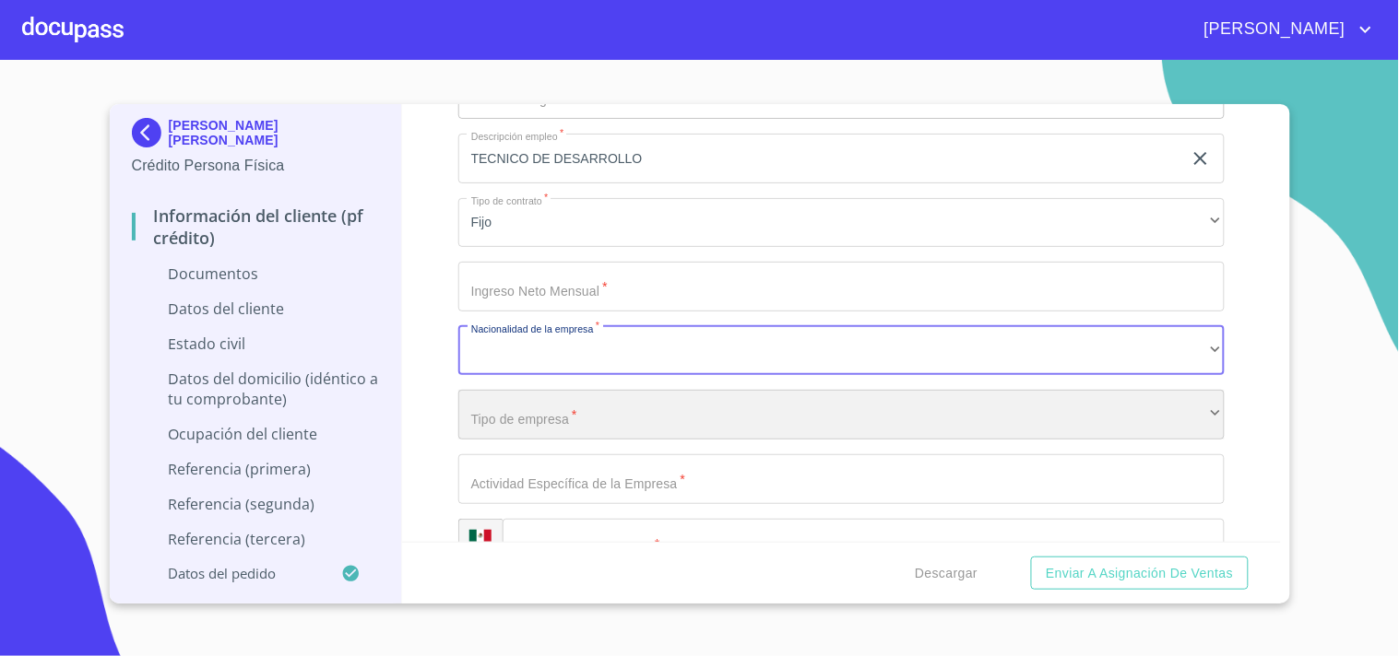
click at [551, 409] on div "​" at bounding box center [841, 415] width 766 height 50
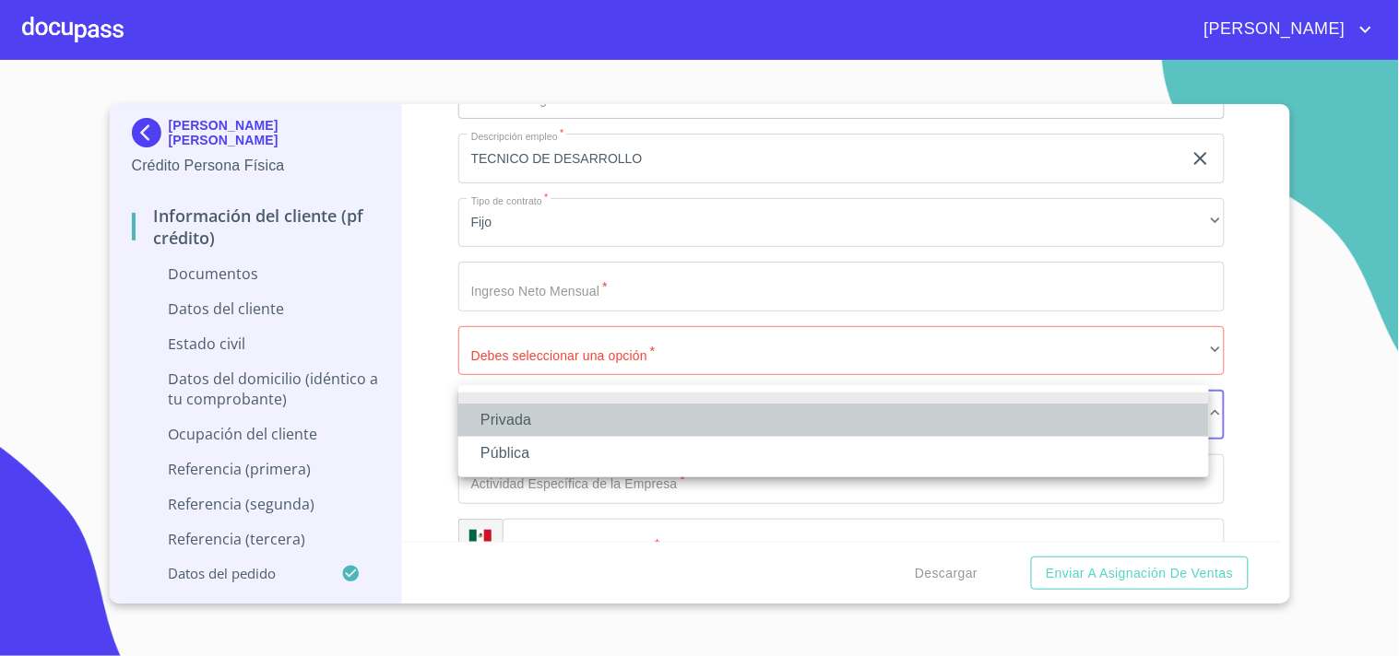
click at [517, 417] on li "Privada" at bounding box center [833, 420] width 750 height 33
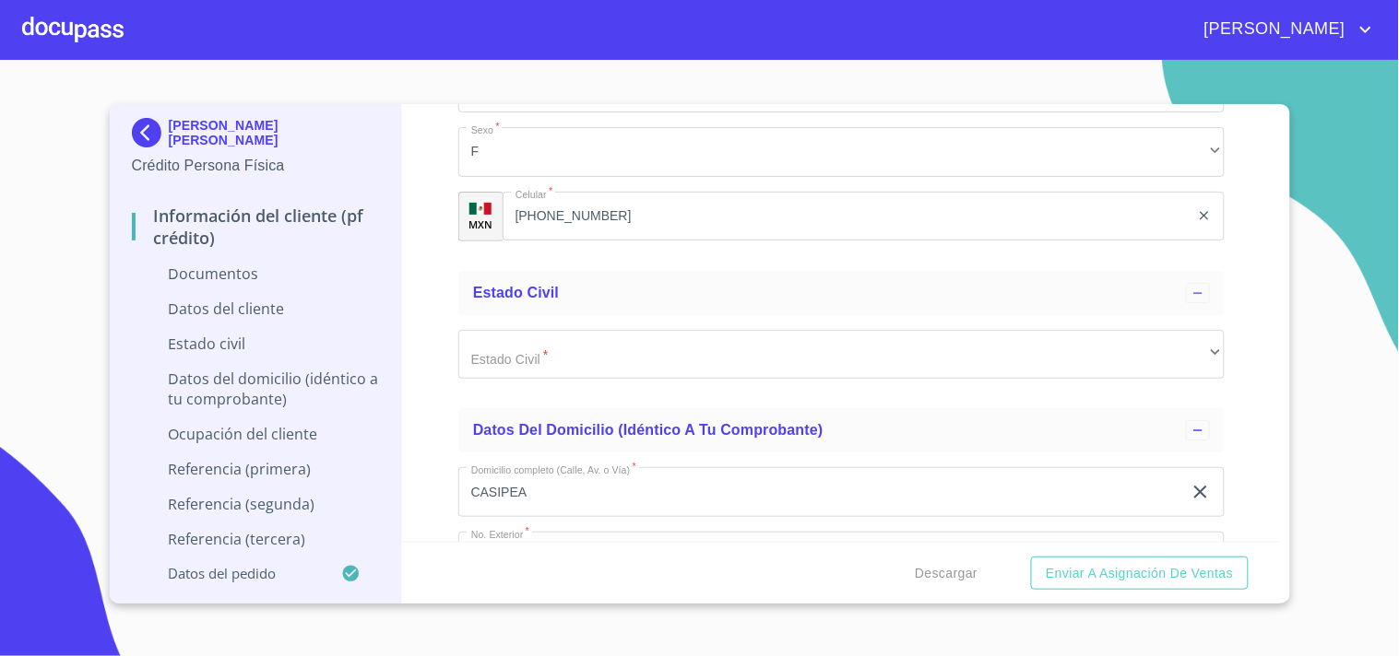
scroll to position [5046, 0]
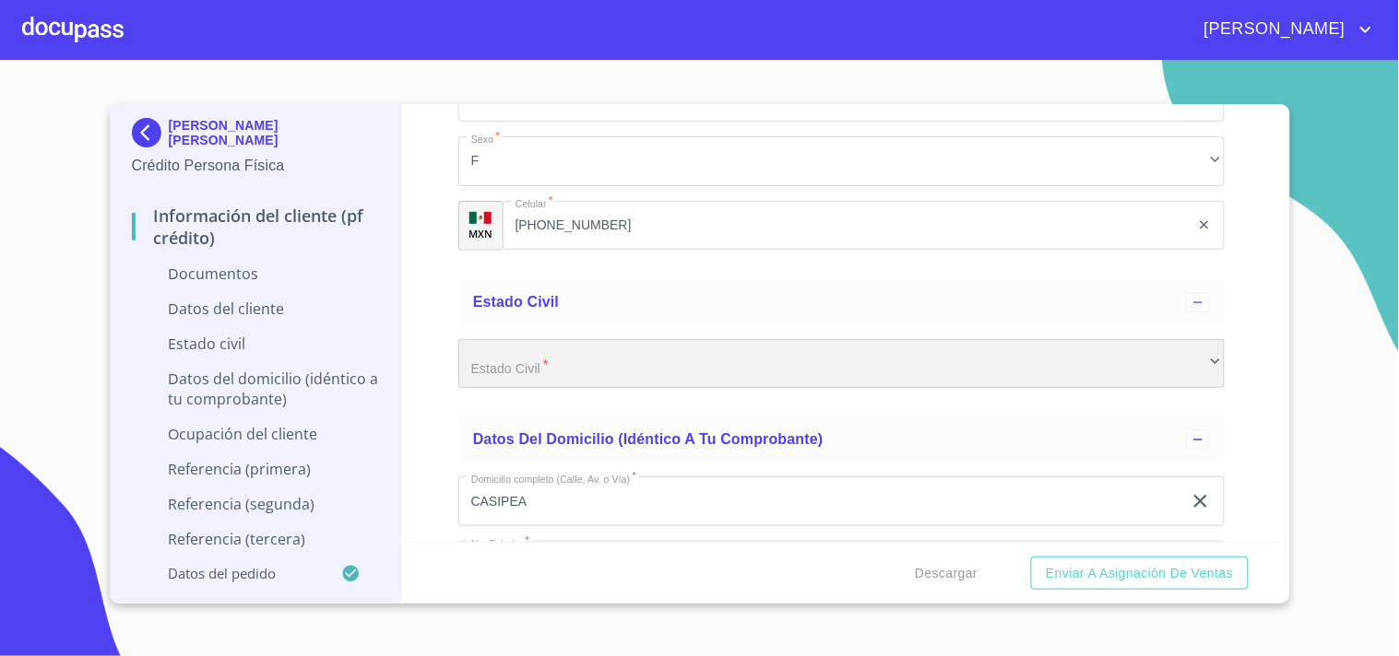
click at [511, 363] on div "​" at bounding box center [841, 364] width 766 height 50
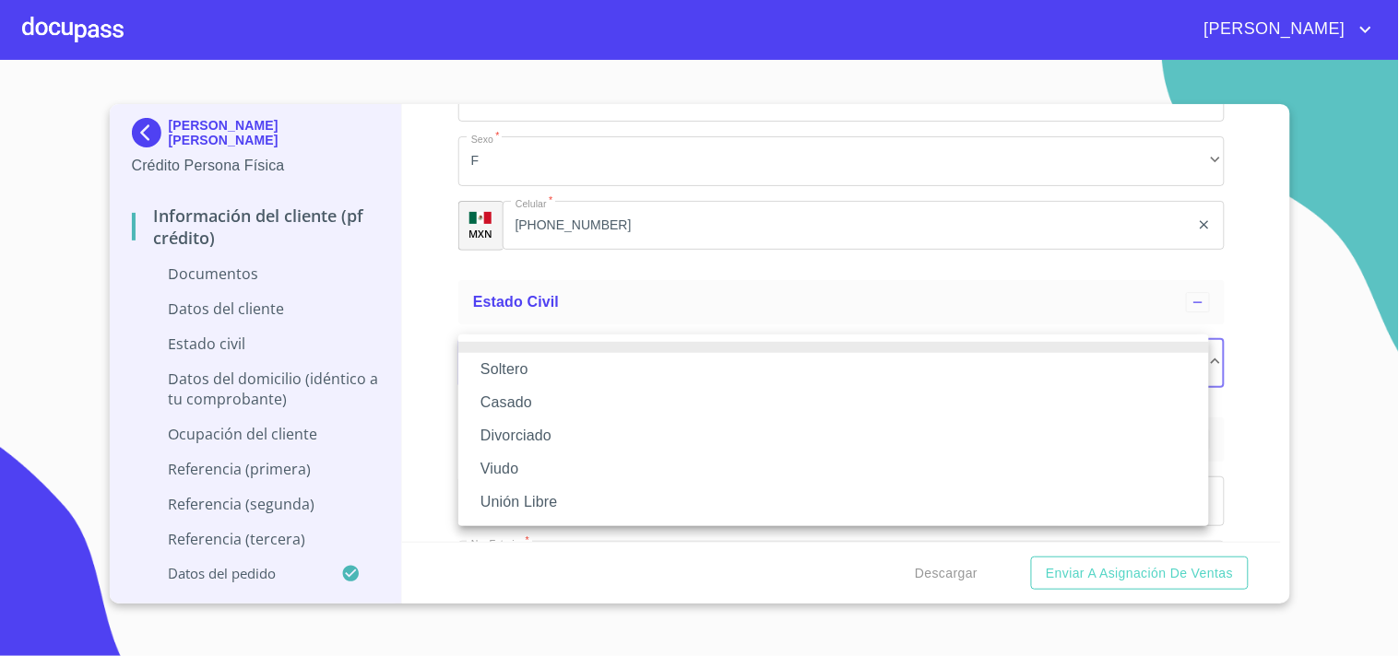
click at [514, 364] on li "Soltero" at bounding box center [833, 369] width 750 height 33
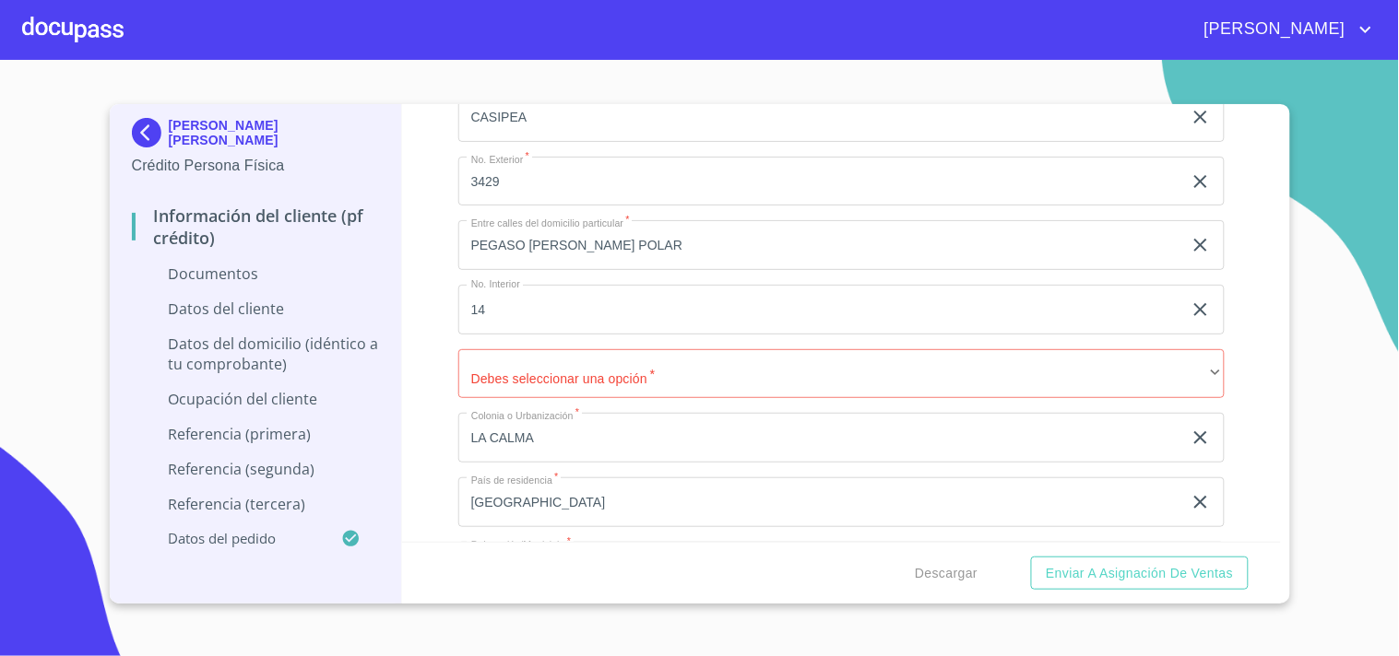
scroll to position [5608, 0]
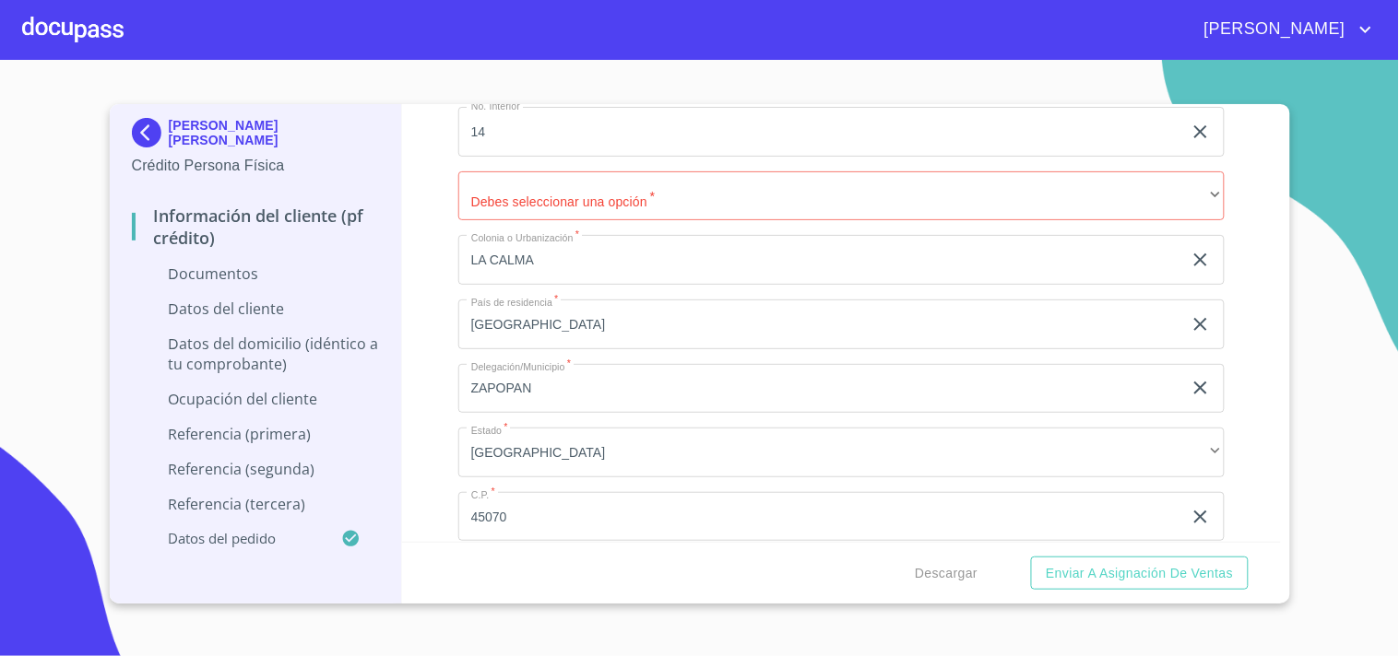
click at [1270, 99] on section "[PERSON_NAME] [PERSON_NAME] Crédito Persona Física Información del cliente (PF …" at bounding box center [699, 358] width 1399 height 597
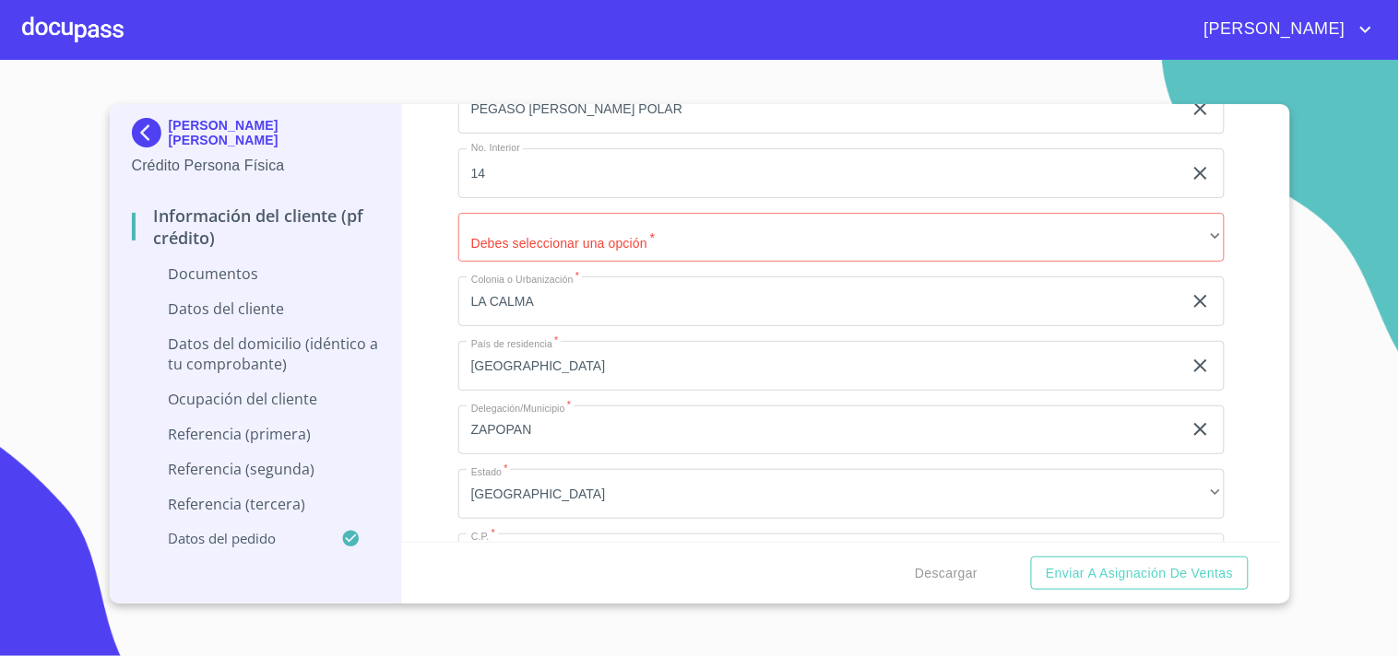
scroll to position [5416, 0]
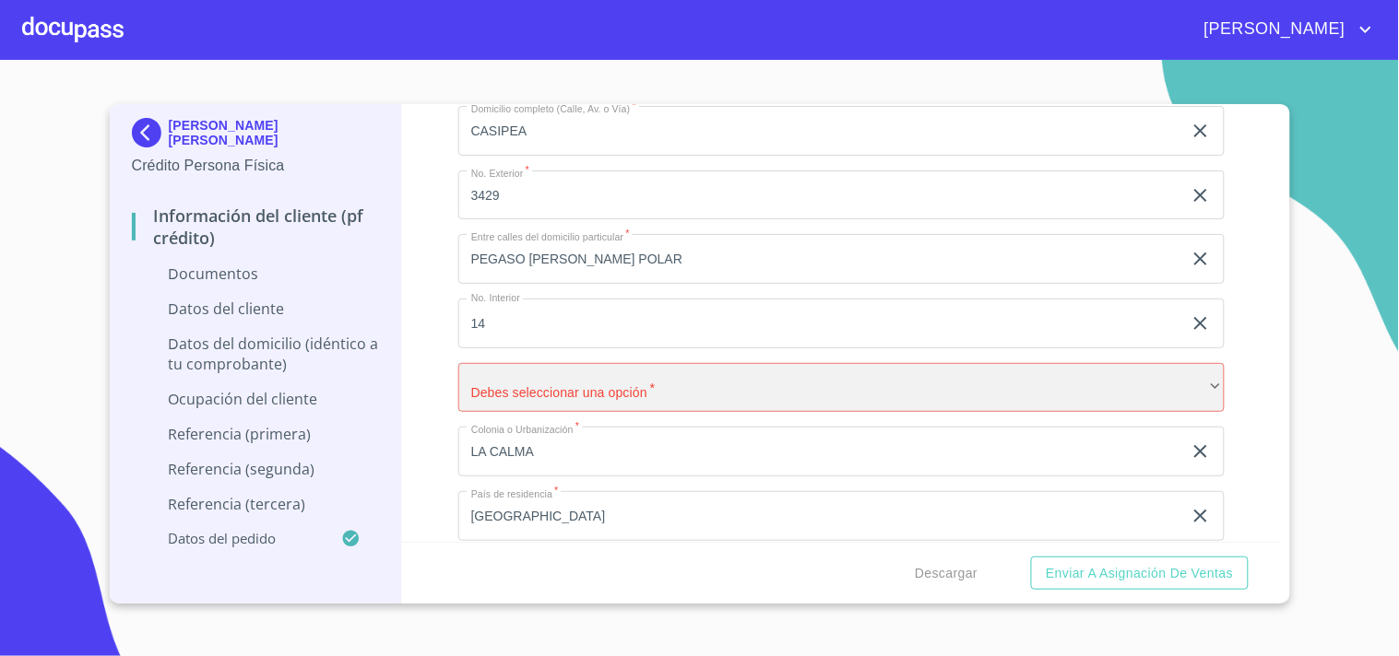
click at [661, 363] on div "​" at bounding box center [841, 388] width 766 height 50
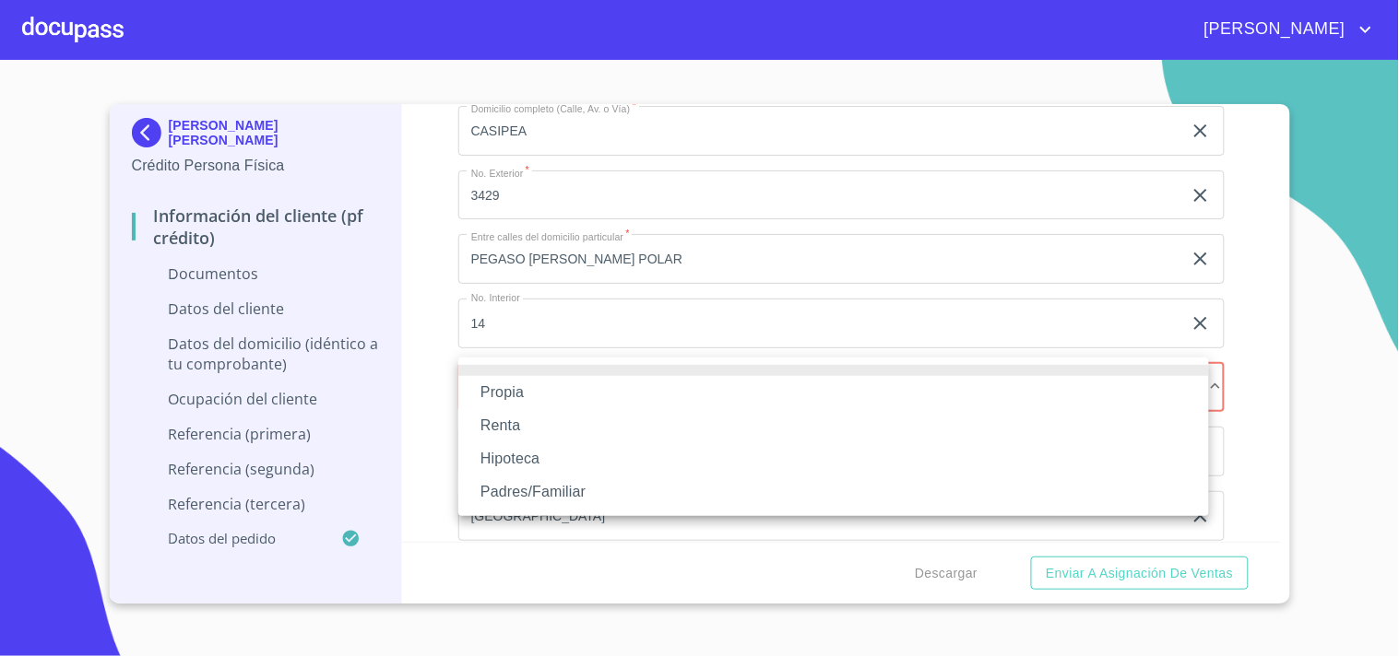
click at [560, 490] on li "Padres/Familiar" at bounding box center [833, 492] width 750 height 33
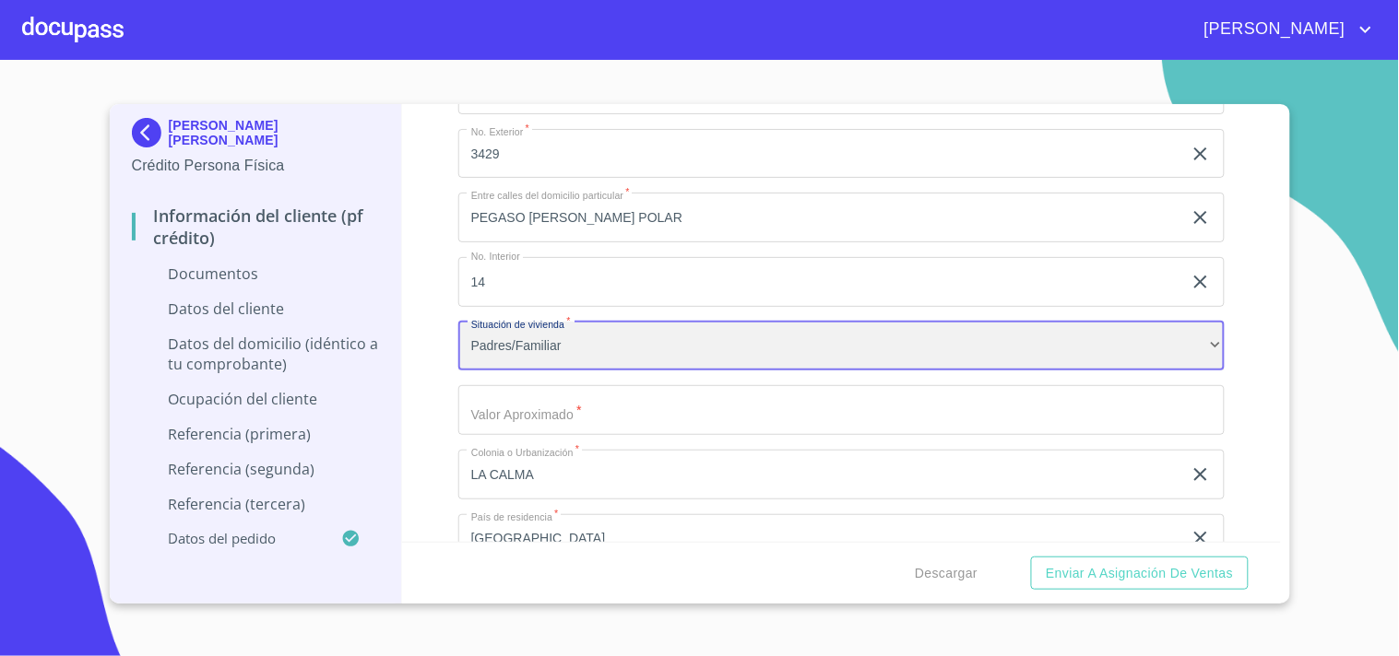
scroll to position [5511, 0]
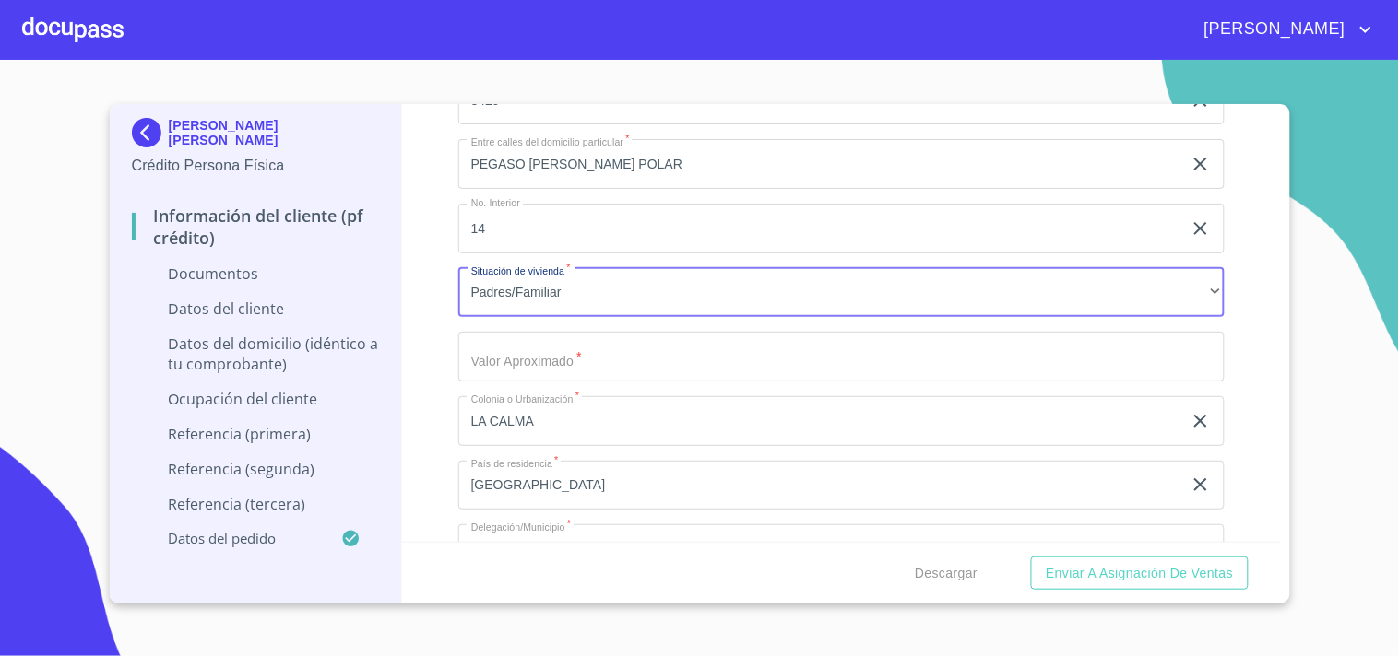
click at [615, 351] on input "Documento de identificación.   *" at bounding box center [841, 357] width 766 height 50
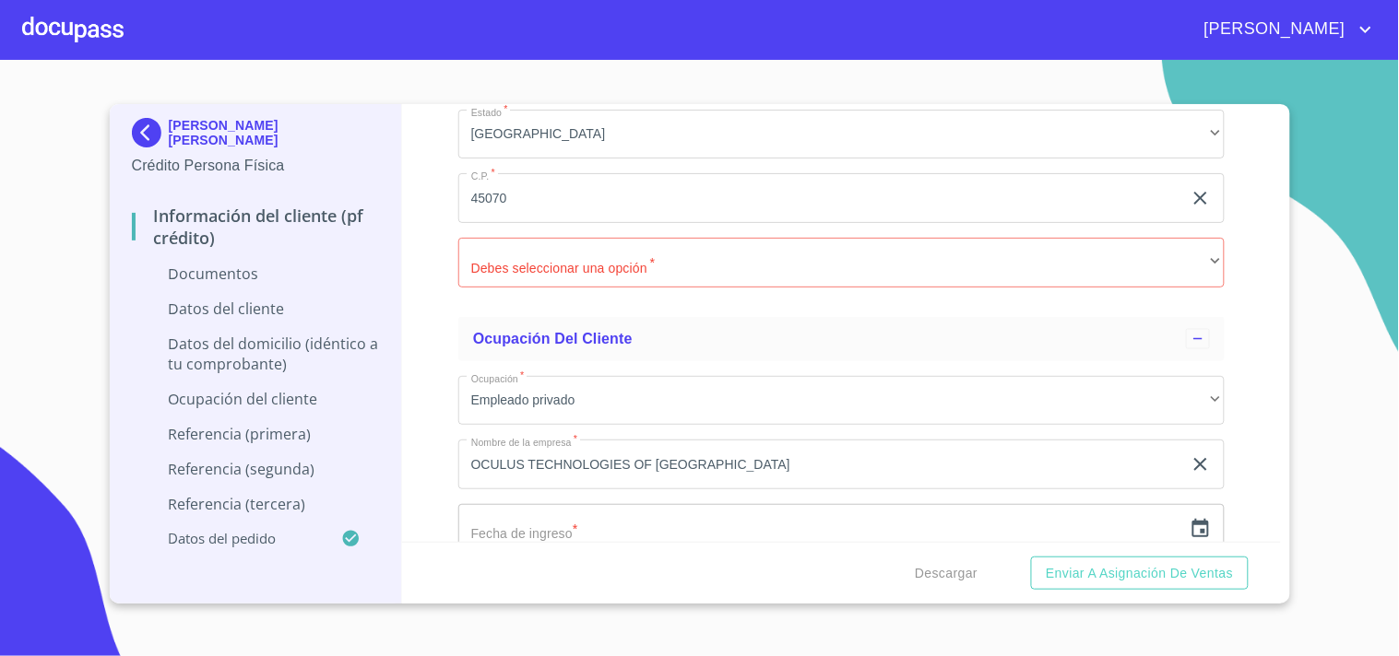
scroll to position [6088, 0]
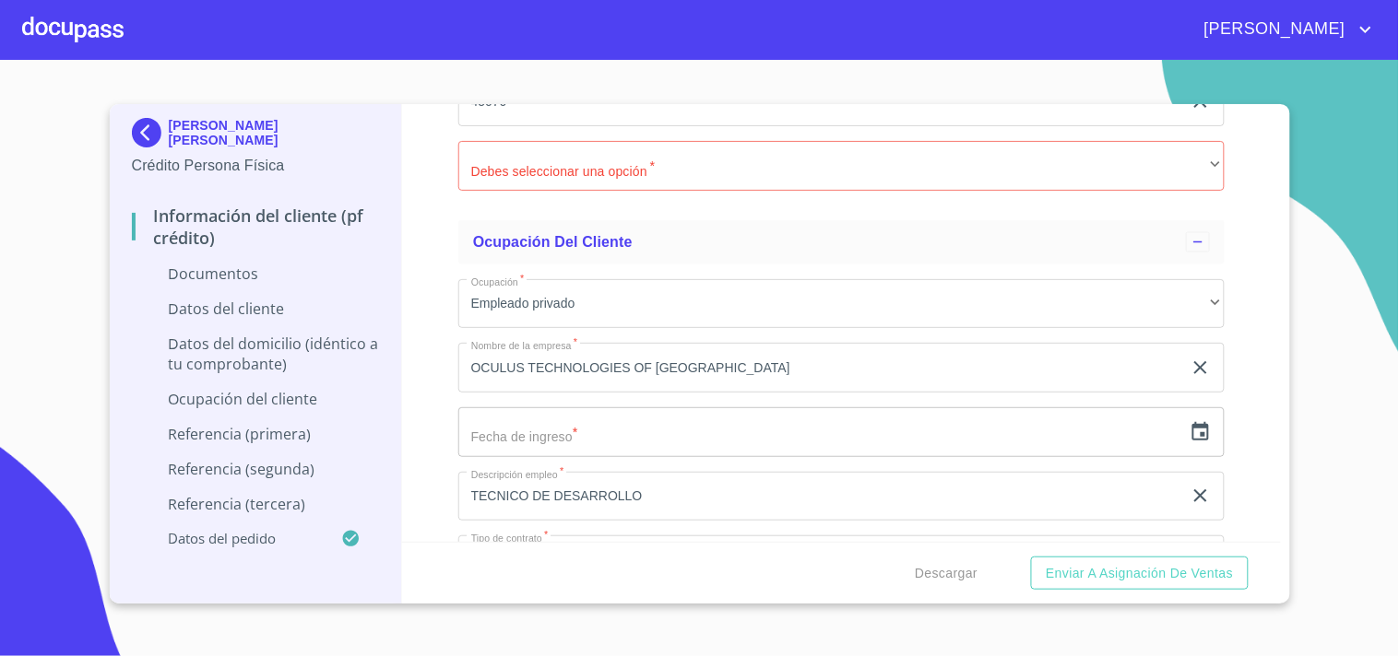
type input "$2,000,000"
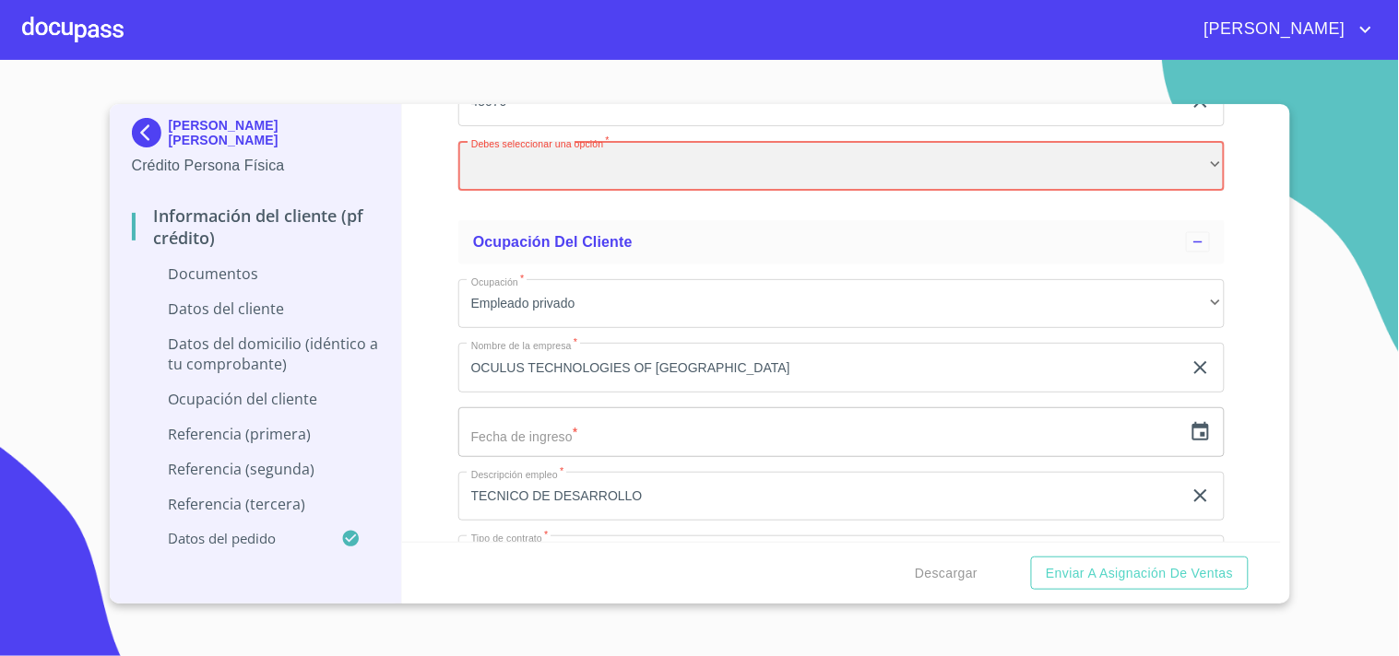
click at [675, 163] on div "​" at bounding box center [841, 166] width 766 height 50
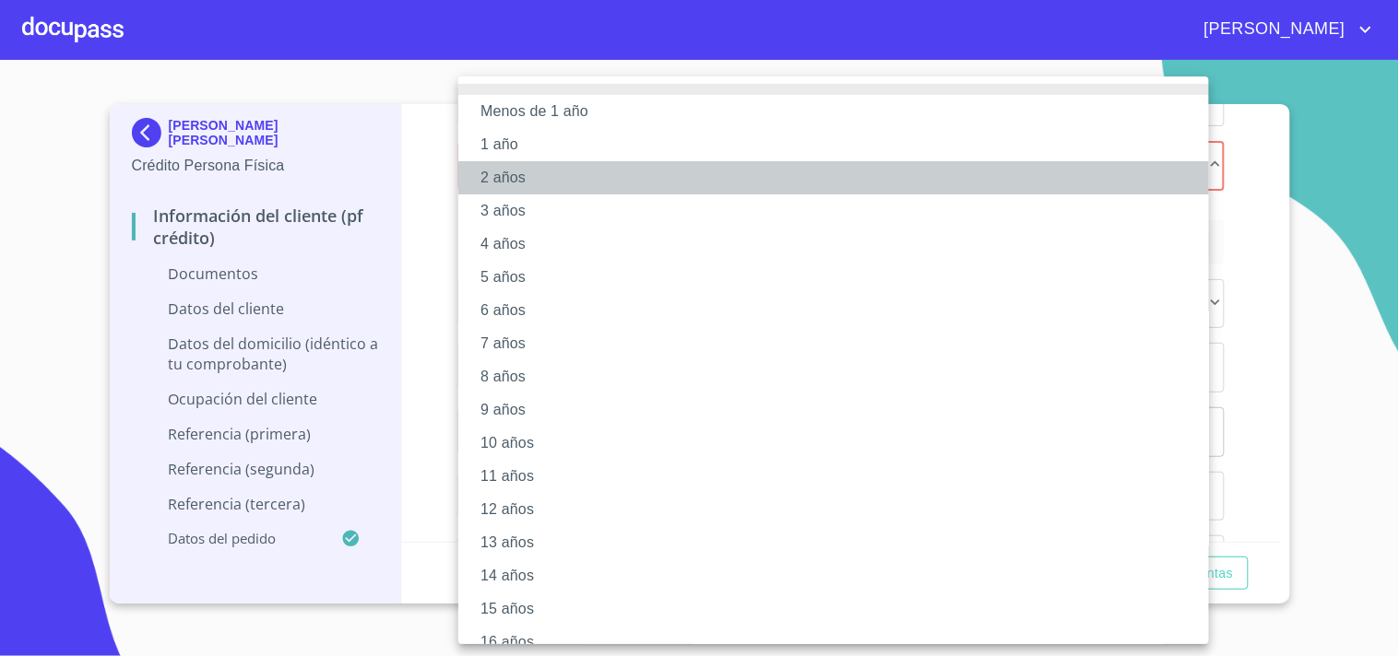
click at [526, 182] on li "2 años" at bounding box center [841, 177] width 766 height 33
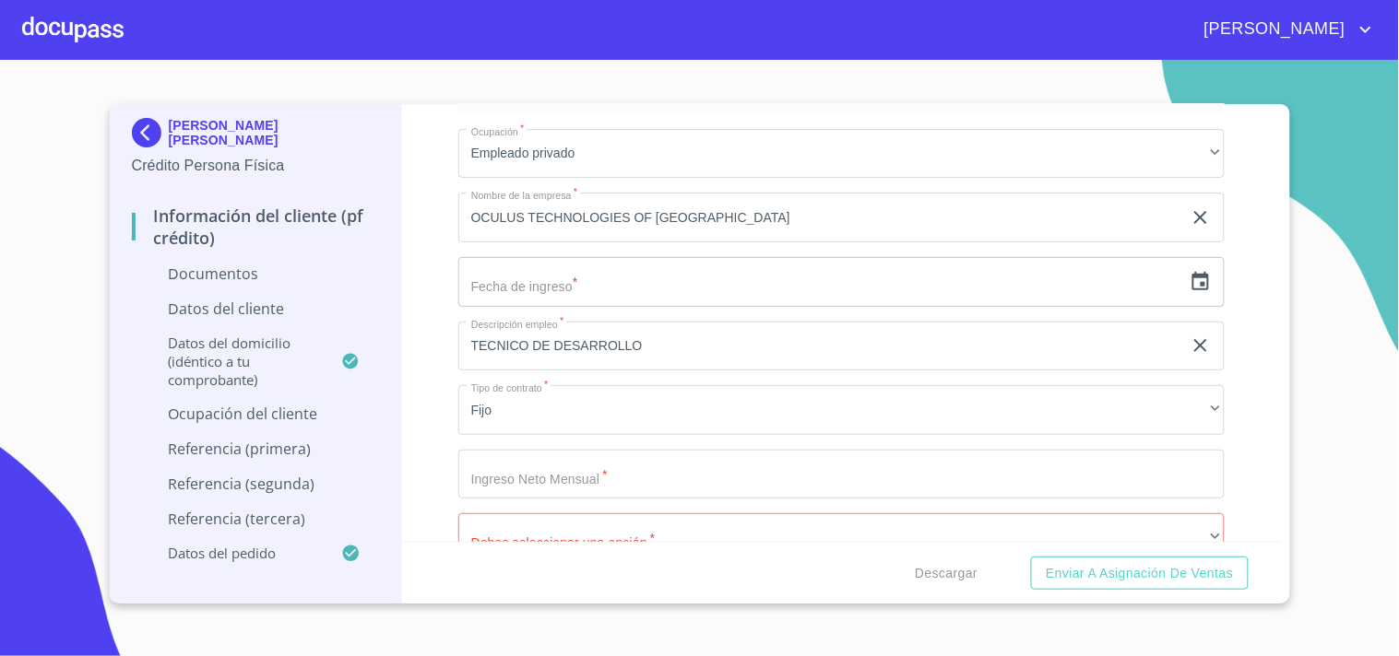
scroll to position [6225, 0]
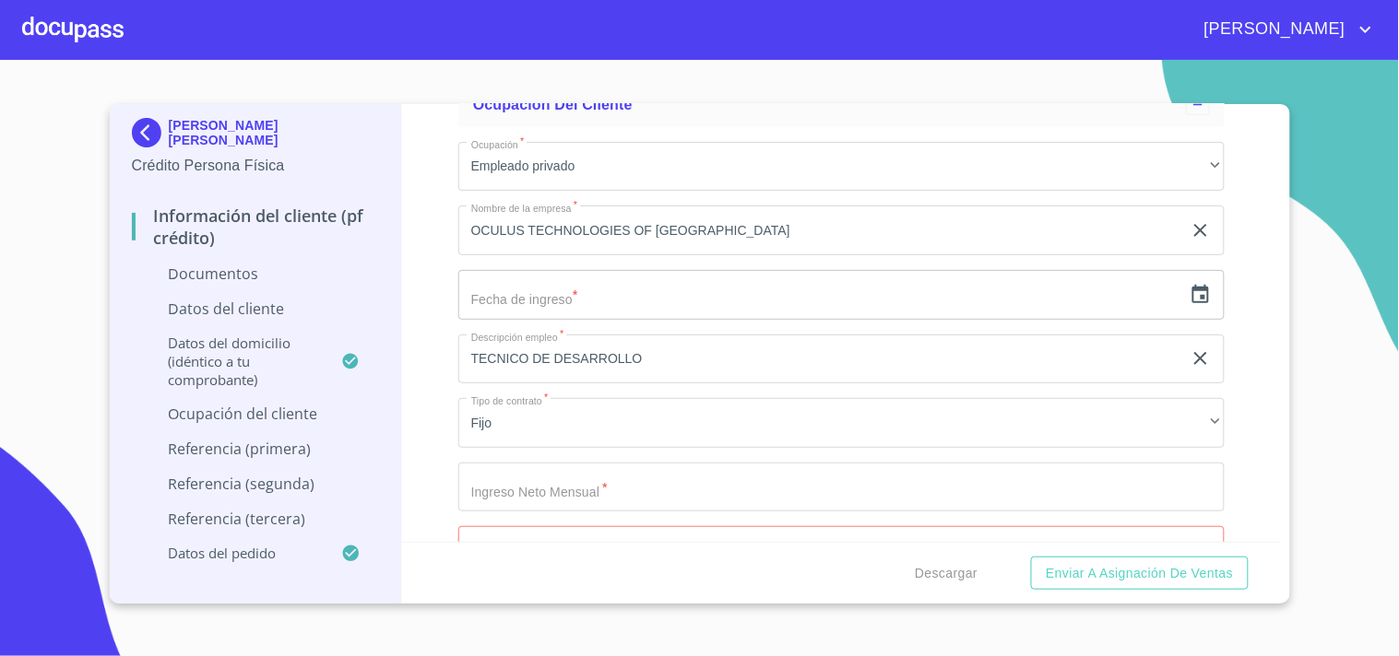
click at [1189, 291] on icon "button" at bounding box center [1200, 295] width 22 height 22
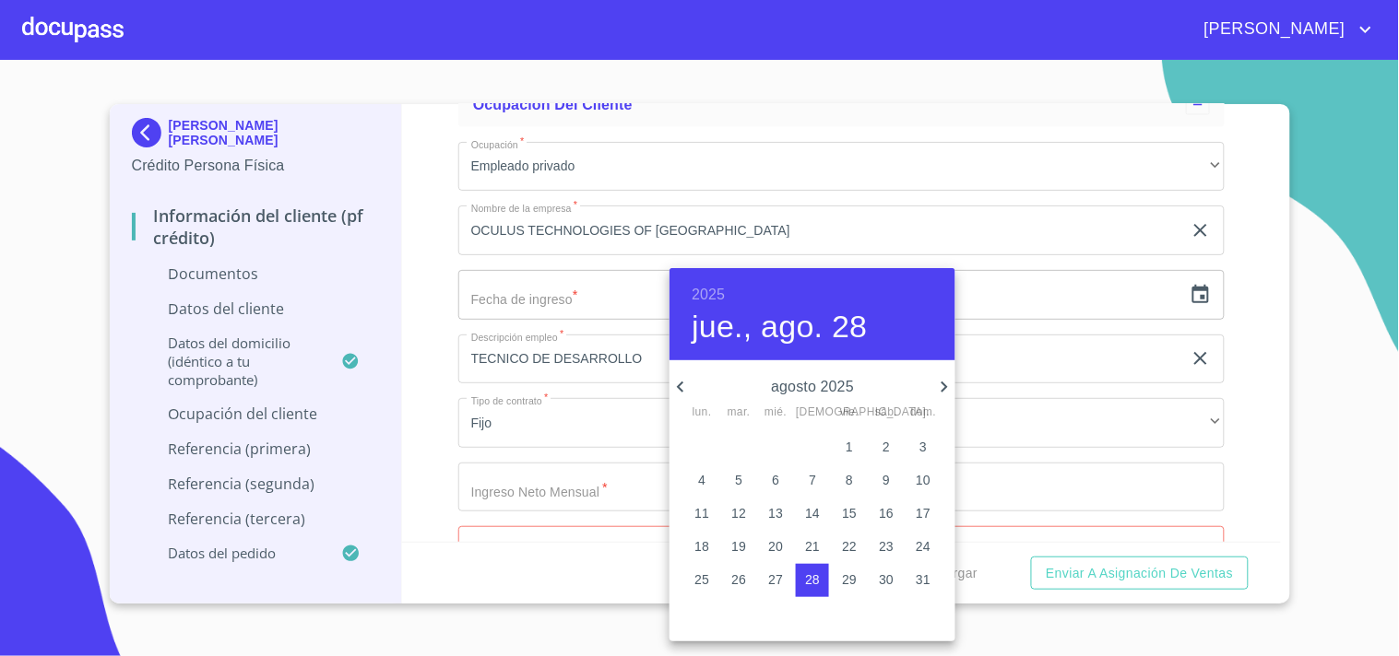
click at [682, 390] on icon "button" at bounding box center [680, 387] width 6 height 11
click at [703, 482] on p "2" at bounding box center [701, 480] width 7 height 18
type input "2 de jun. de 2025"
click at [439, 348] on div at bounding box center [699, 328] width 1399 height 656
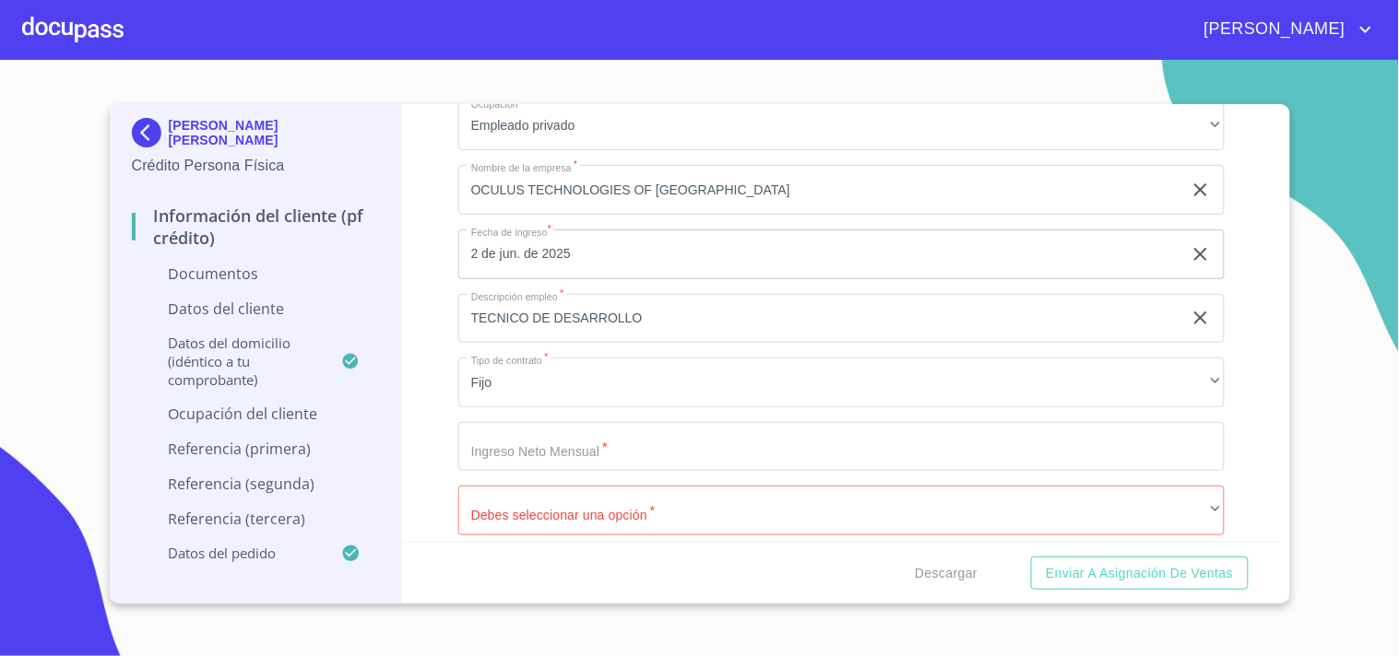
scroll to position [6389, 0]
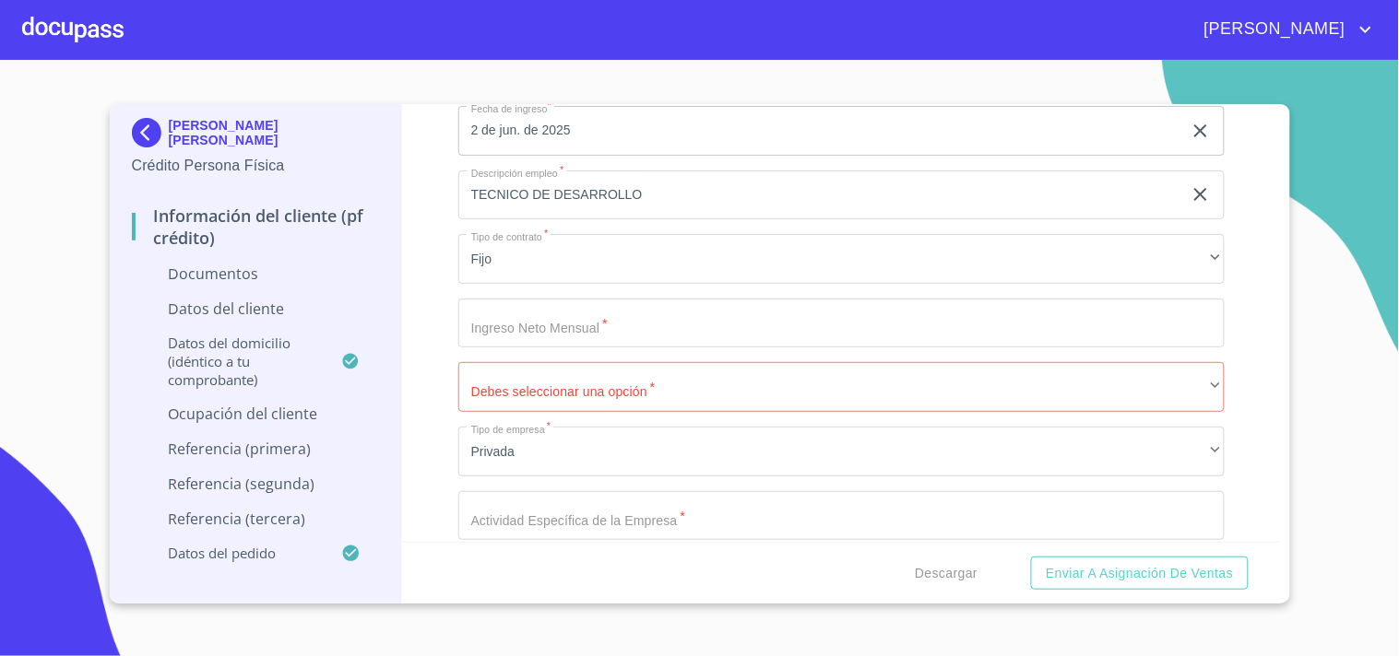
click at [548, 306] on input "Documento de identificación.   *" at bounding box center [841, 324] width 766 height 50
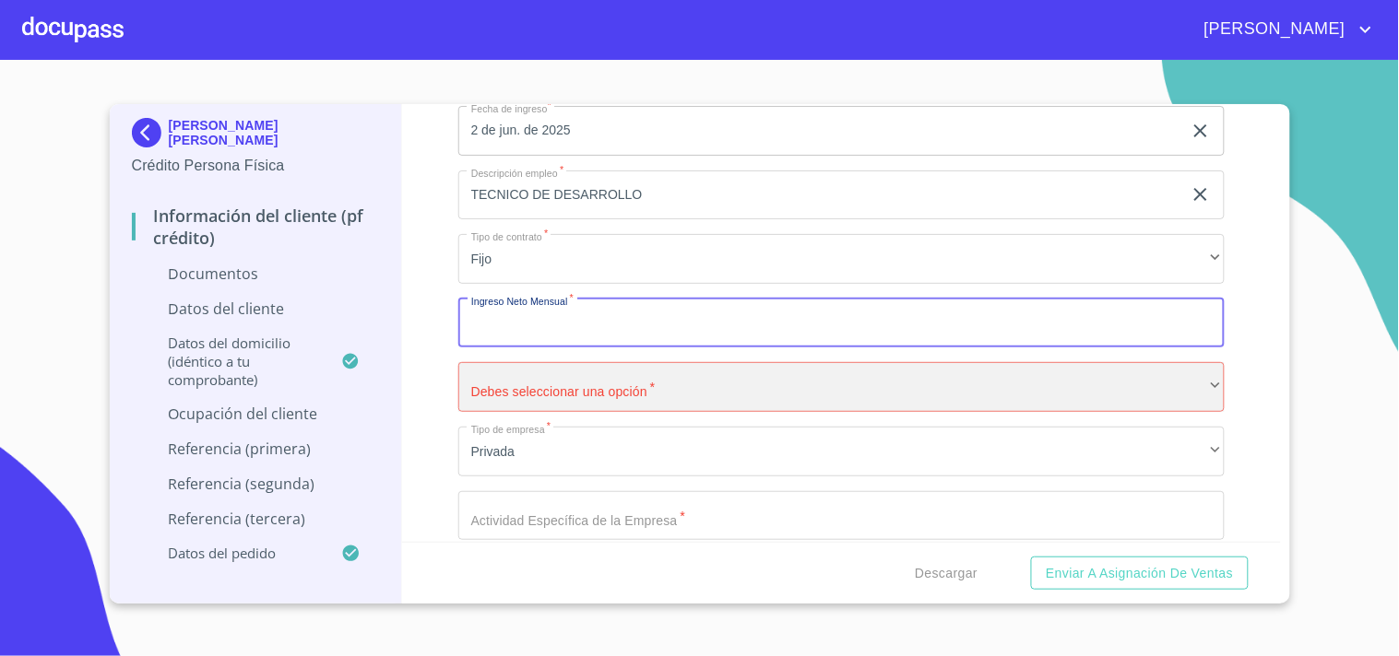
click at [1196, 387] on div "​" at bounding box center [841, 387] width 766 height 50
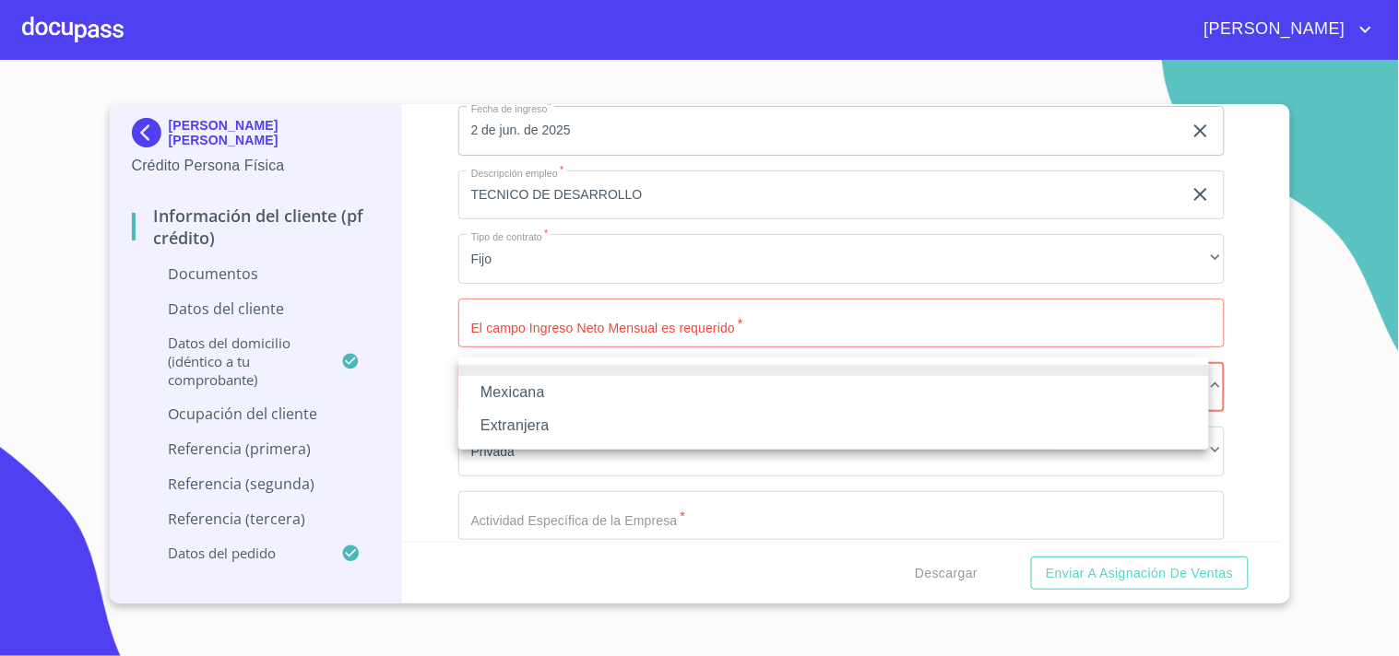
click at [550, 390] on li "Mexicana" at bounding box center [833, 392] width 750 height 33
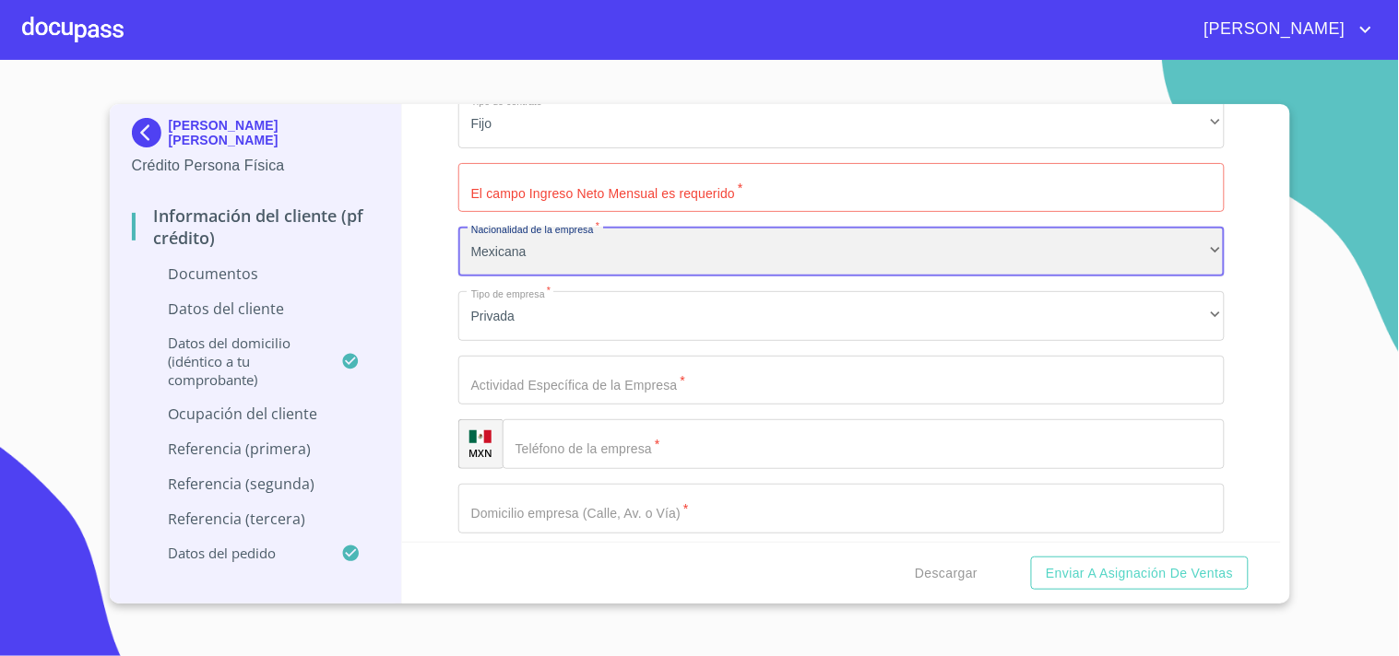
scroll to position [6594, 0]
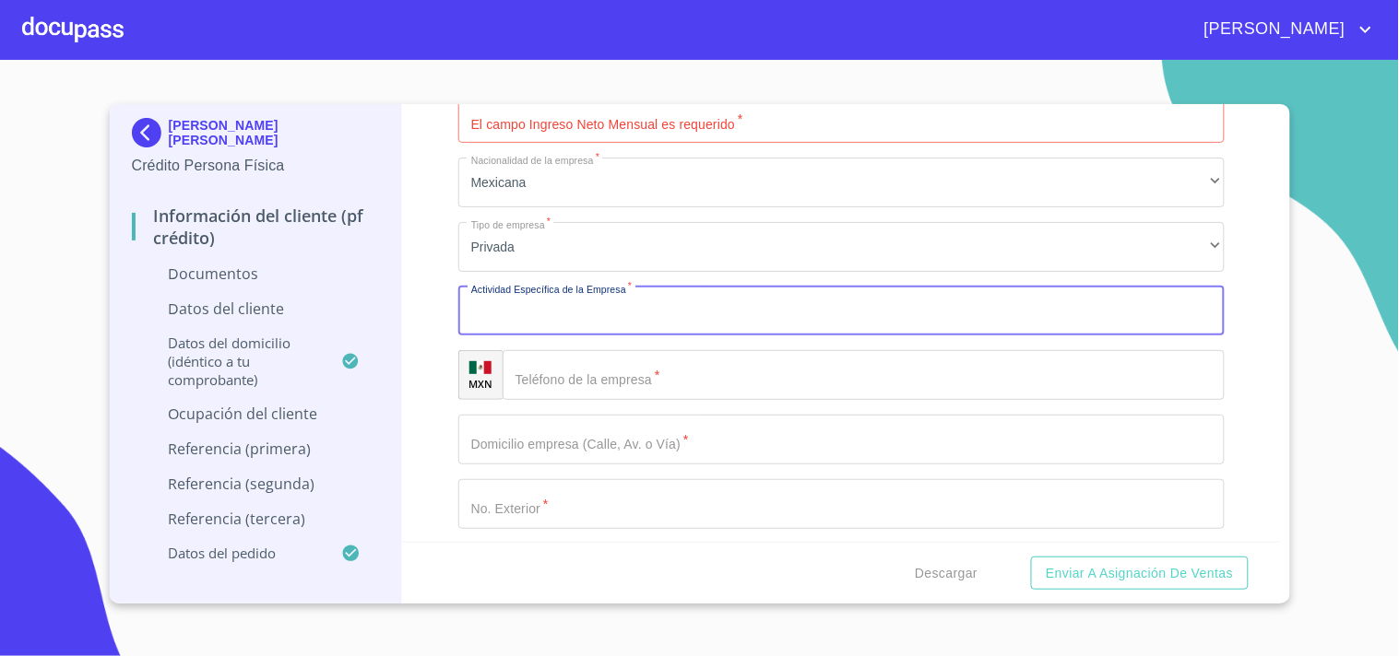
click at [660, 315] on input "Documento de identificación.   *" at bounding box center [841, 312] width 766 height 50
type input "FABRICACION DE DISPOSITIVOS MEDICOS"
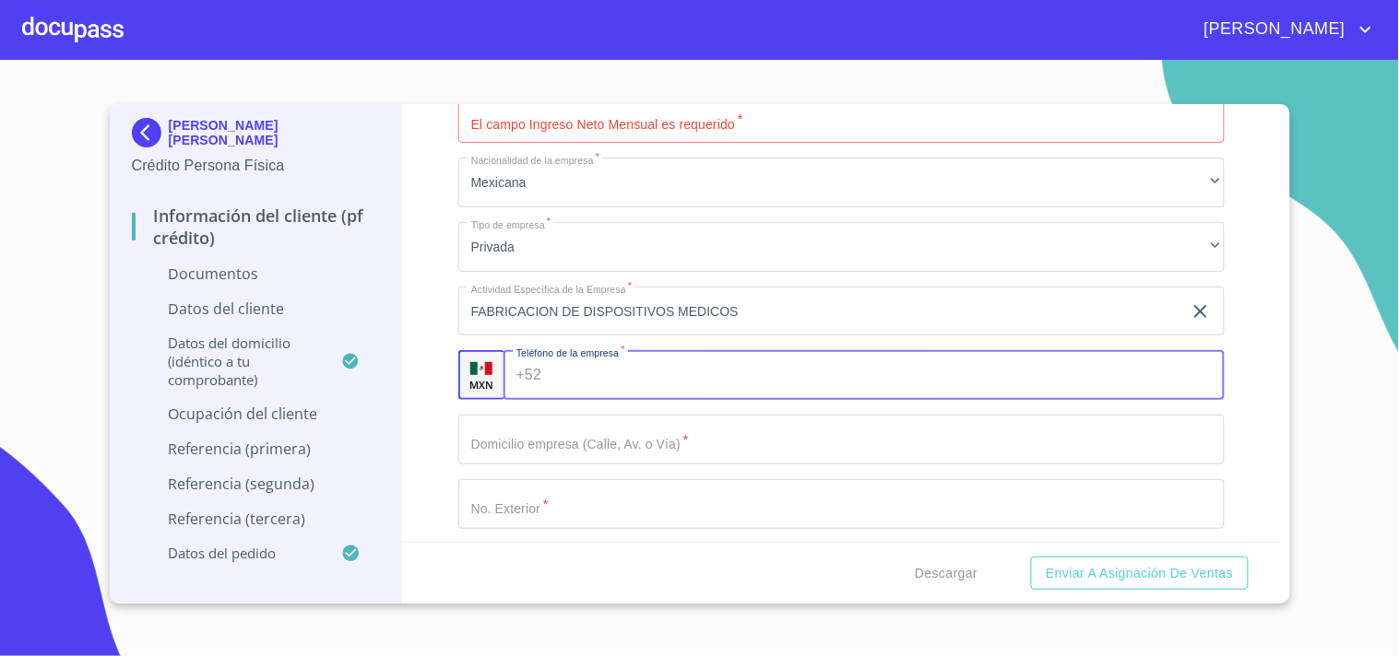
click at [719, 354] on input "Documento de identificación.   *" at bounding box center [887, 375] width 676 height 50
click at [667, 440] on input "Documento de identificación.   *" at bounding box center [841, 440] width 766 height 50
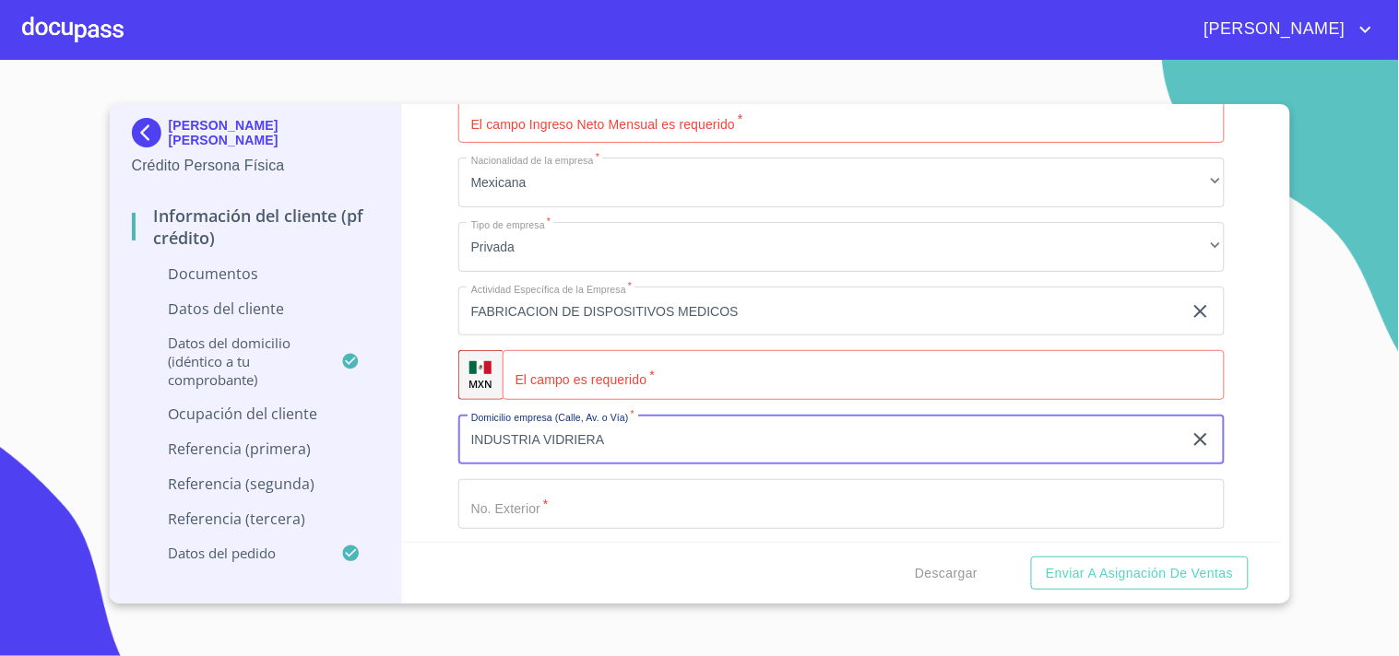
type input "INDUSTRIA VIDRIERA"
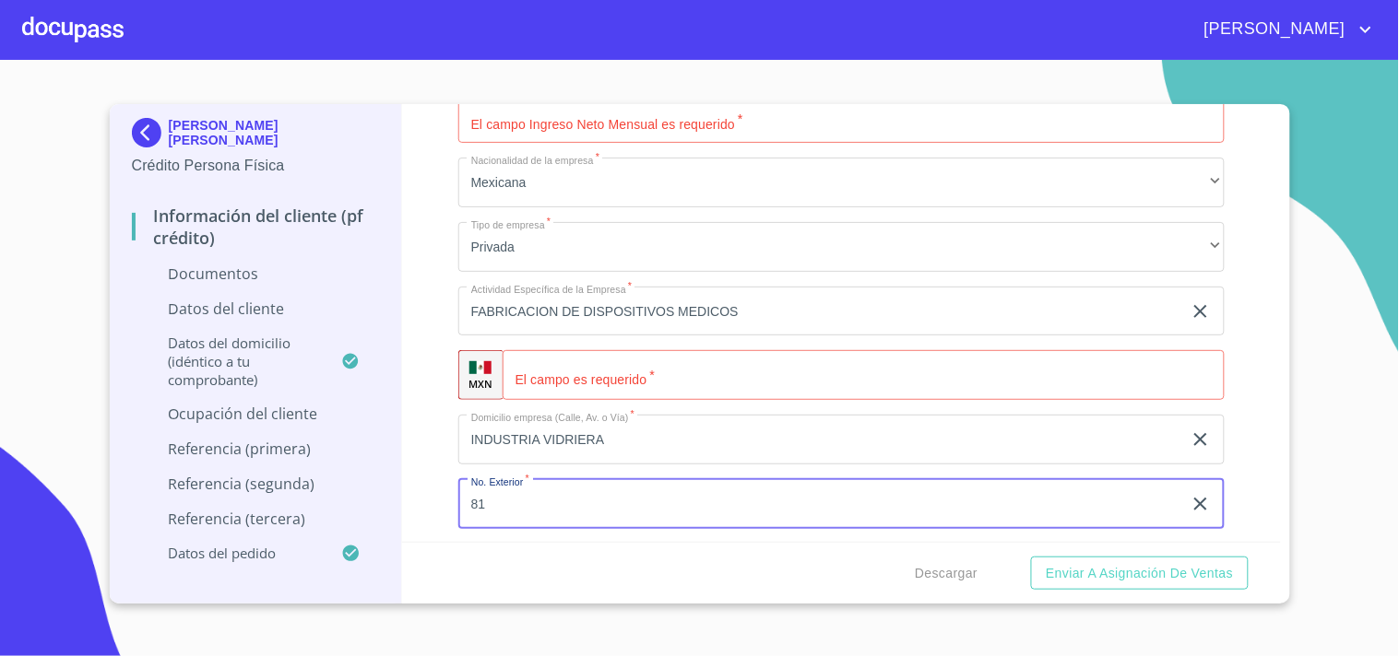
type input "81"
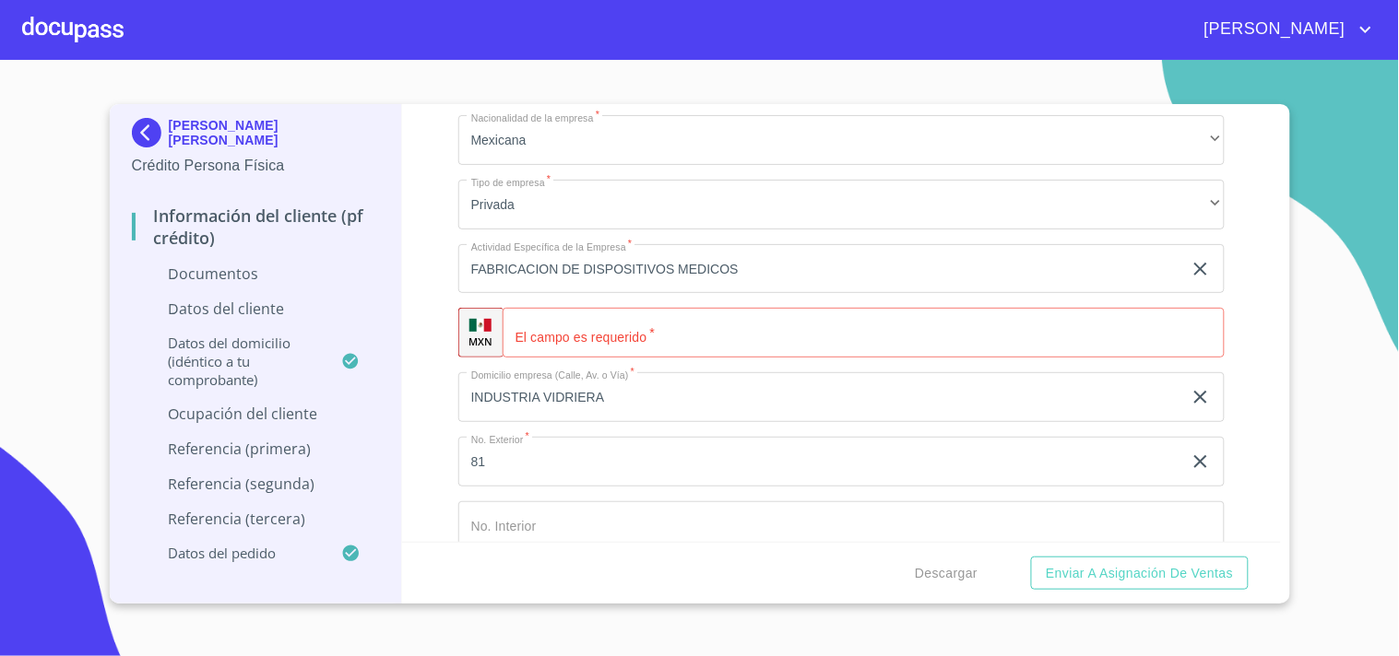
scroll to position [6894, 0]
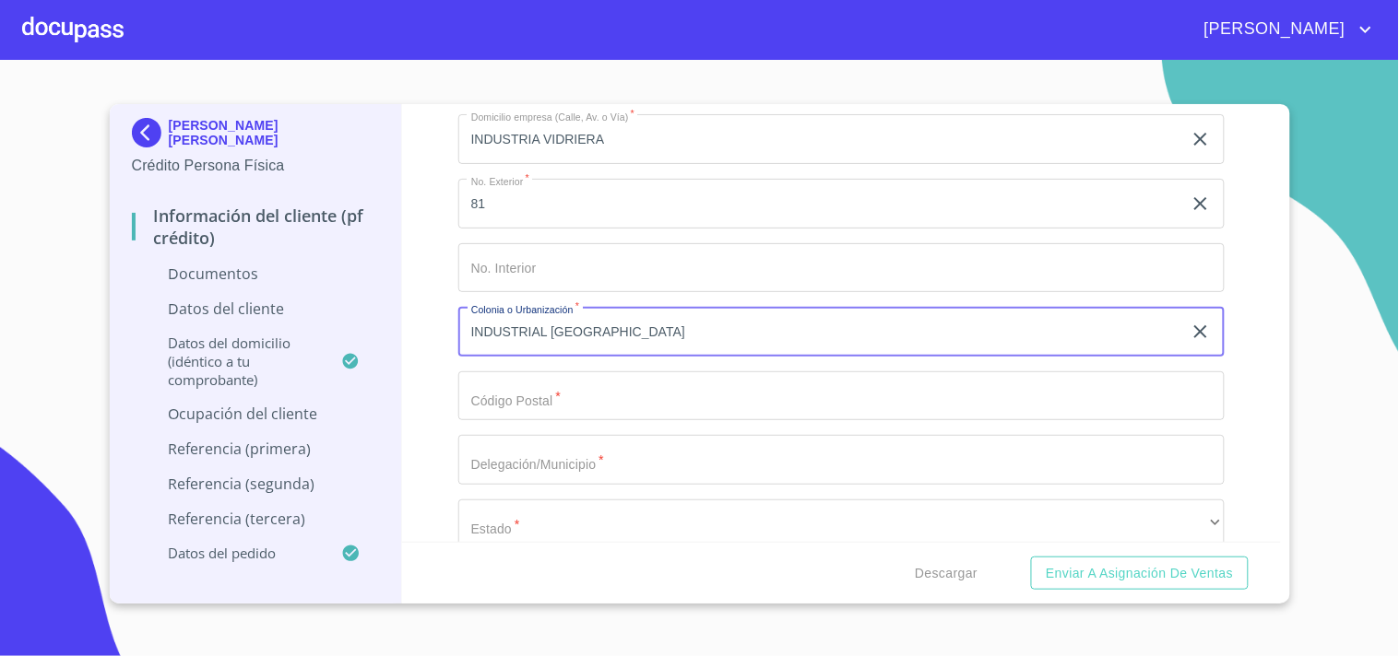
type input "INDUSTRIAL [GEOGRAPHIC_DATA]"
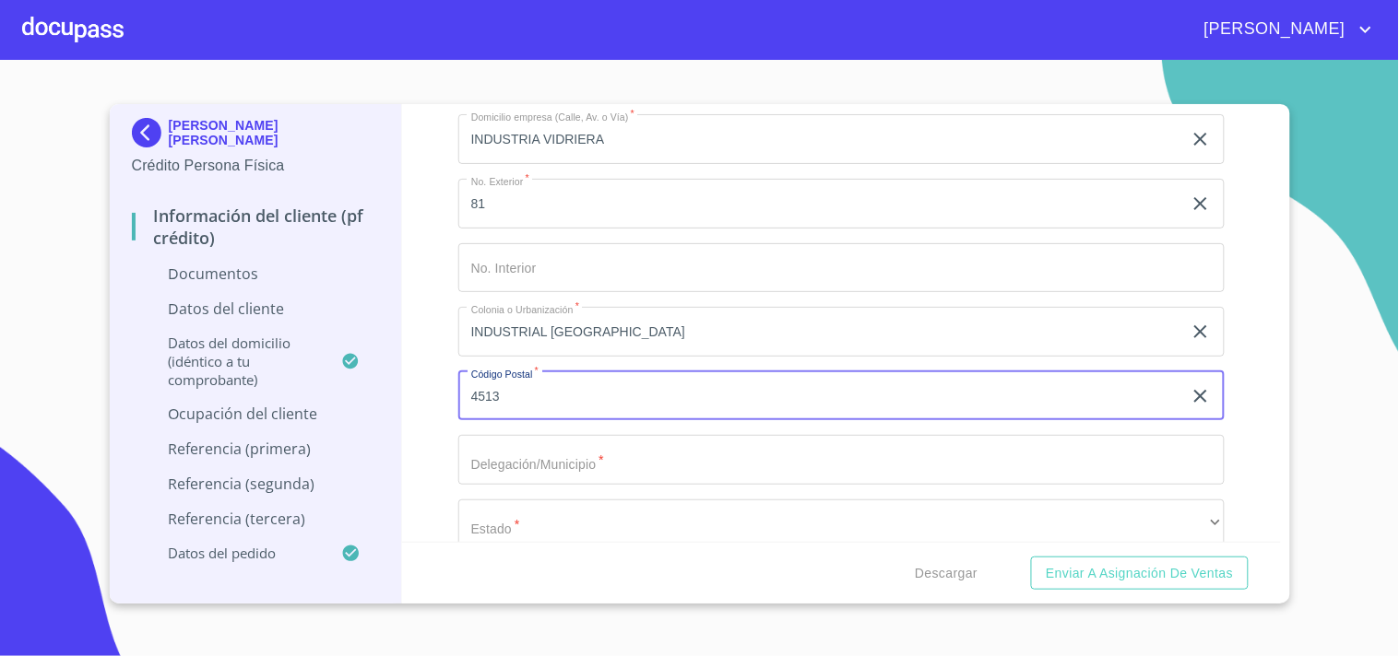
type input "4513"
click at [1031, 557] on button "Enviar a Asignación de Ventas" at bounding box center [1139, 574] width 217 height 34
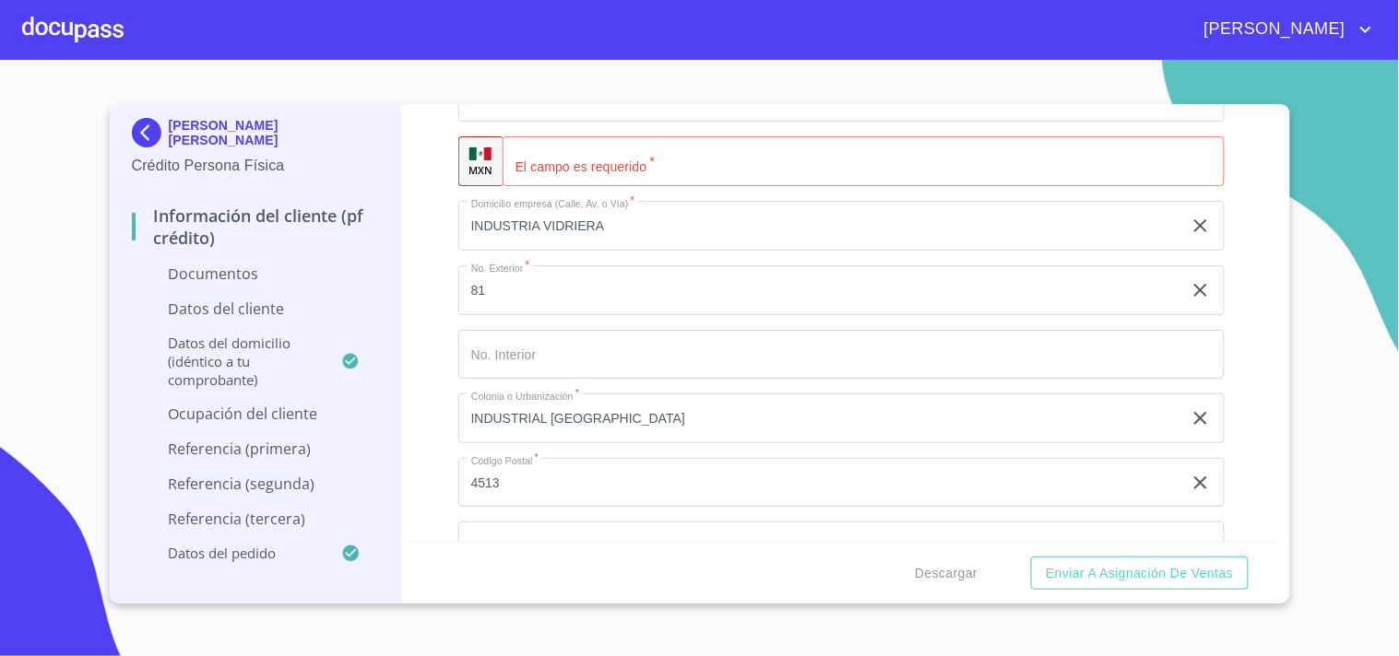
scroll to position [6848, 0]
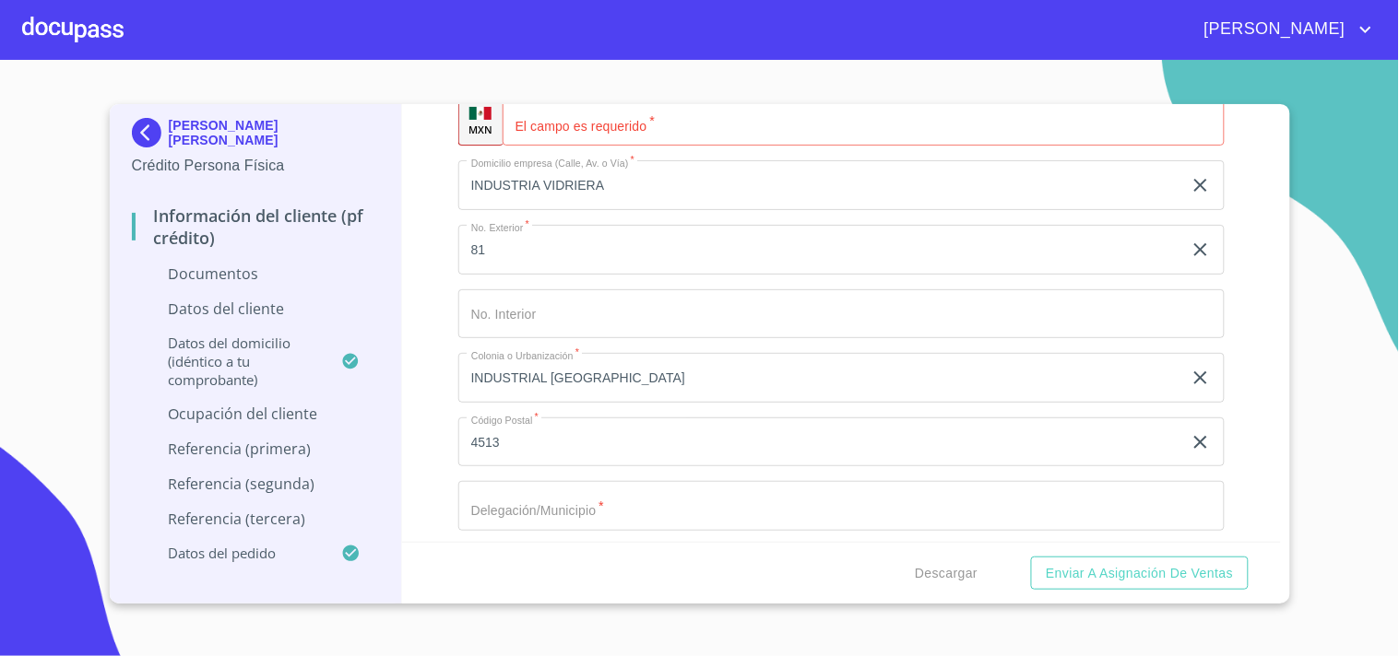
type input "0"
click at [547, 429] on input "4513" at bounding box center [820, 443] width 724 height 50
type input "45130"
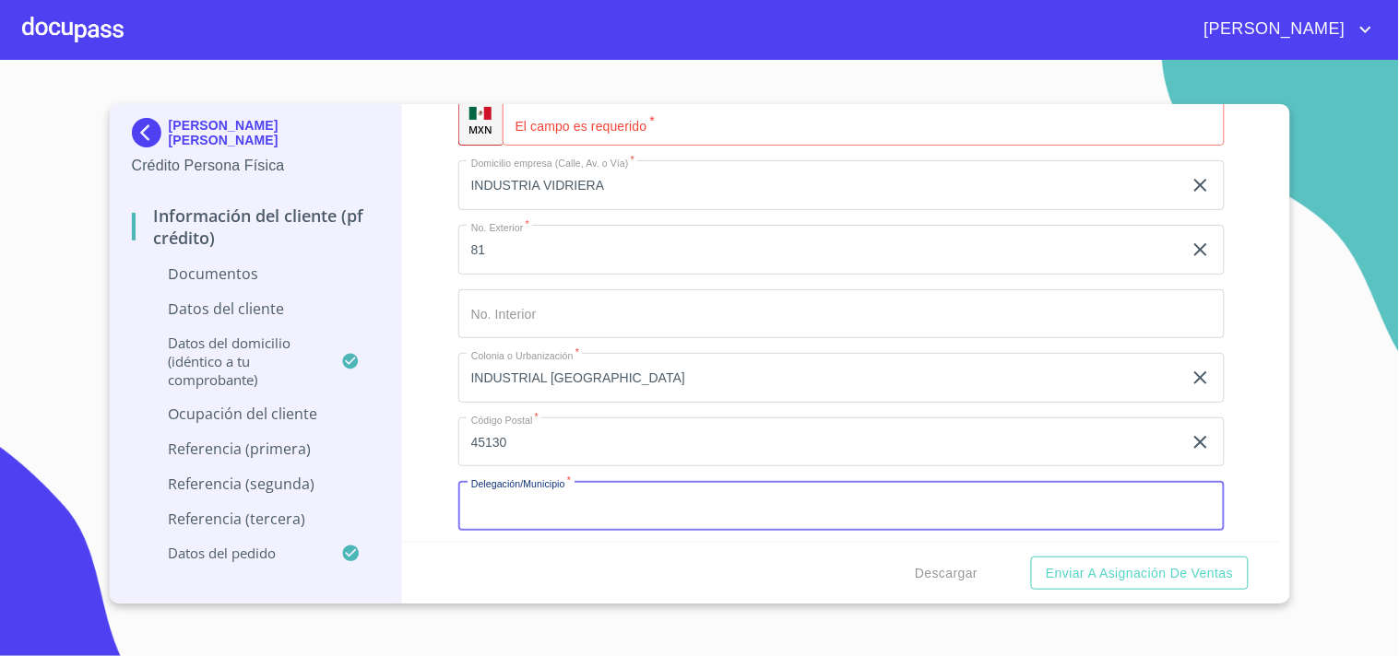
click at [555, 504] on input "Documento de identificación.   *" at bounding box center [841, 506] width 766 height 50
type input "ZAPOPAN"
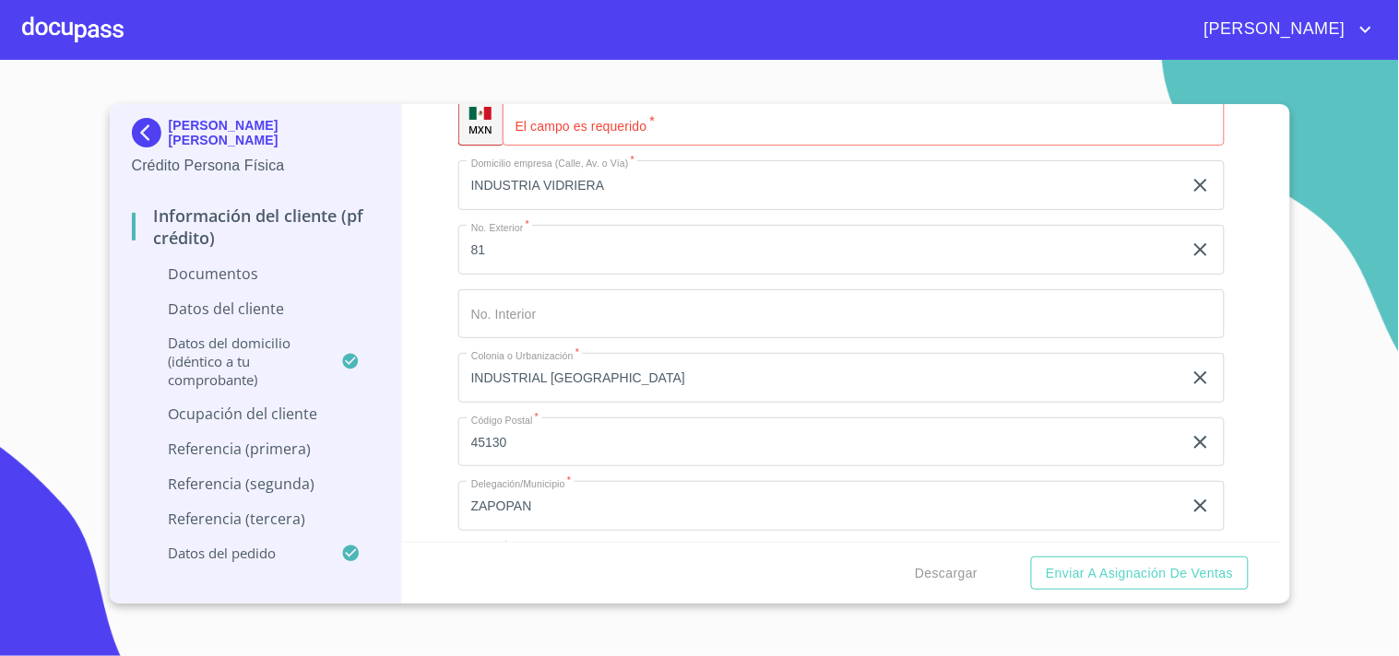
scroll to position [6893, 0]
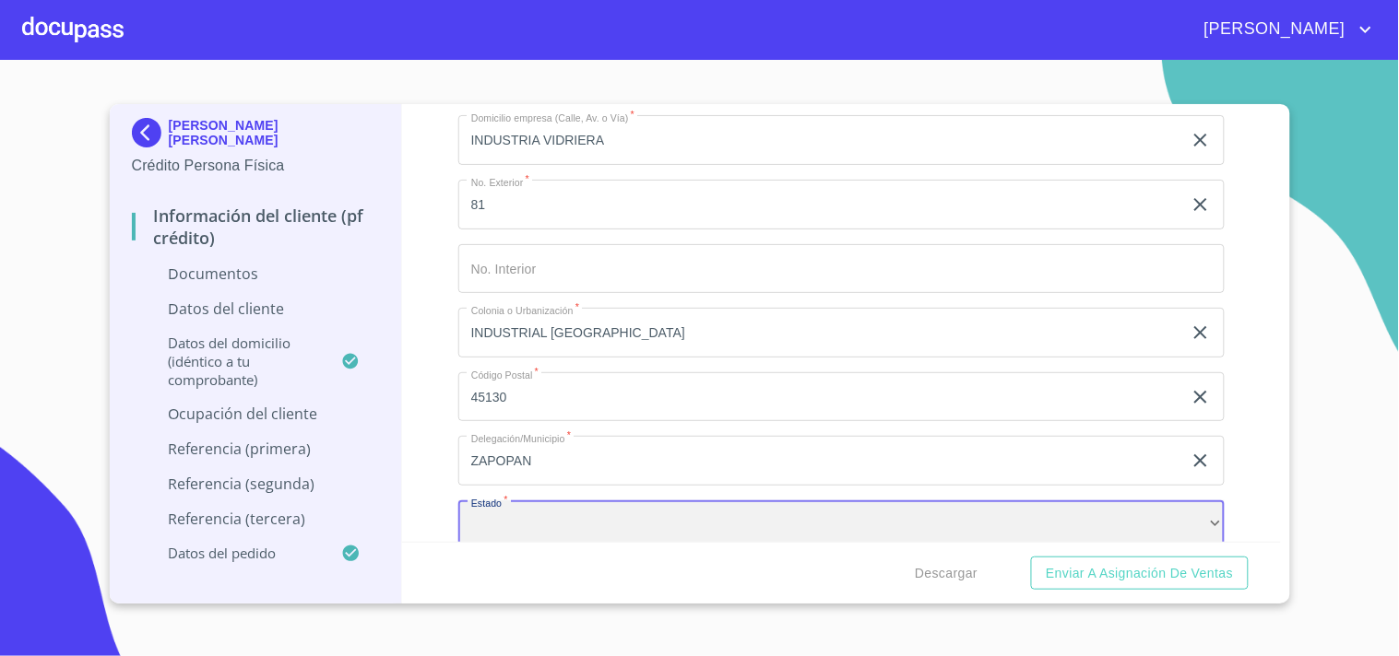
click at [619, 518] on div "​" at bounding box center [841, 526] width 766 height 50
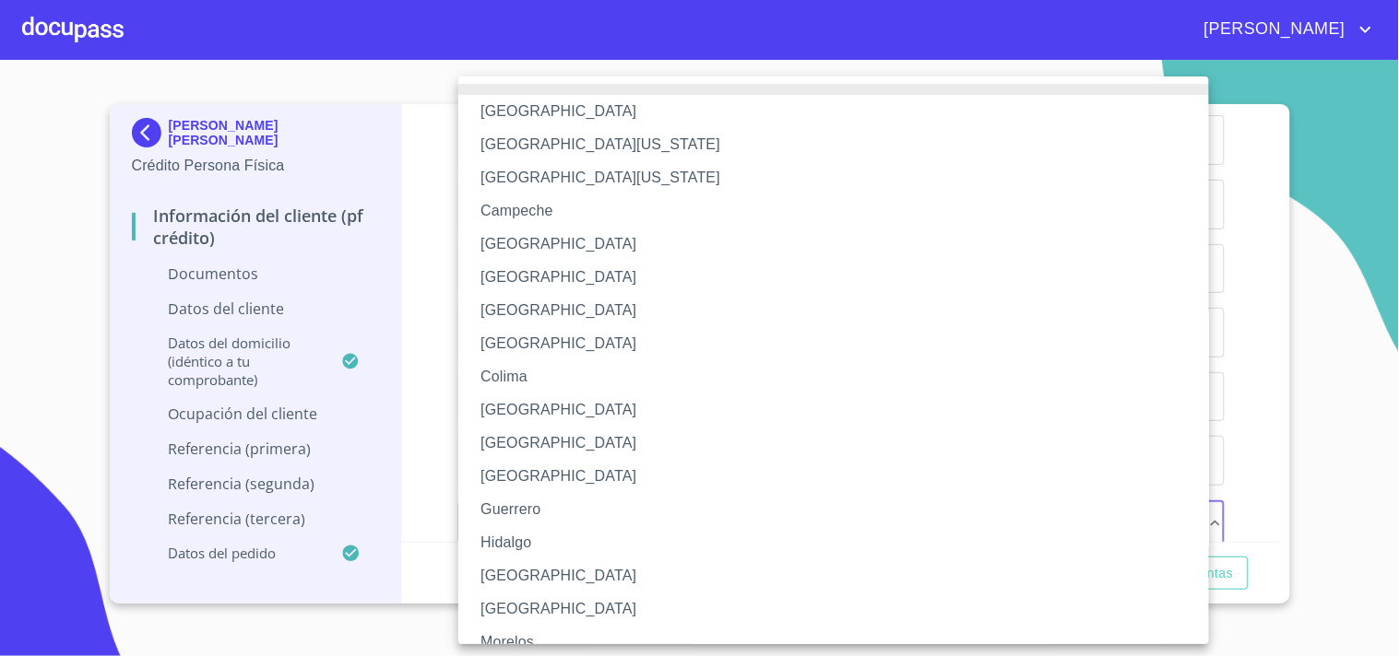
click at [502, 568] on li "[GEOGRAPHIC_DATA]" at bounding box center [841, 576] width 766 height 33
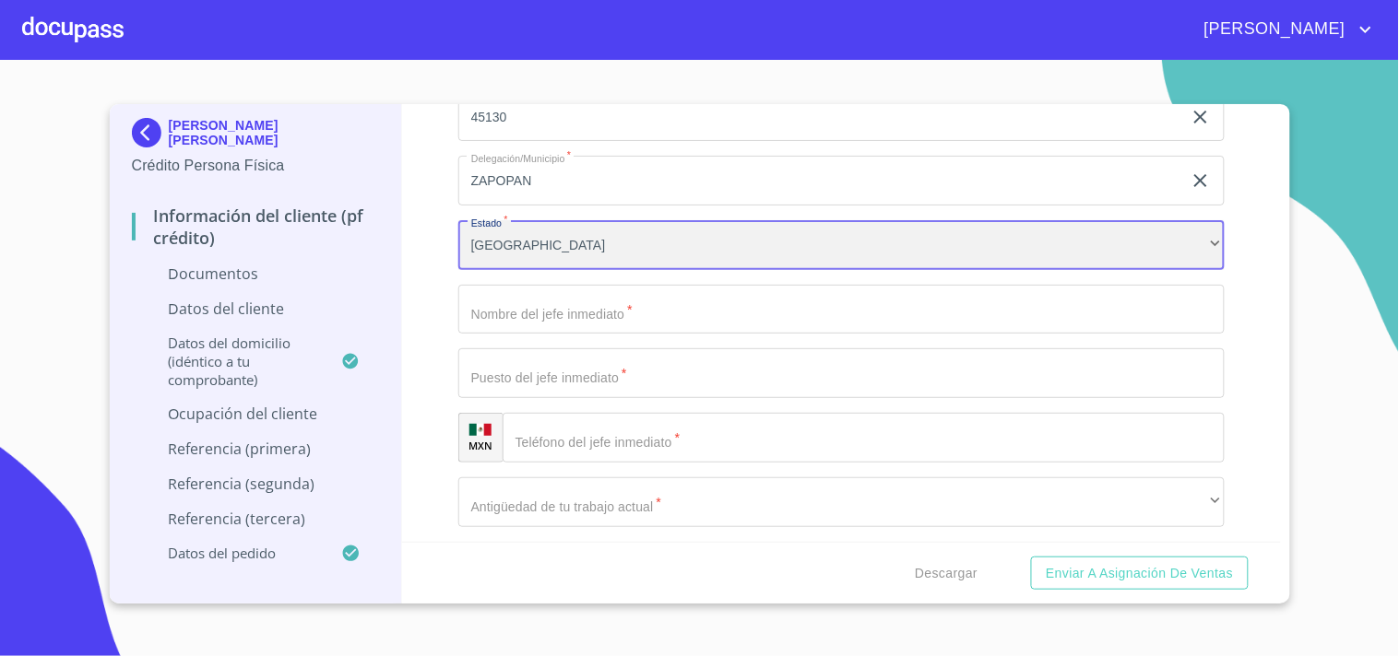
scroll to position [7161, 0]
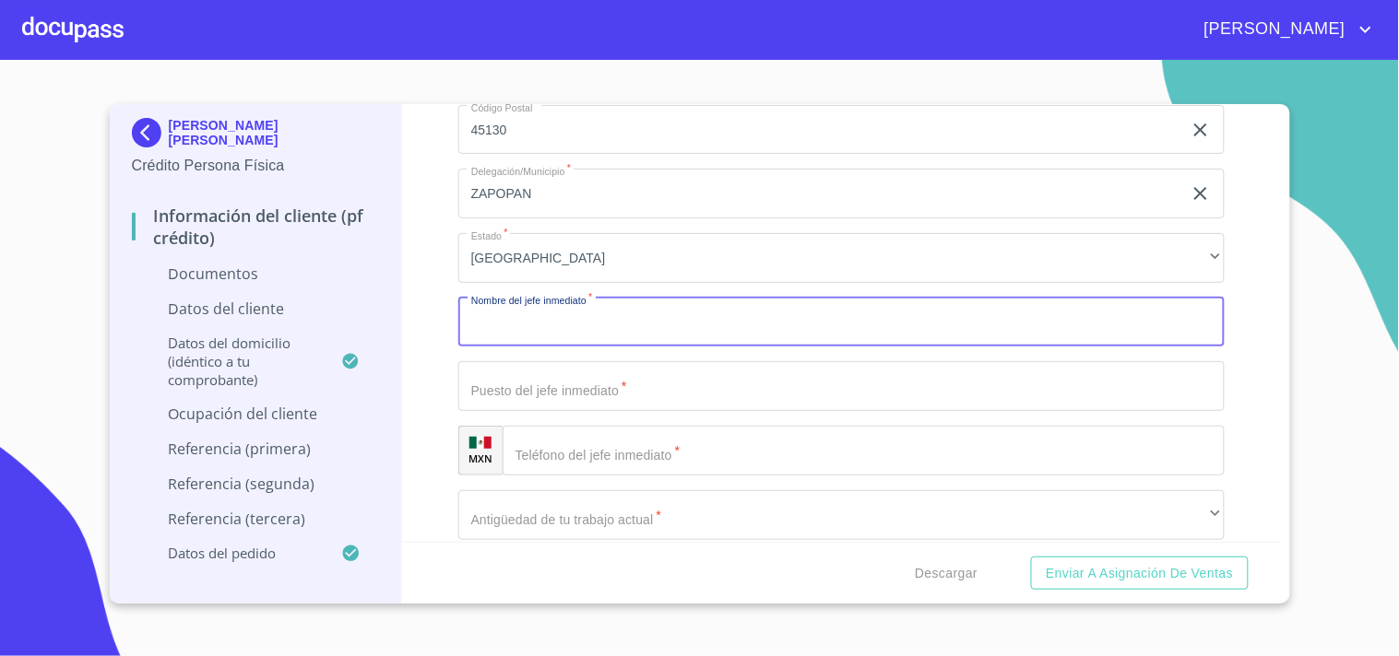
click at [518, 324] on input "Documento de identificación.   *" at bounding box center [841, 323] width 766 height 50
type input "[PERSON_NAME]"
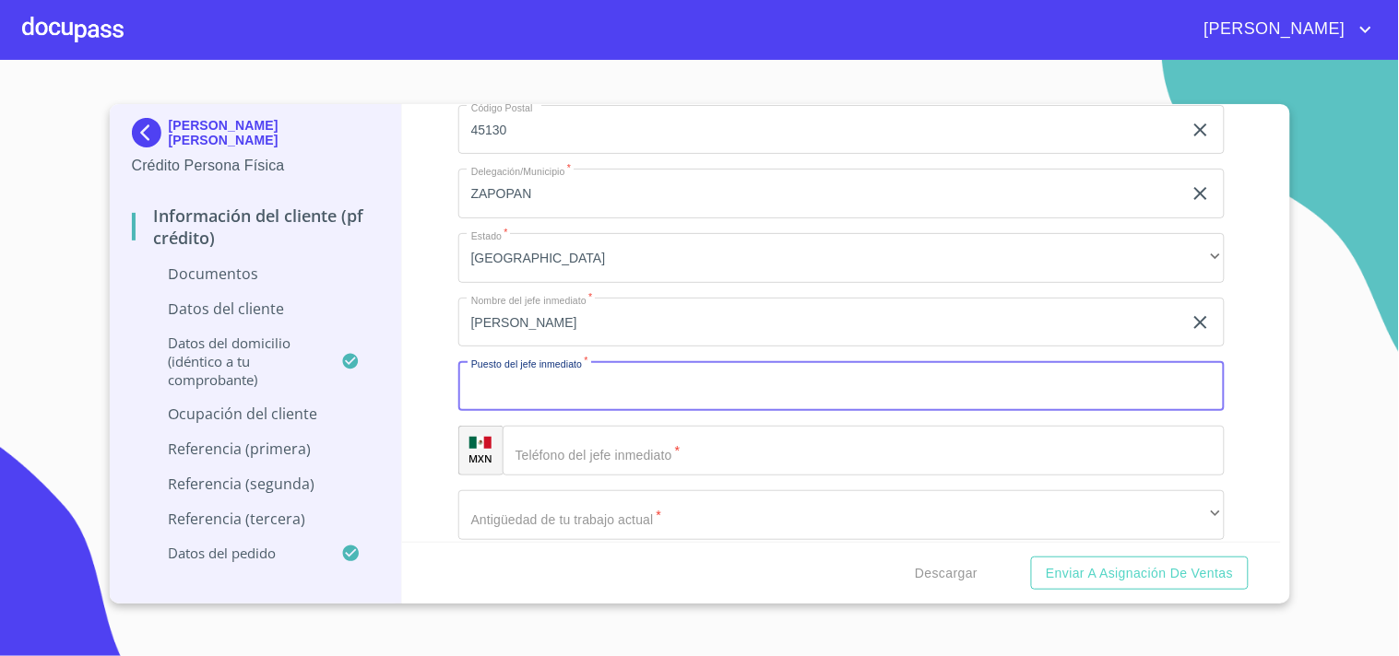
click at [542, 389] on input "Documento de identificación.   *" at bounding box center [841, 386] width 766 height 50
type input "JEFE DE ASUNTOS REGULATORIOS"
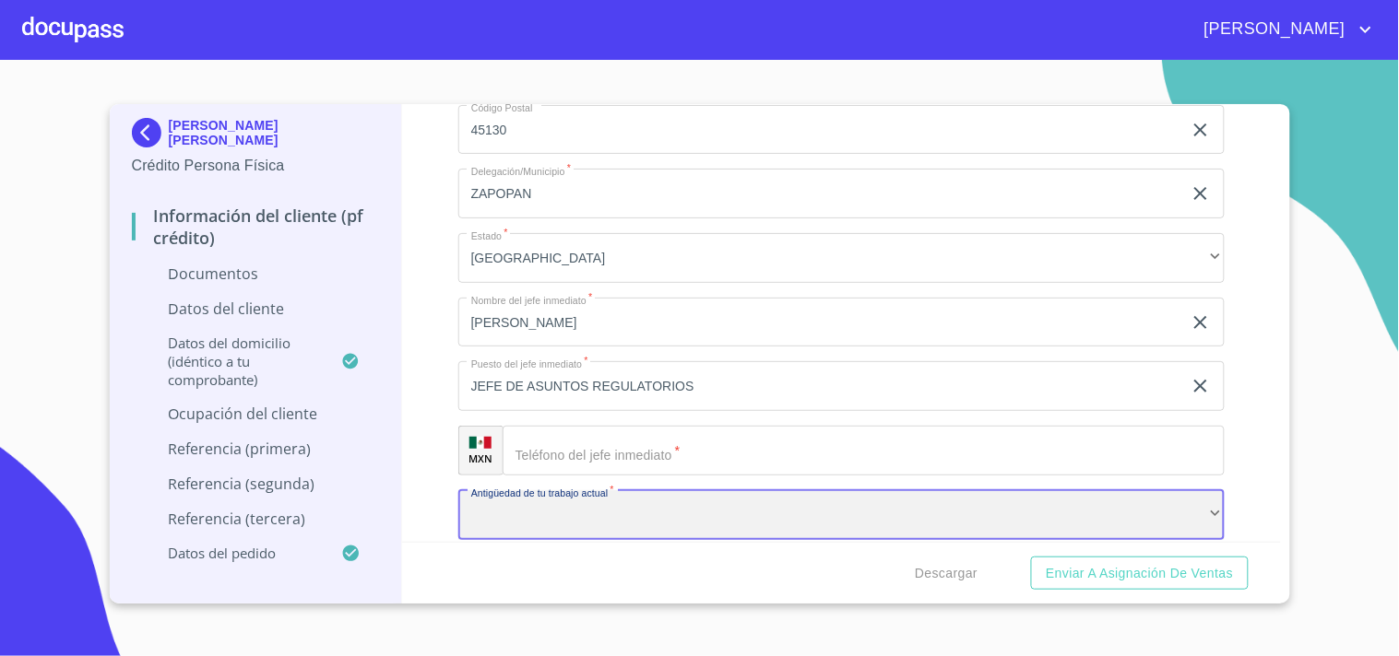
click at [641, 502] on div "​" at bounding box center [841, 515] width 766 height 50
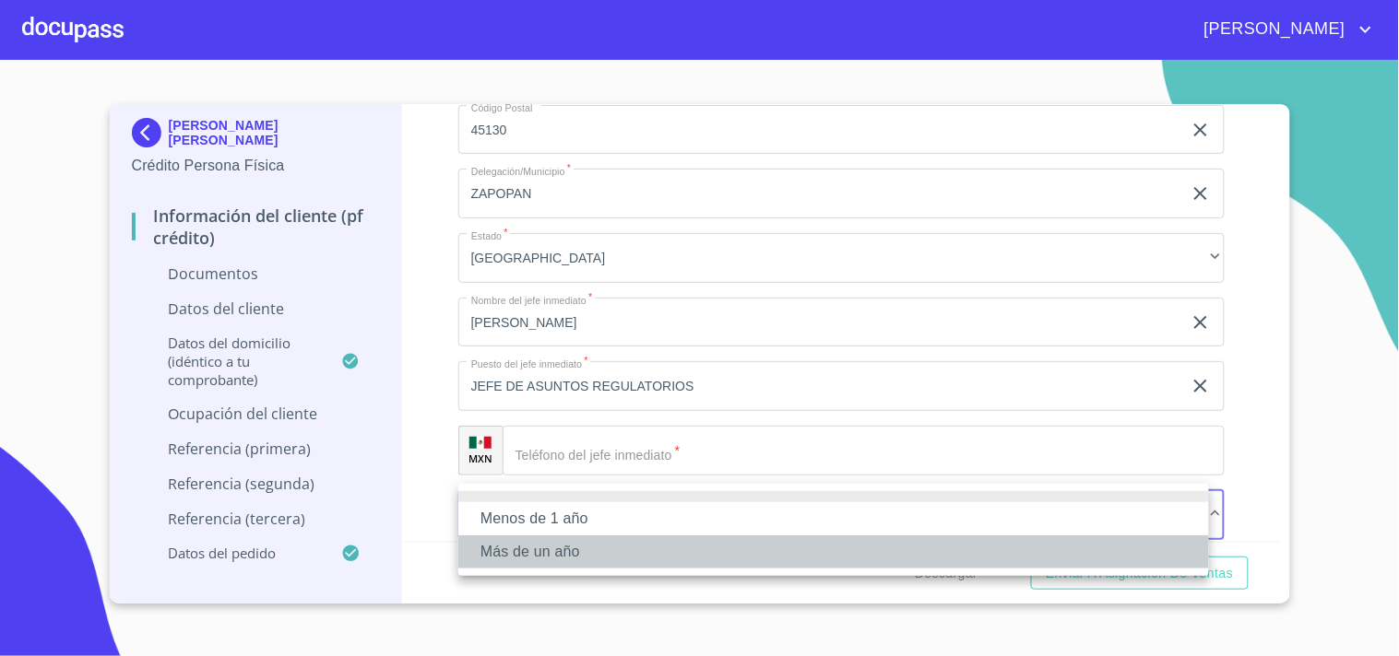
click at [551, 549] on li "Más de un año" at bounding box center [833, 552] width 750 height 33
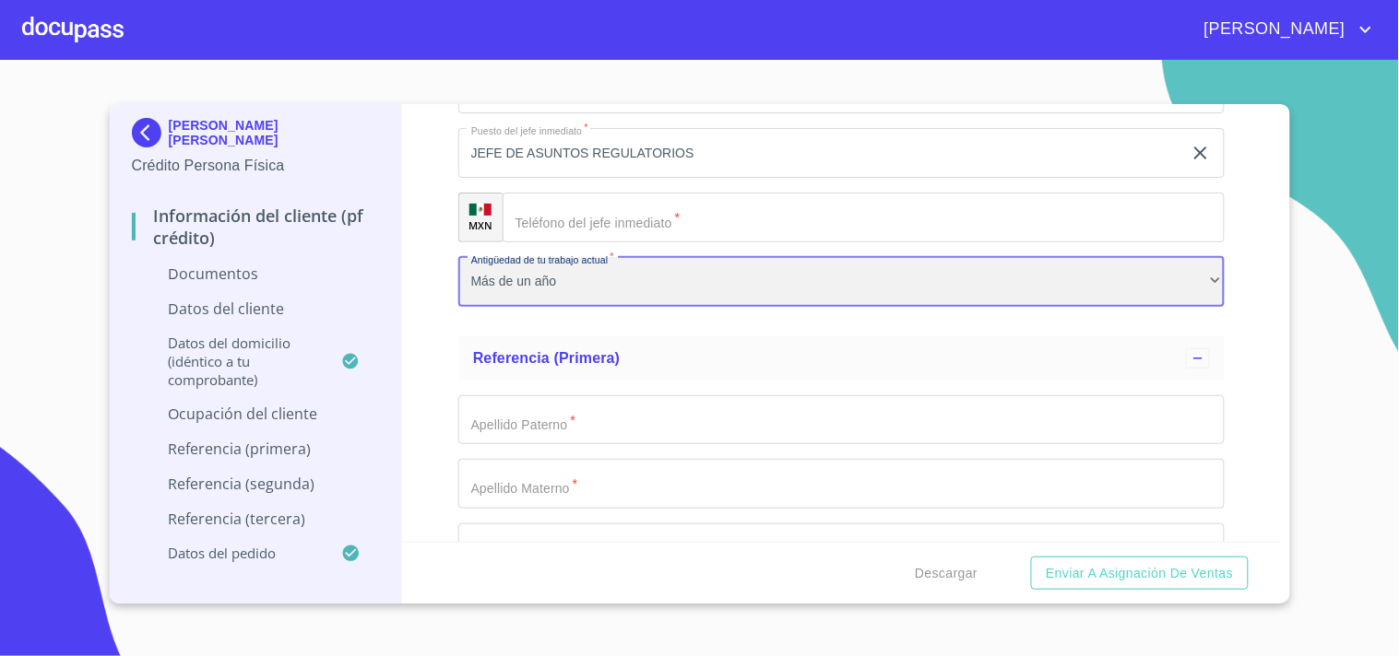
scroll to position [7449, 0]
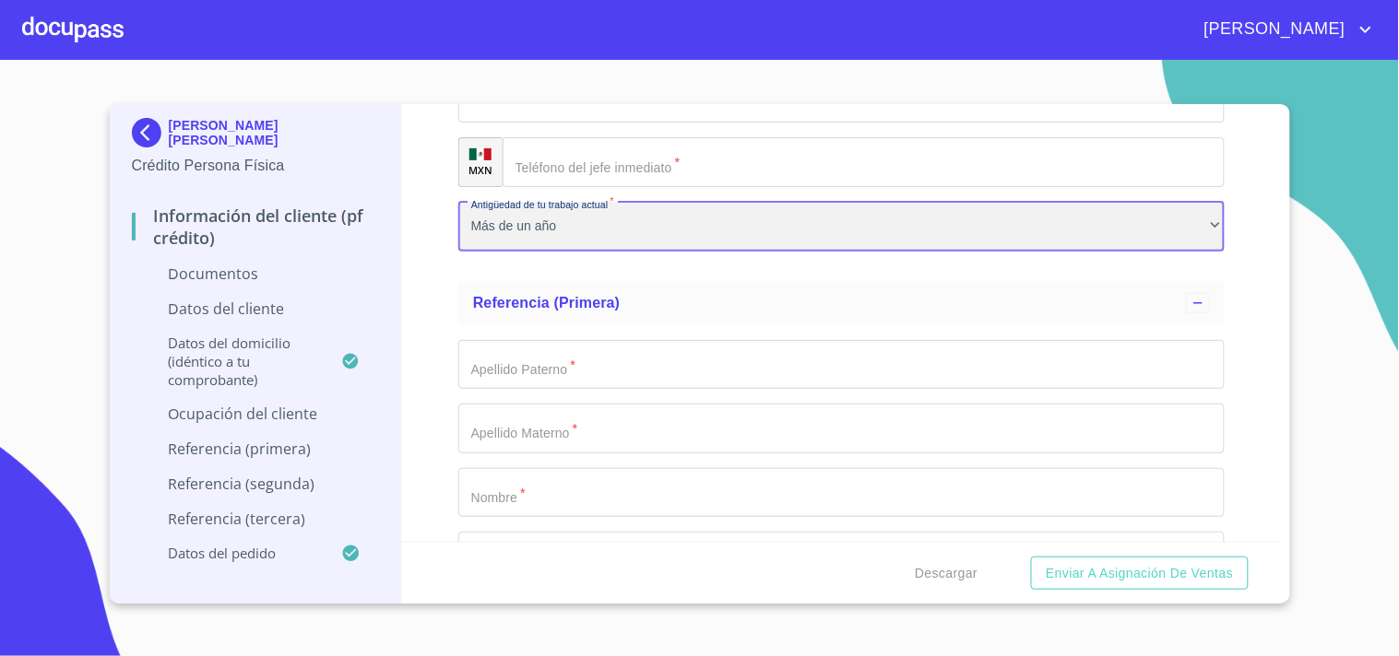
click at [557, 215] on div "Más de un año" at bounding box center [841, 227] width 766 height 50
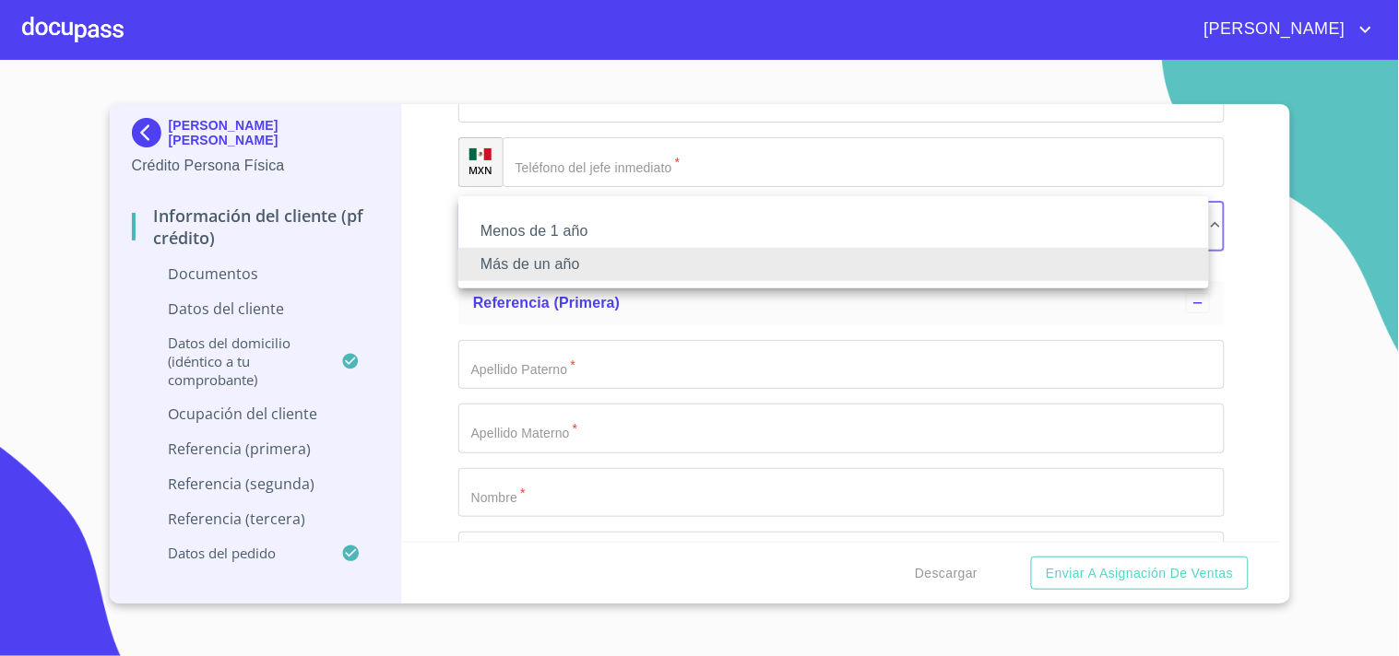
click at [544, 229] on li "Menos de 1 año" at bounding box center [833, 231] width 750 height 33
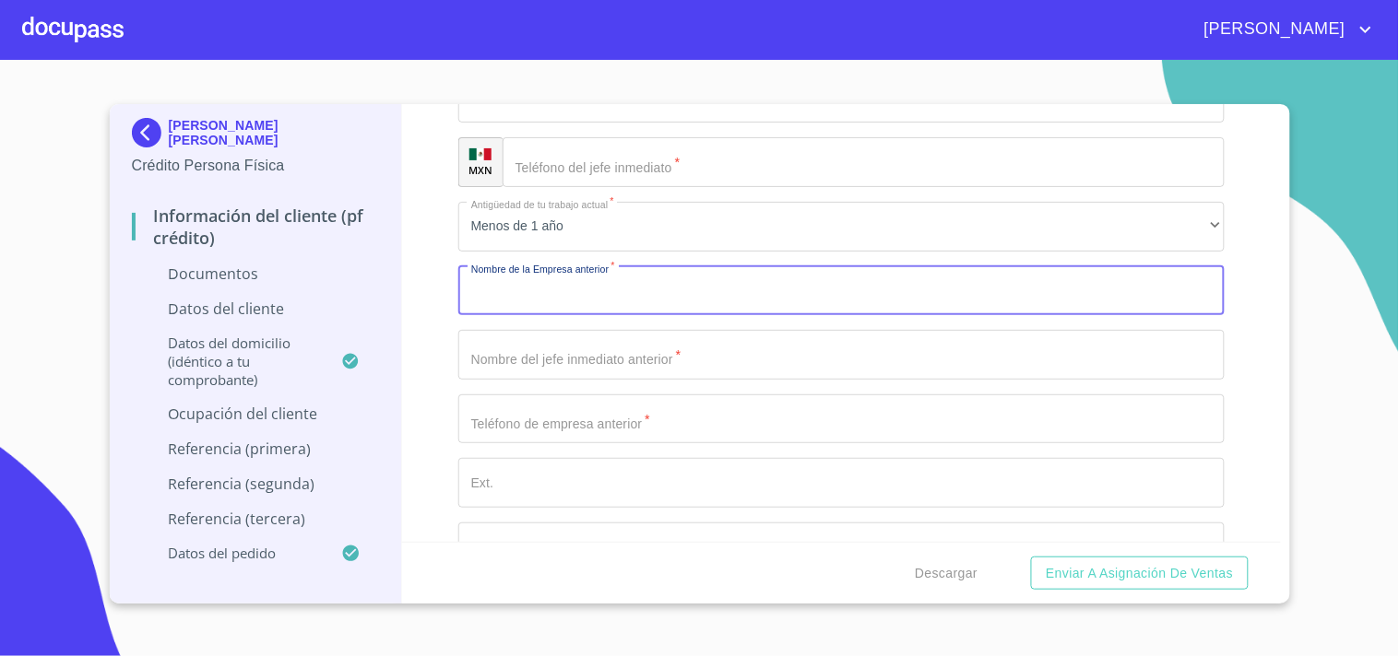
click at [727, 291] on input "Documento de identificación.   *" at bounding box center [841, 291] width 766 height 50
type input "V"
type input "BIOZOO"
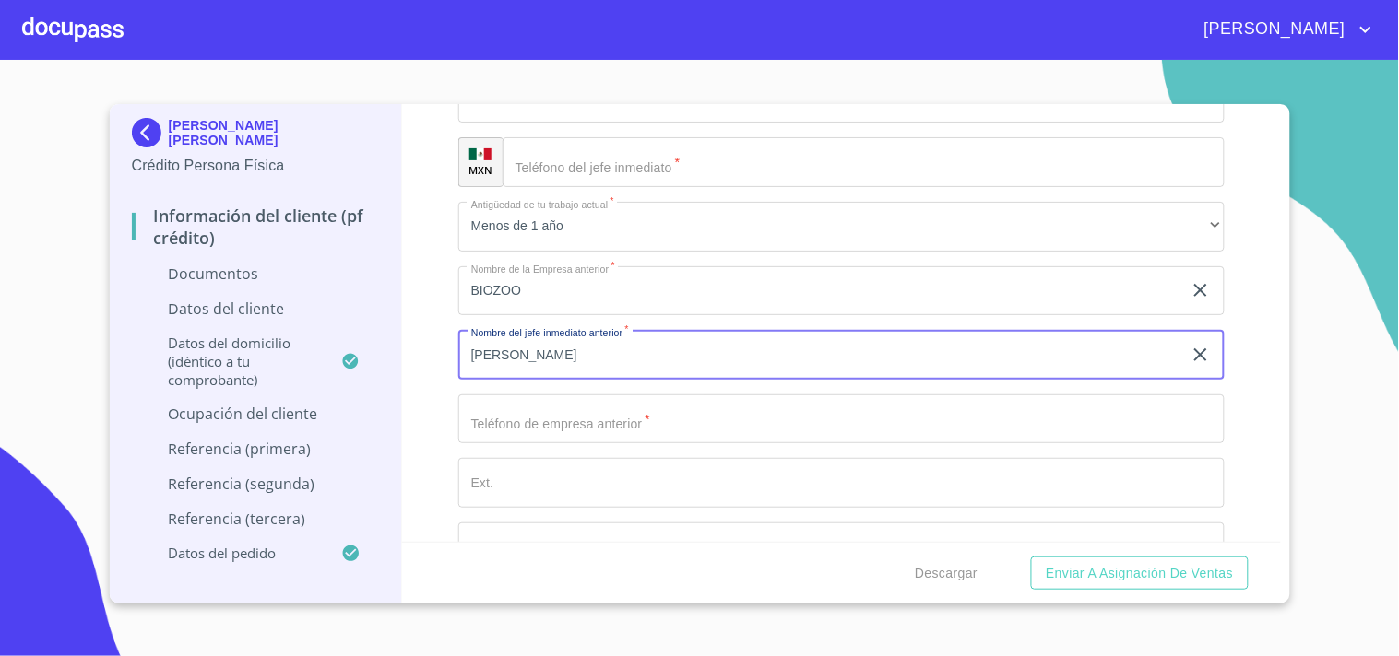
type input "[PERSON_NAME]"
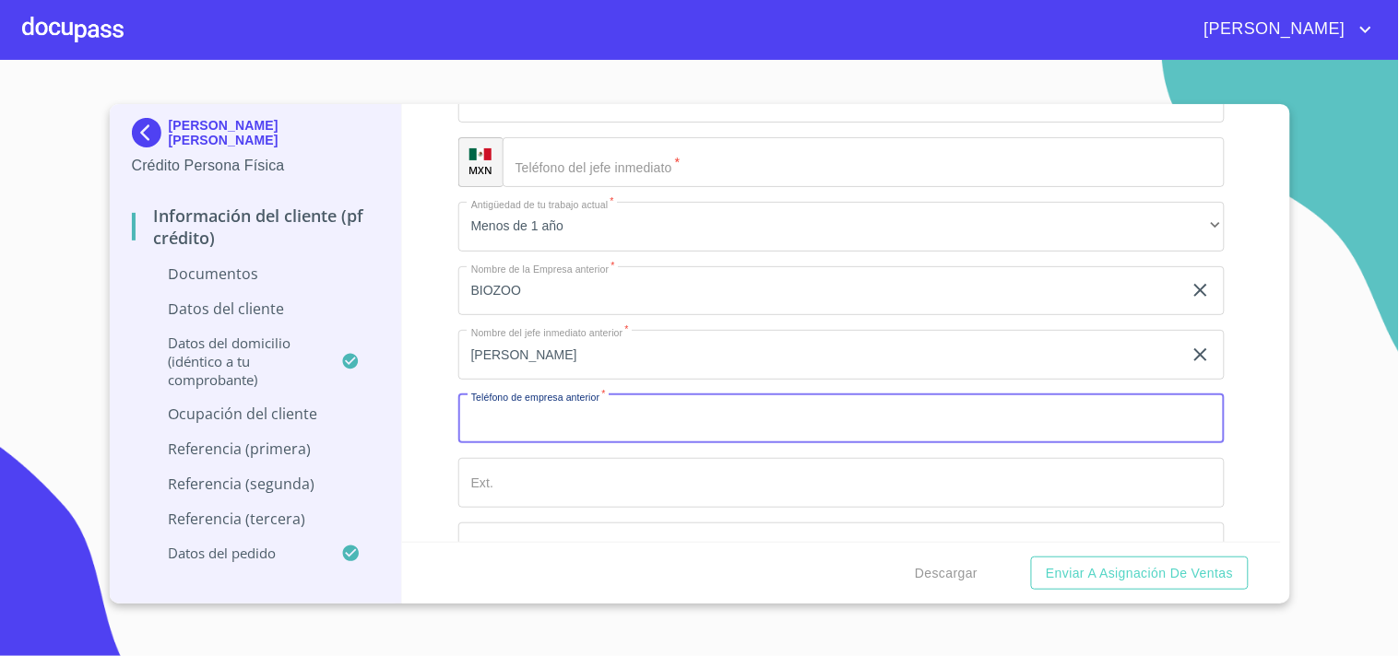
click at [644, 365] on input "[PERSON_NAME]" at bounding box center [820, 355] width 724 height 50
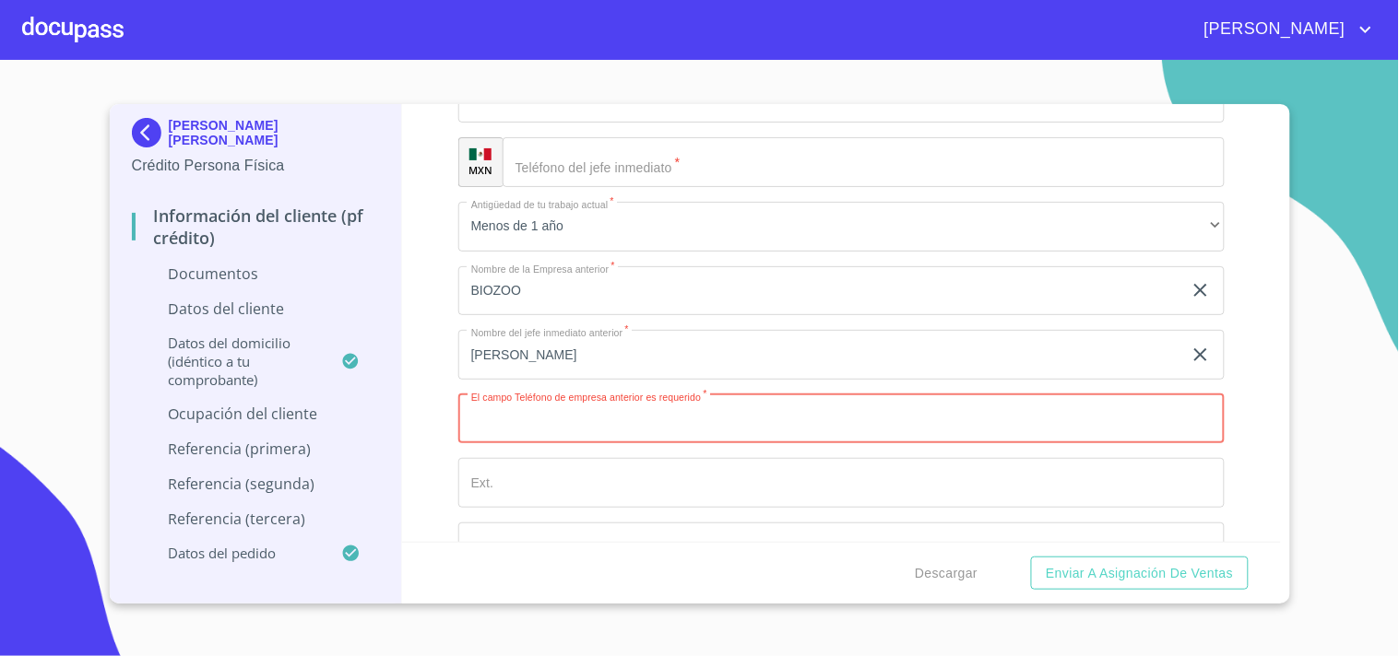
click at [651, 427] on input "Documento de identificación.   *" at bounding box center [841, 420] width 766 height 50
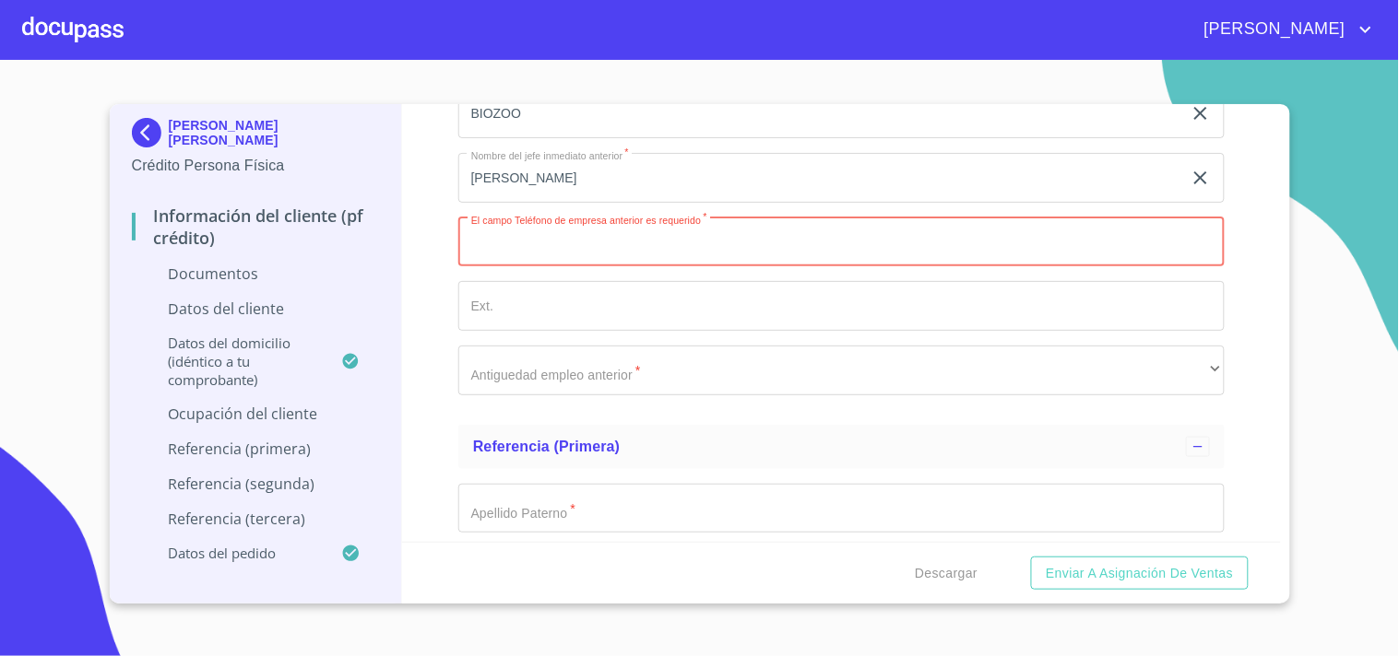
scroll to position [7552, 0]
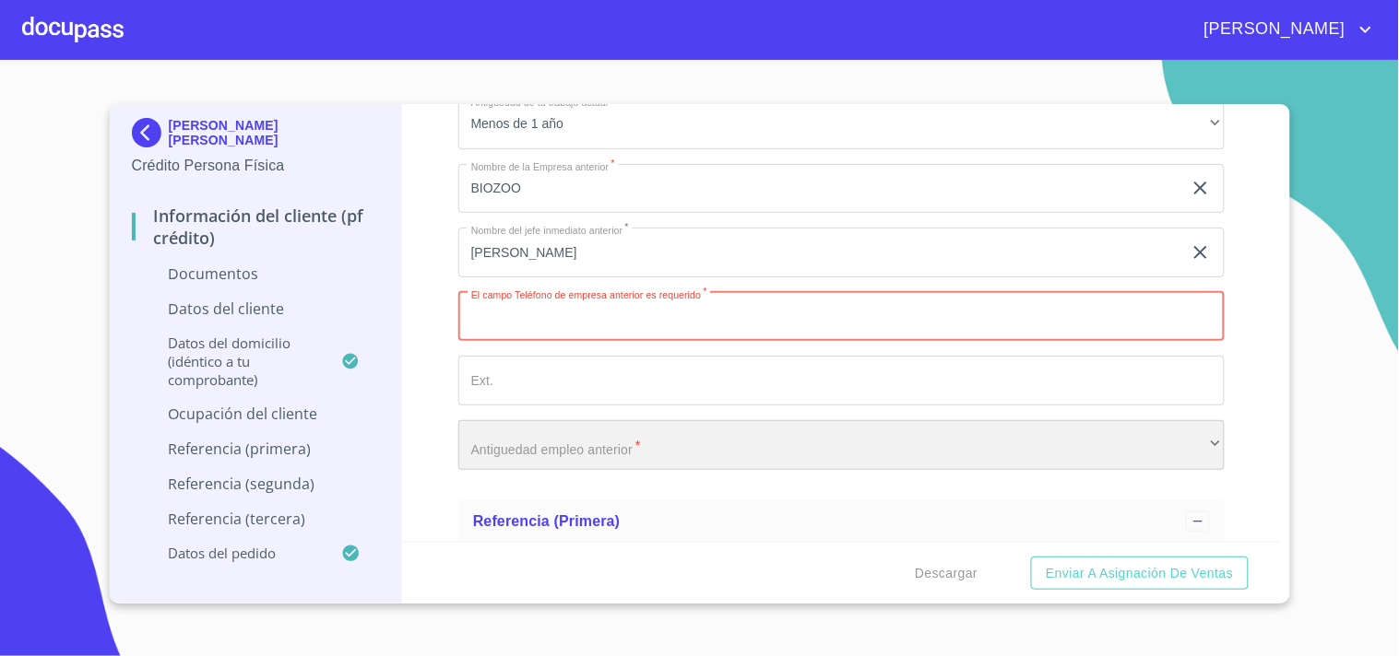
click at [575, 428] on div "​" at bounding box center [841, 445] width 766 height 50
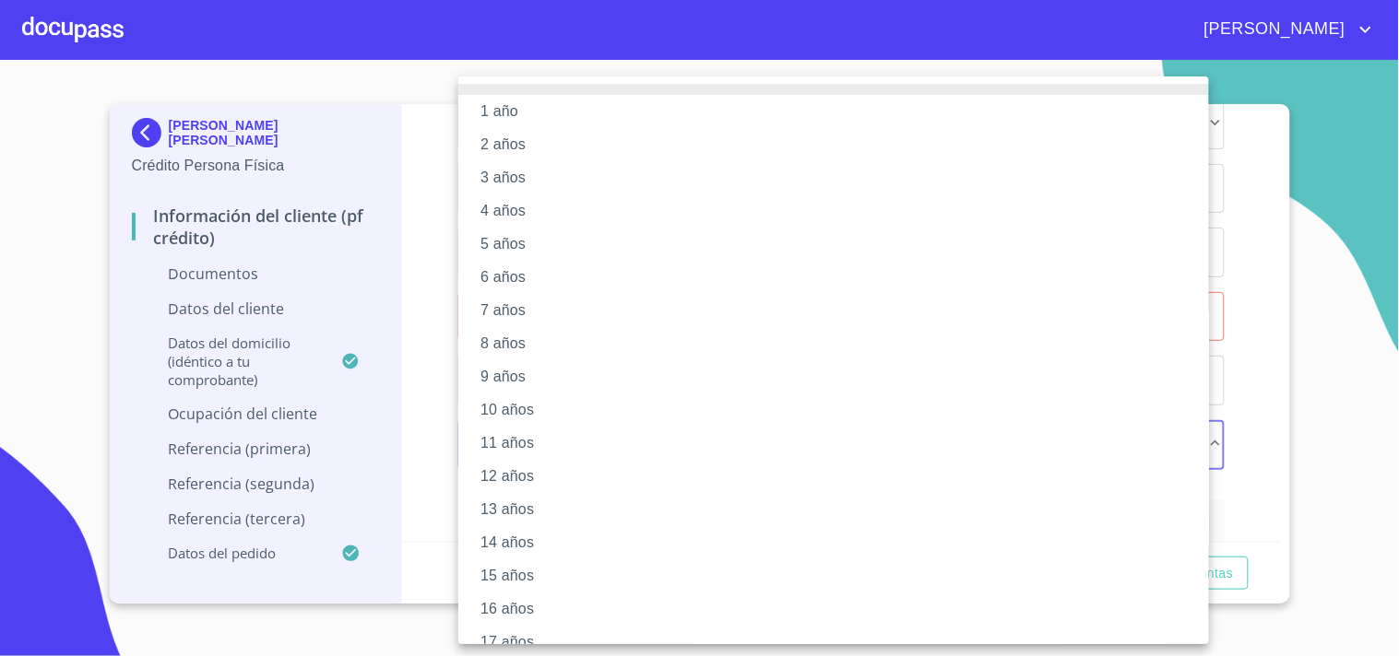
click at [516, 148] on li "2 años" at bounding box center [841, 144] width 766 height 33
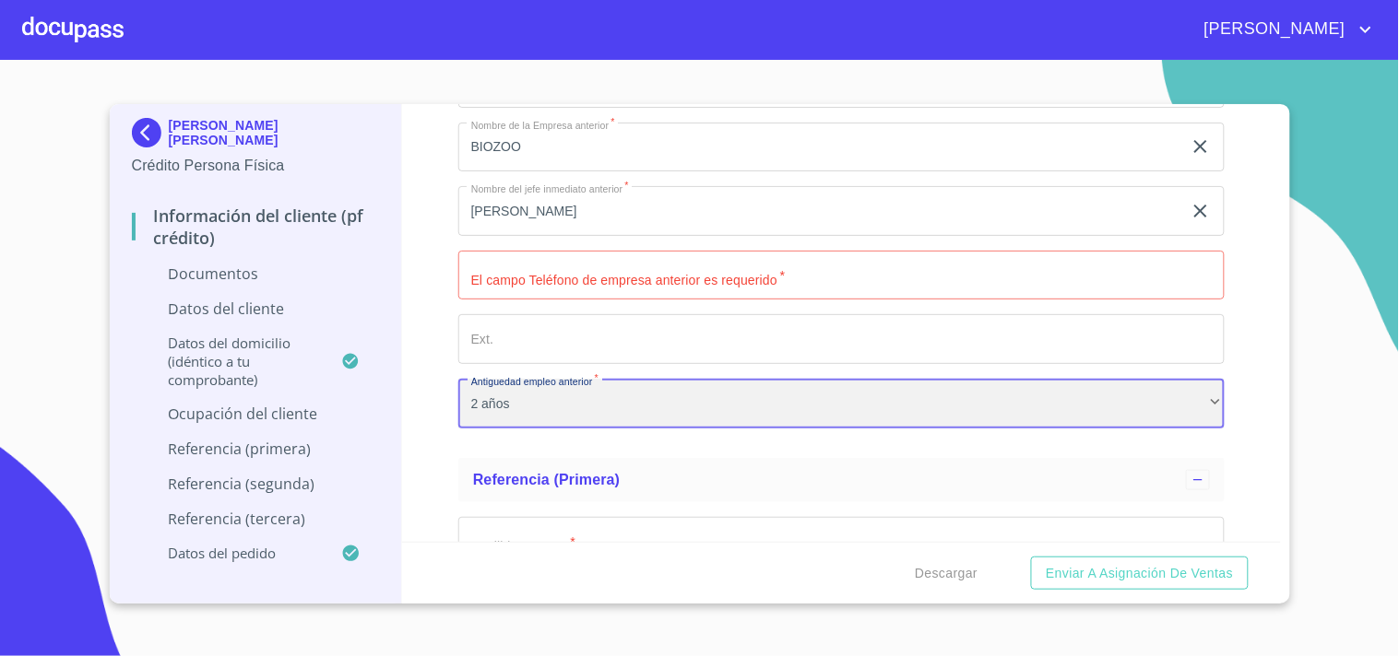
scroll to position [7608, 0]
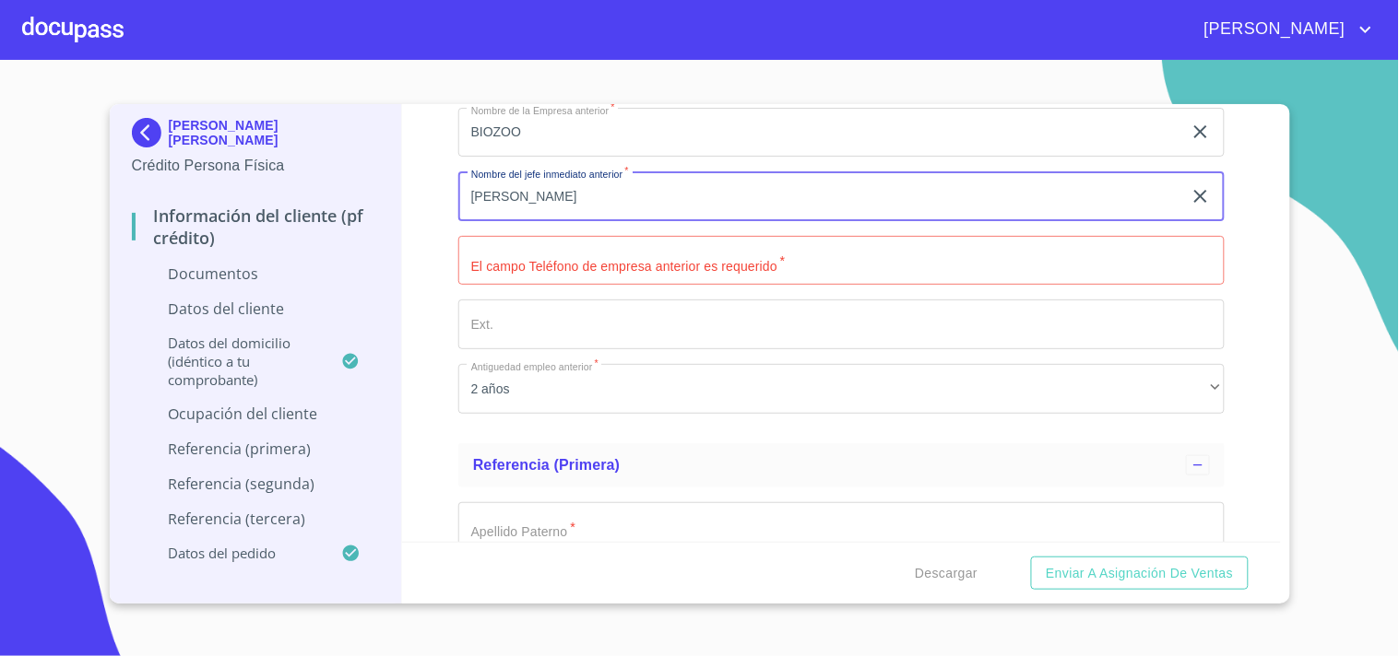
click at [724, 204] on input "[PERSON_NAME]" at bounding box center [820, 196] width 724 height 50
